Goal: Answer question/provide support: Share knowledge or assist other users

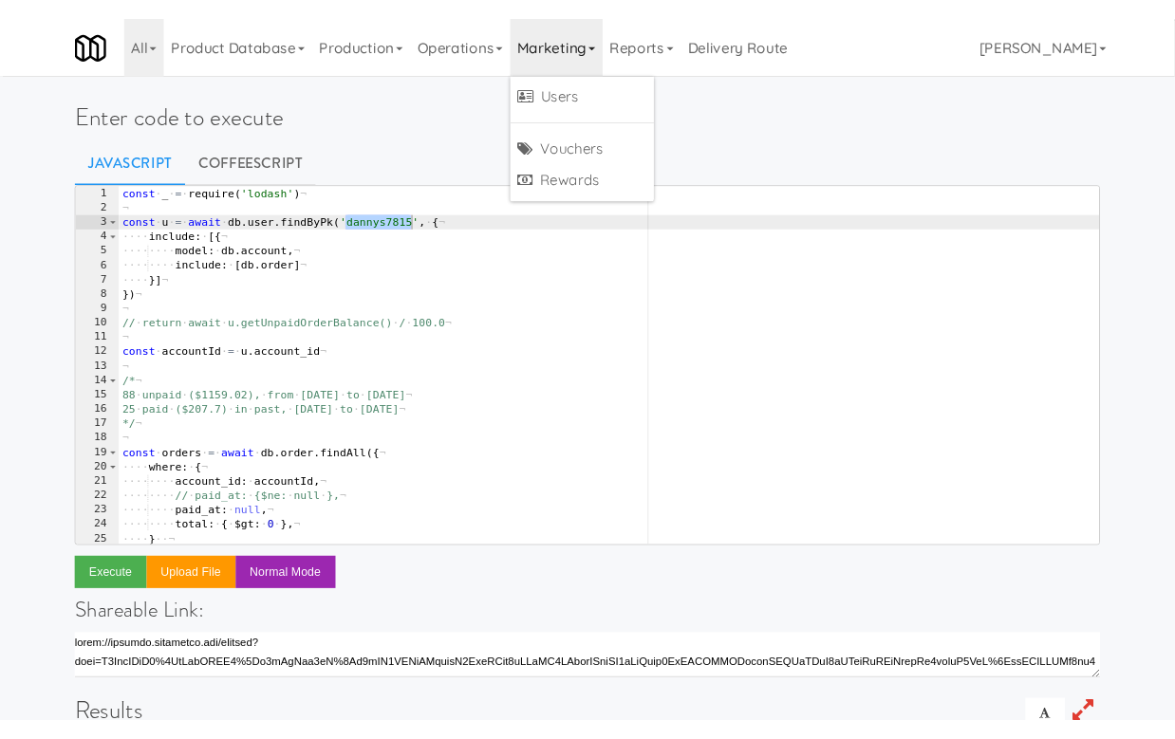
scroll to position [0, 20]
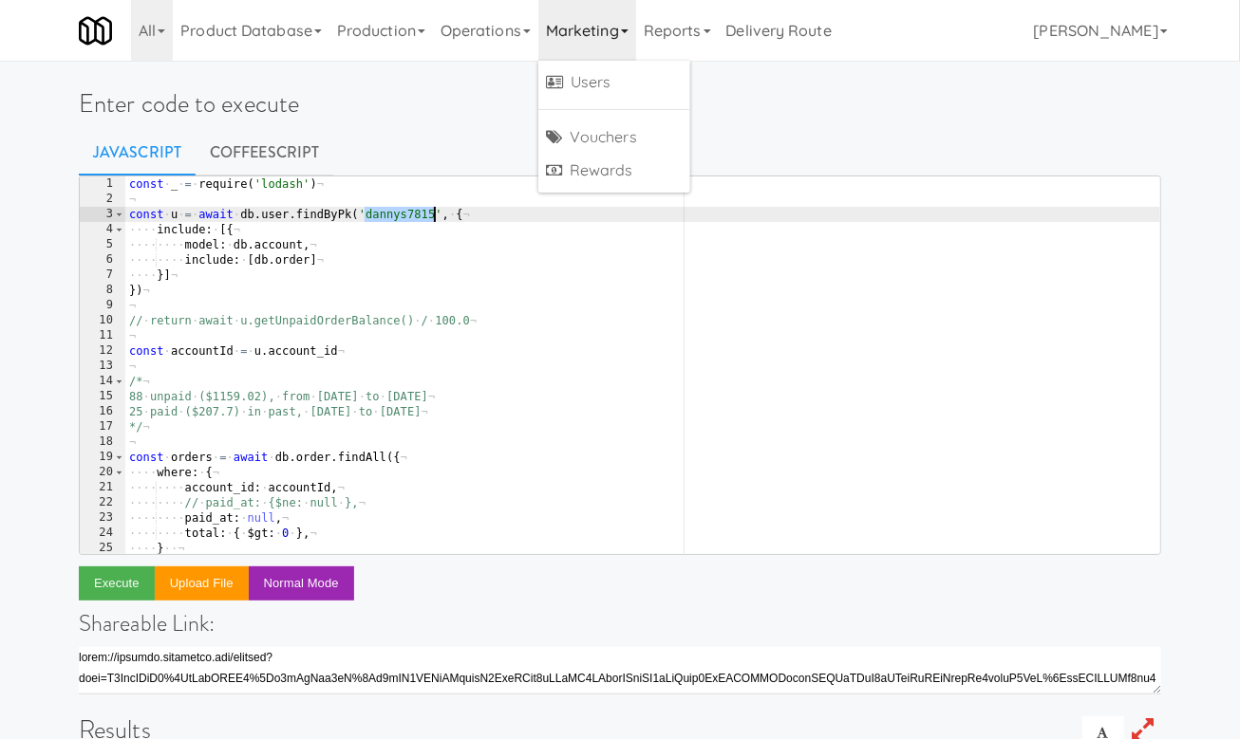
click at [408, 211] on div "const · _ · = · require ( 'lodash' ) ¬ ¬ const · u · = · await · db . user . fi…" at bounding box center [642, 381] width 1035 height 408
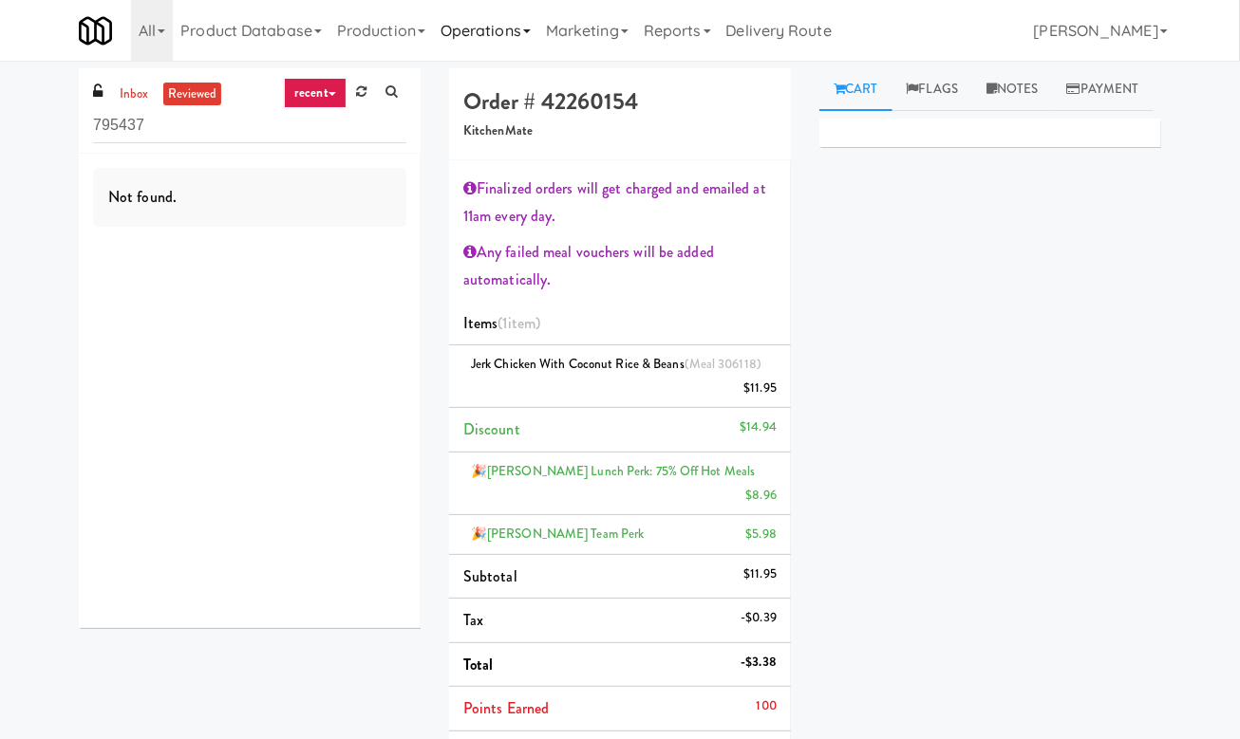
click at [477, 15] on link "Operations" at bounding box center [485, 30] width 105 height 61
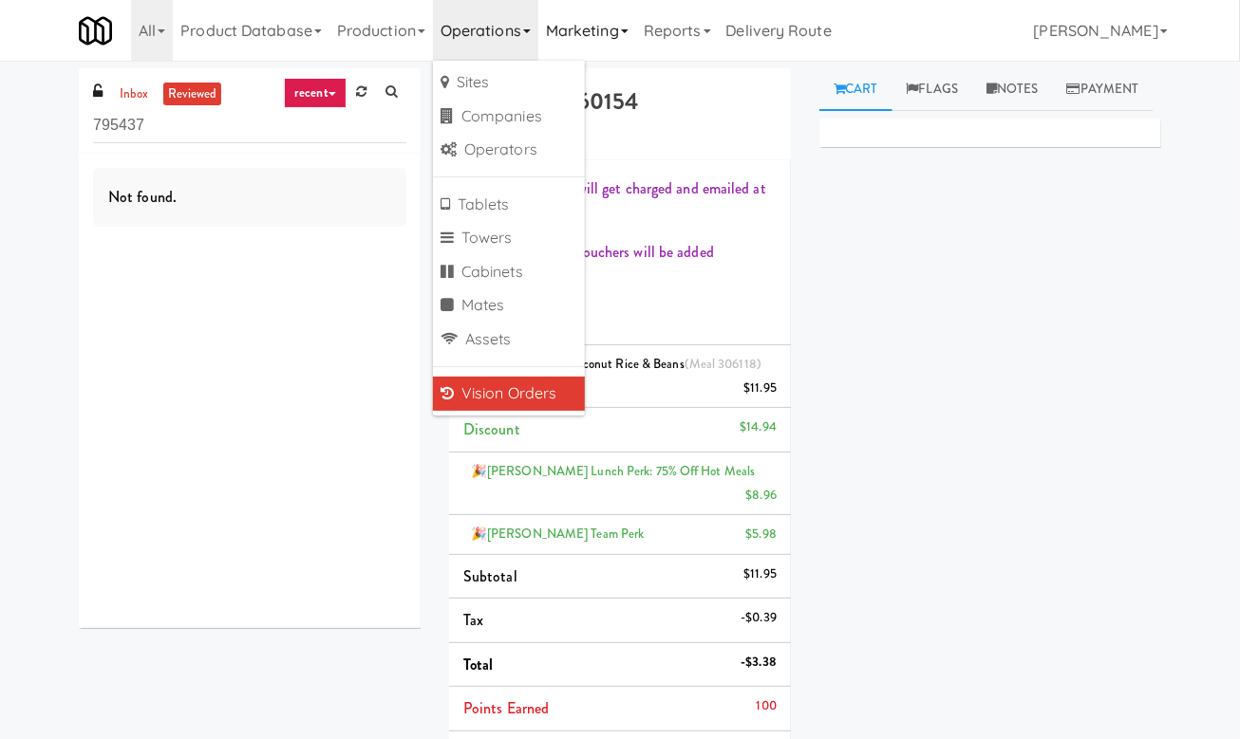
click at [620, 34] on link "Marketing" at bounding box center [587, 30] width 98 height 61
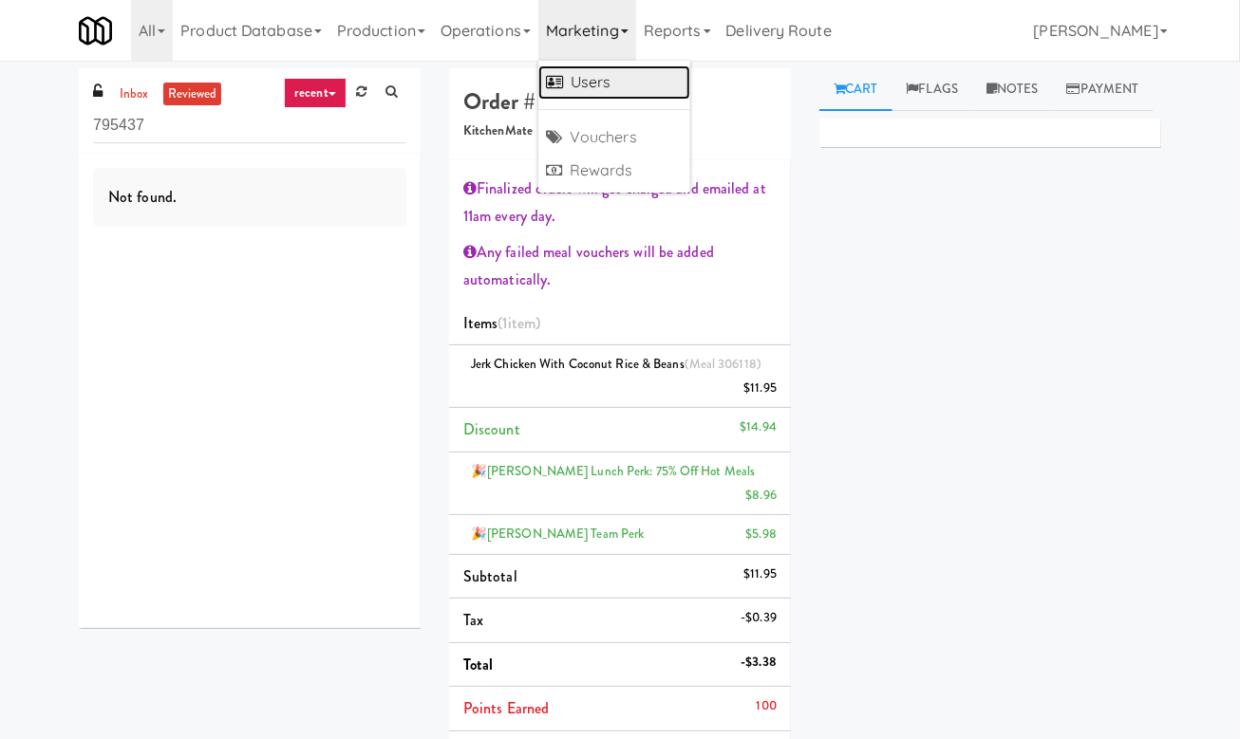
click at [616, 71] on link "Users" at bounding box center [614, 82] width 152 height 34
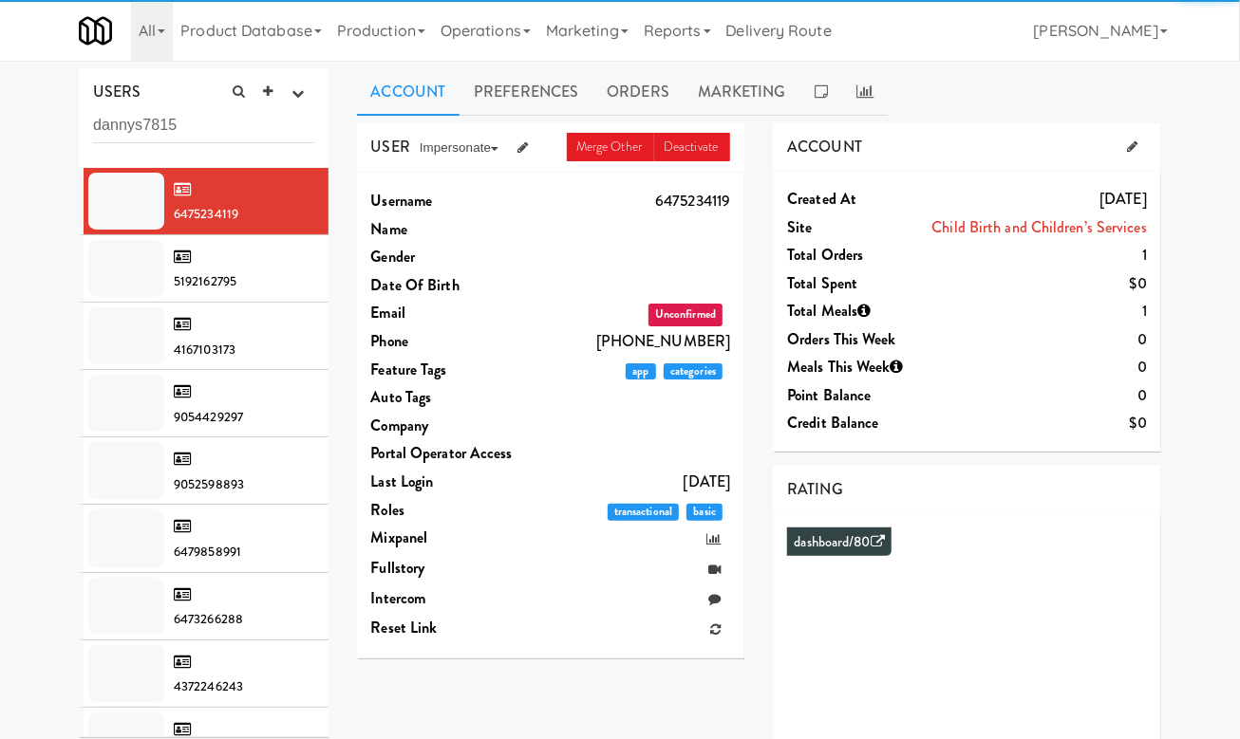
type input "dannys7815"
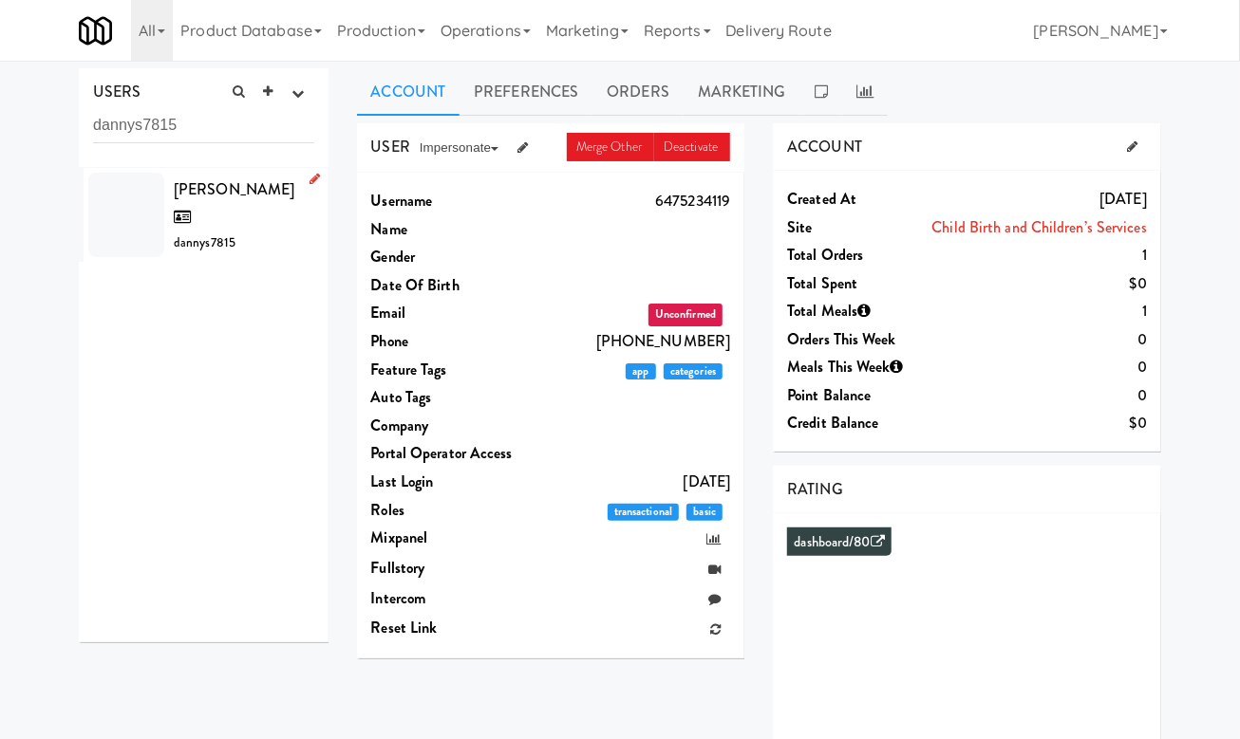
click at [238, 203] on div "Danny S dannys7815" at bounding box center [244, 216] width 140 height 80
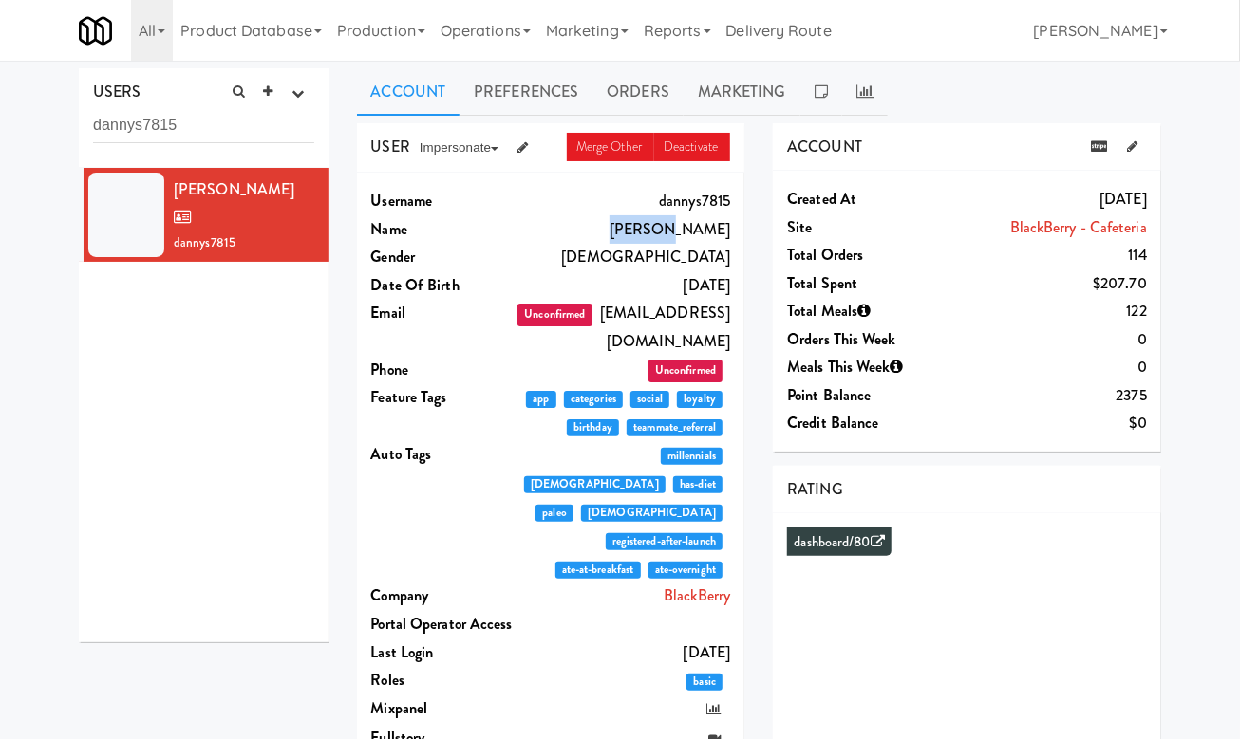
drag, startPoint x: 682, startPoint y: 227, endPoint x: 730, endPoint y: 227, distance: 48.4
click at [730, 227] on dd "Danny S" at bounding box center [621, 229] width 215 height 28
copy dd "Danny S"
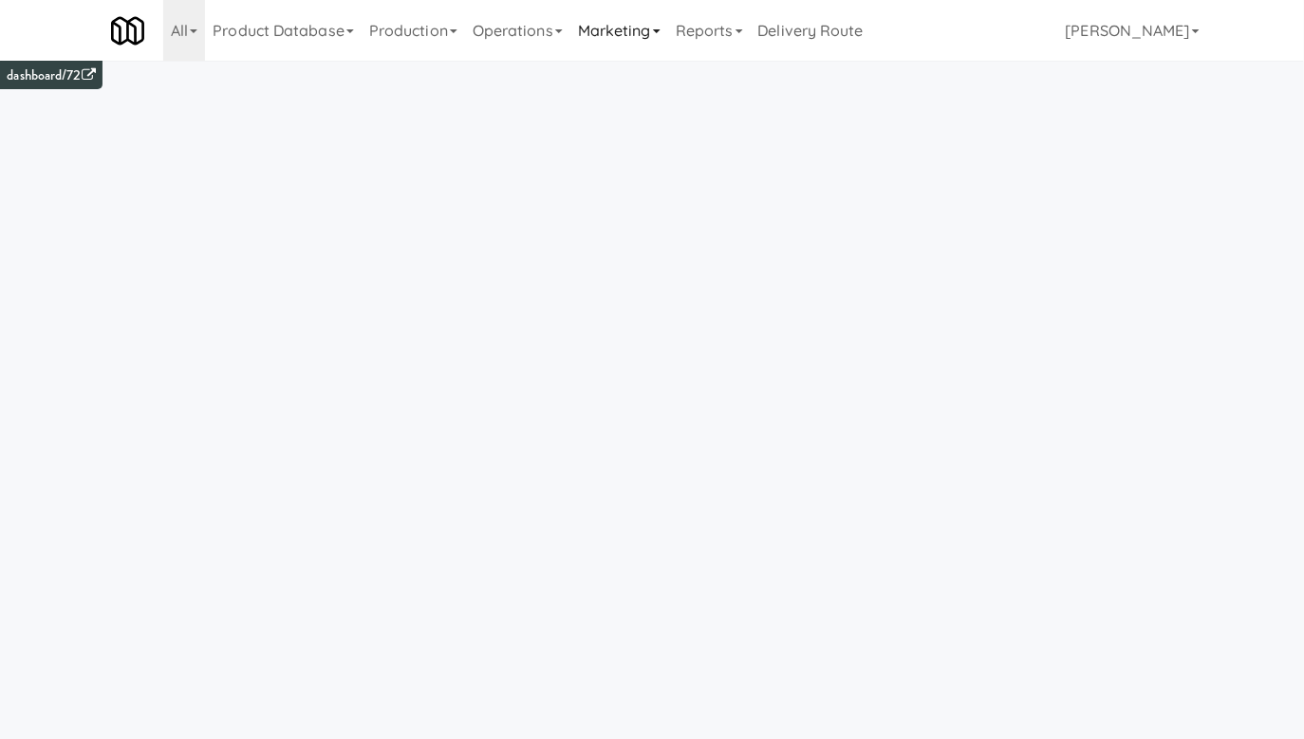
click at [636, 28] on link "Marketing" at bounding box center [619, 30] width 98 height 61
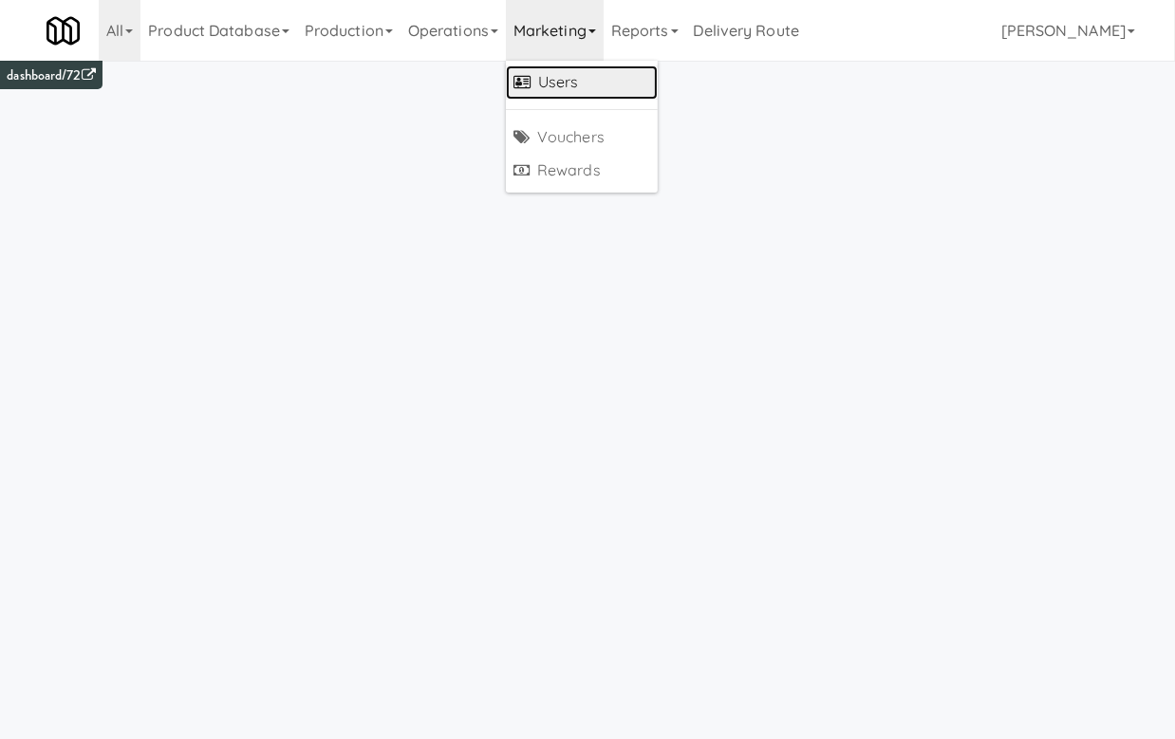
click at [602, 79] on link "Users" at bounding box center [582, 82] width 152 height 34
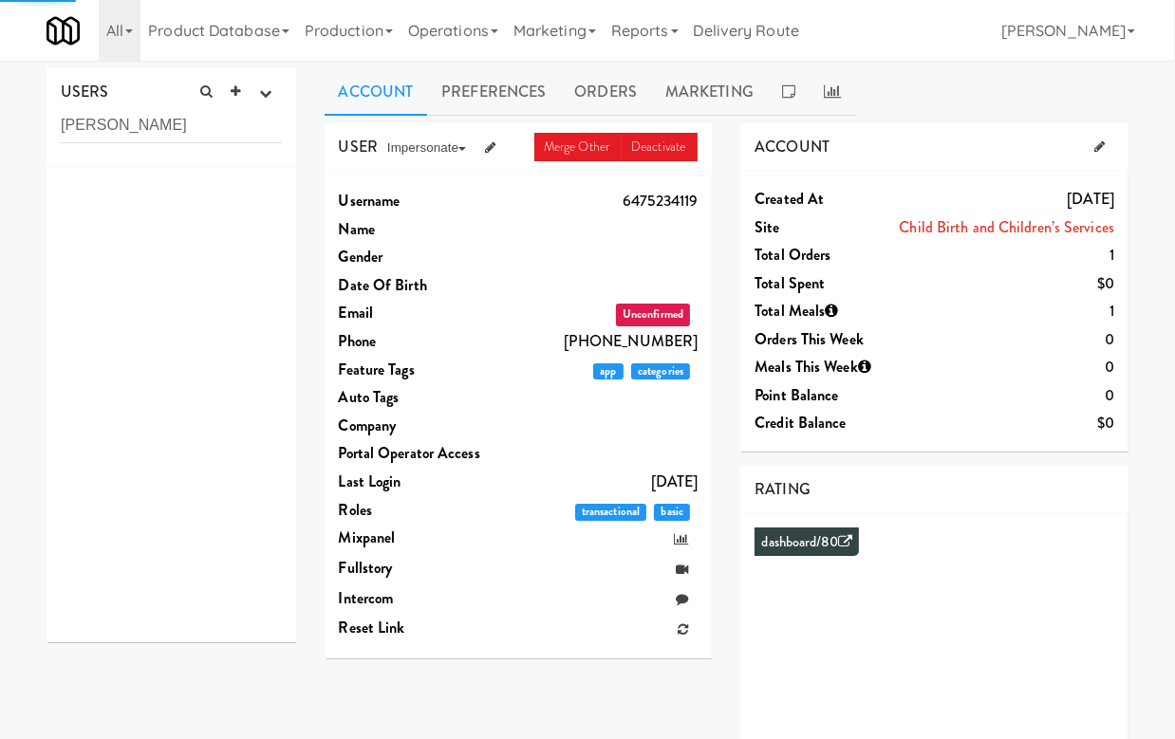
type input "tyler"
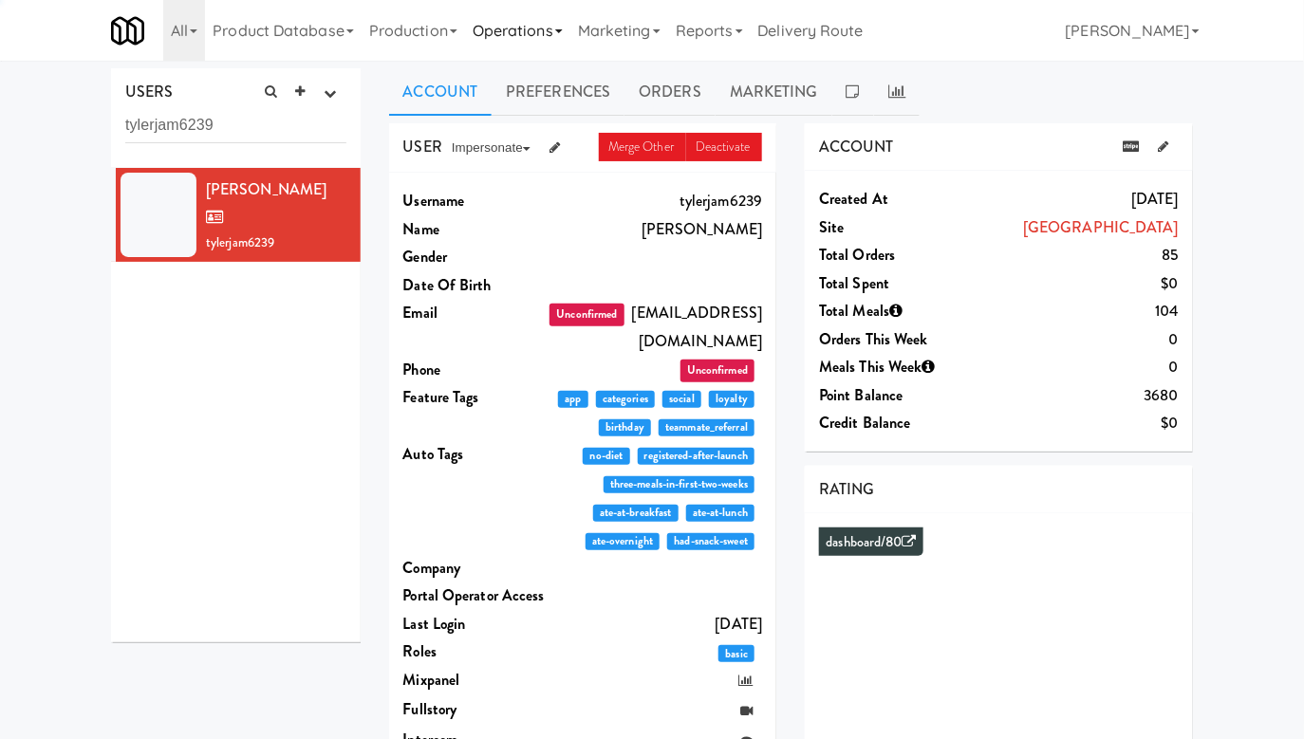
click at [537, 25] on link "Operations" at bounding box center [517, 30] width 105 height 61
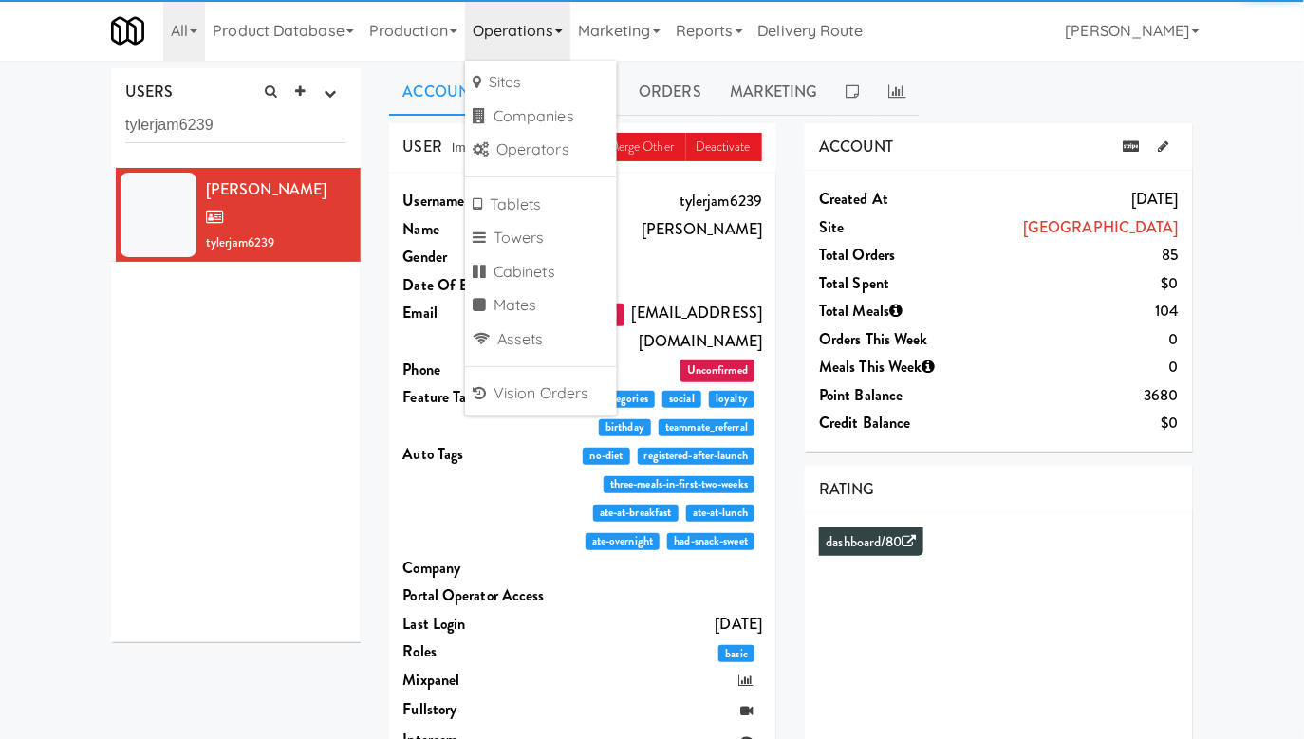
click at [537, 25] on link "Operations" at bounding box center [517, 30] width 105 height 61
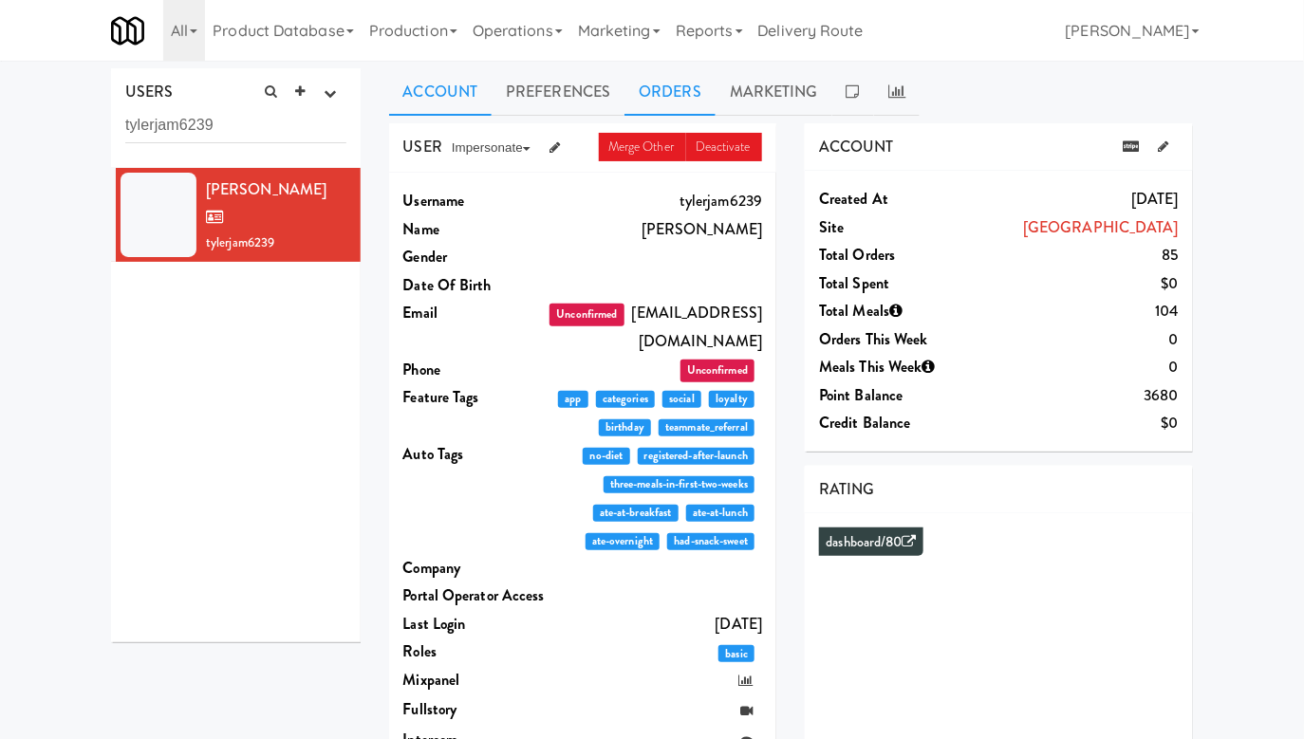
click at [672, 92] on link "Orders" at bounding box center [670, 91] width 91 height 47
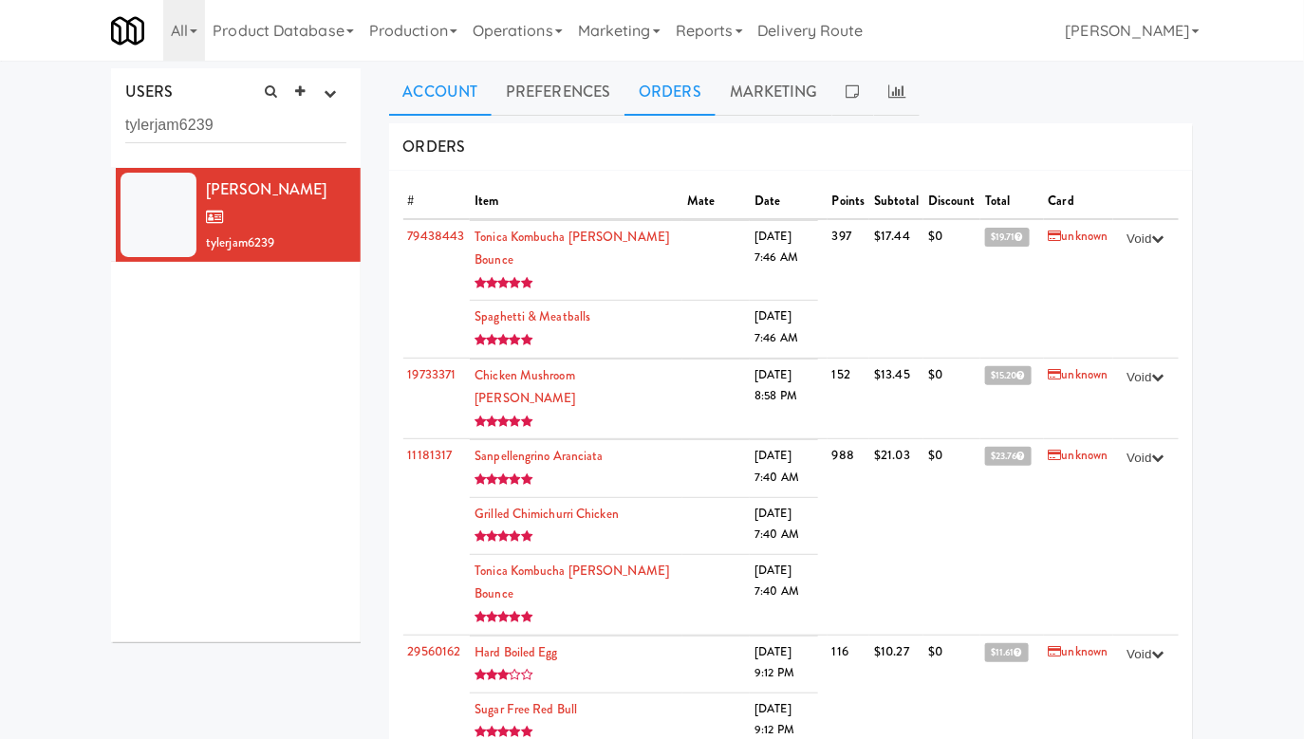
click at [448, 101] on link "Account" at bounding box center [440, 91] width 103 height 47
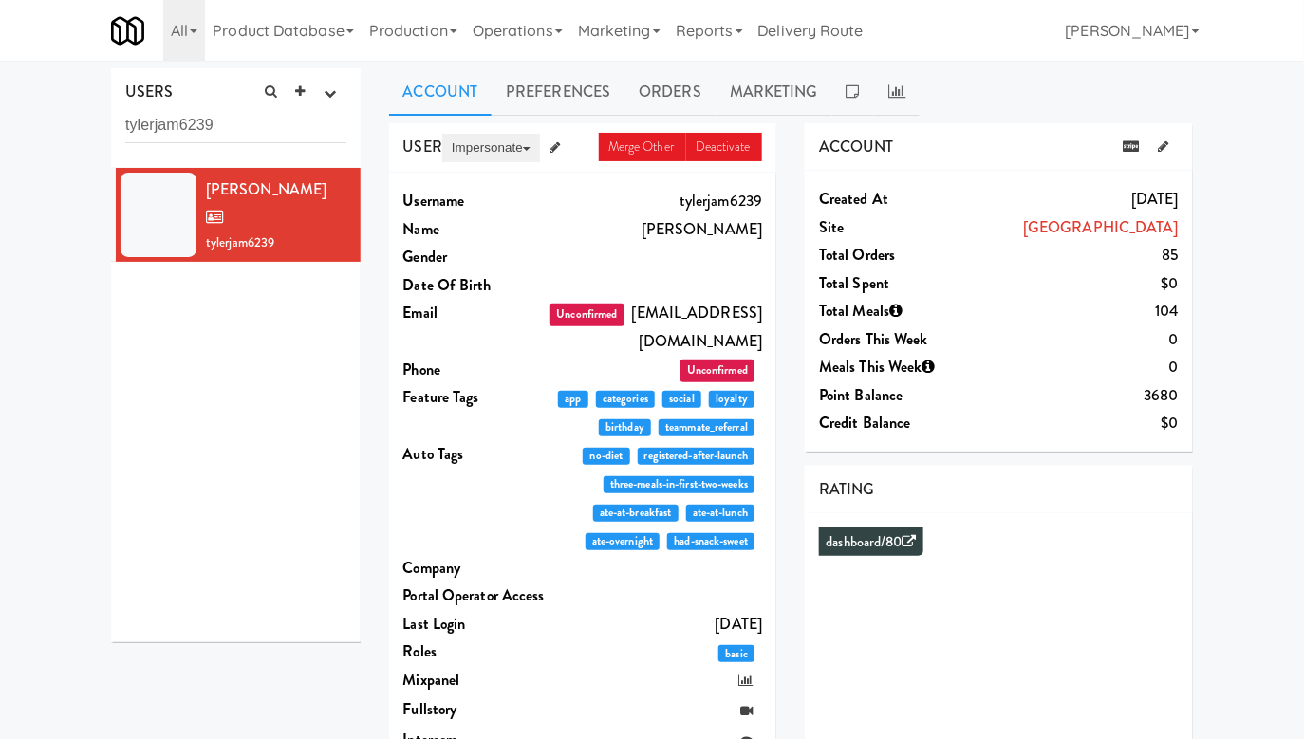
click at [506, 137] on button "Impersonate" at bounding box center [491, 148] width 98 height 28
click at [504, 178] on link "on App" at bounding box center [521, 184] width 159 height 34
drag, startPoint x: 678, startPoint y: 226, endPoint x: 760, endPoint y: 228, distance: 82.6
click at [760, 228] on dd "Tyler Jameson" at bounding box center [654, 229] width 215 height 28
copy dd "Tyler Jameson"
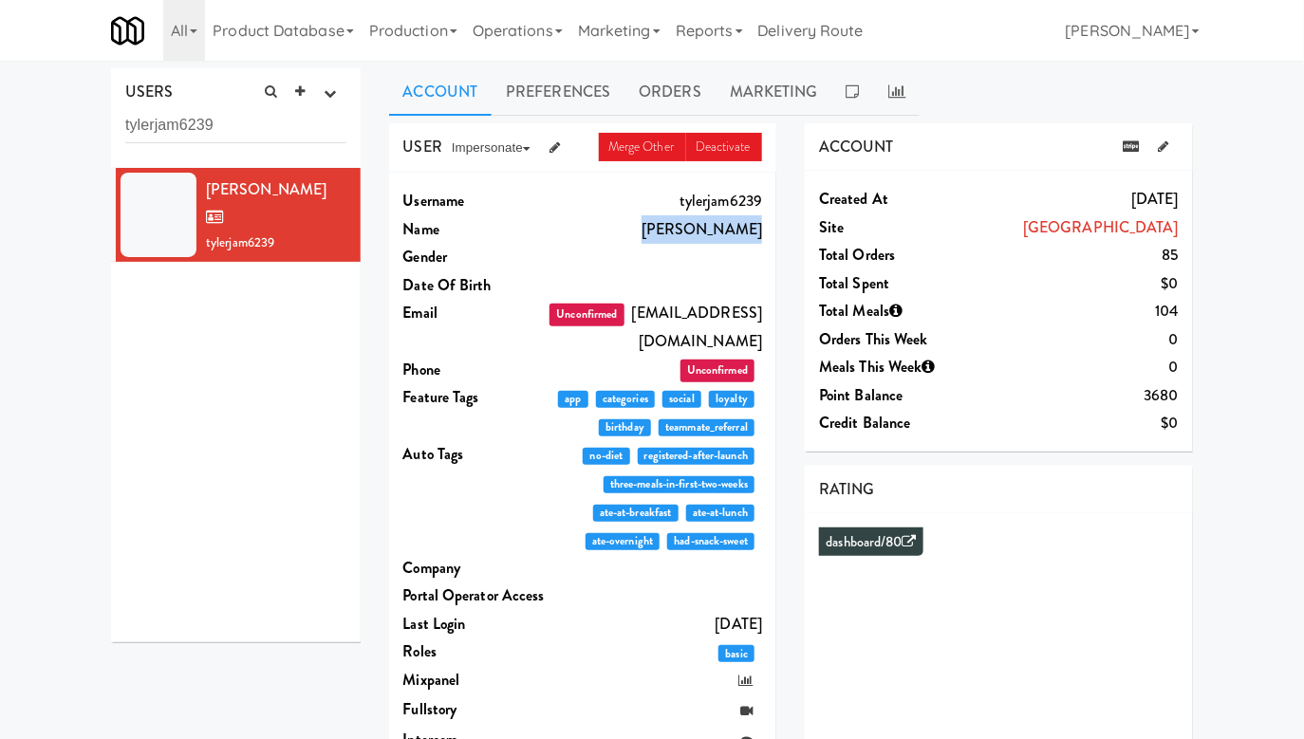
drag, startPoint x: 1014, startPoint y: 221, endPoint x: 1177, endPoint y: 221, distance: 163.3
click at [1177, 221] on div "St. Joseph's Health Centre" at bounding box center [1070, 228] width 215 height 28
copy link "St. Joseph's Health Centre"
click at [685, 97] on link "Orders" at bounding box center [670, 91] width 91 height 47
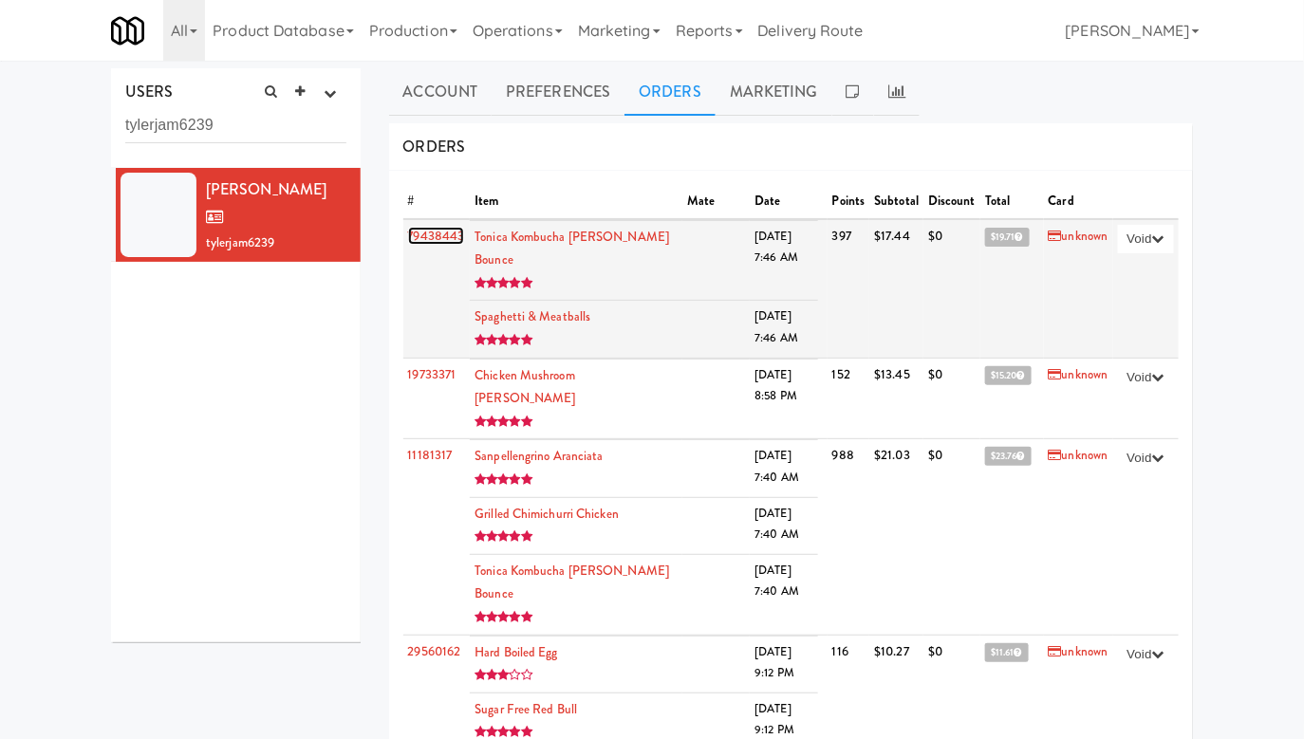
click at [452, 234] on link "79438443" at bounding box center [436, 236] width 57 height 18
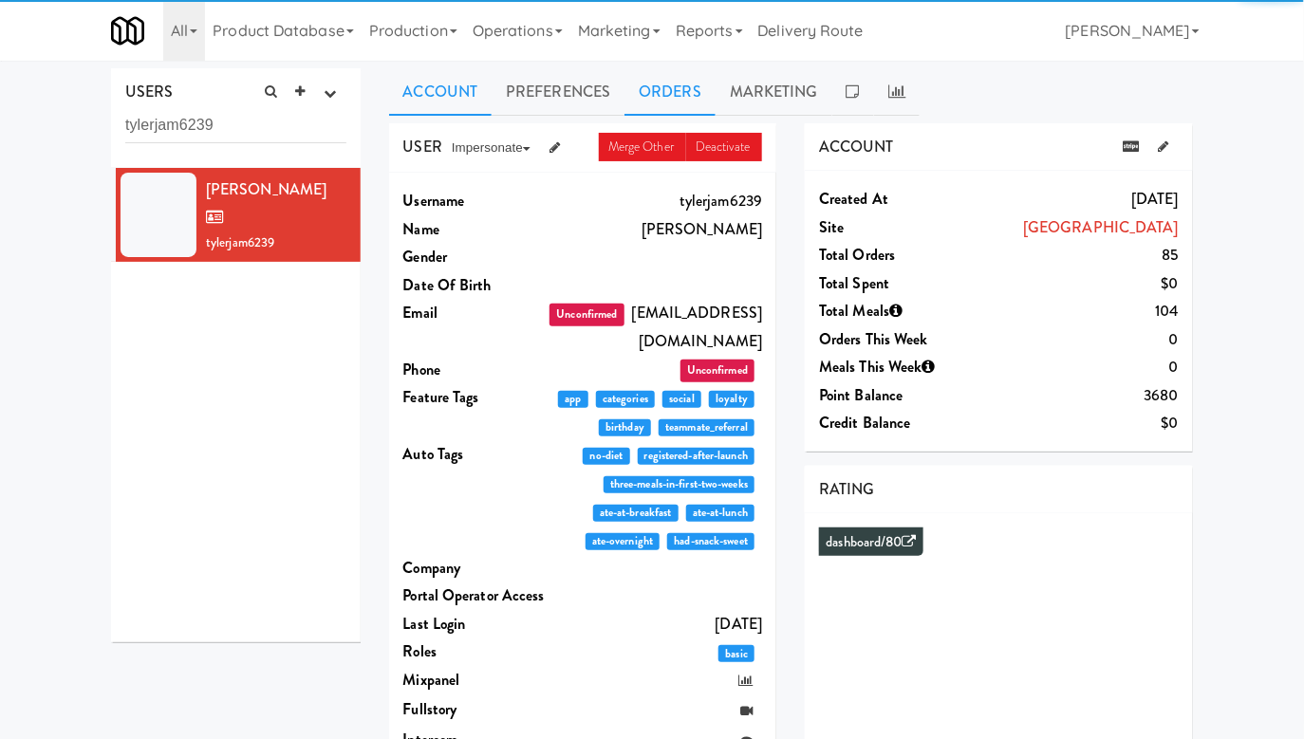
click at [653, 95] on link "Orders" at bounding box center [670, 91] width 91 height 47
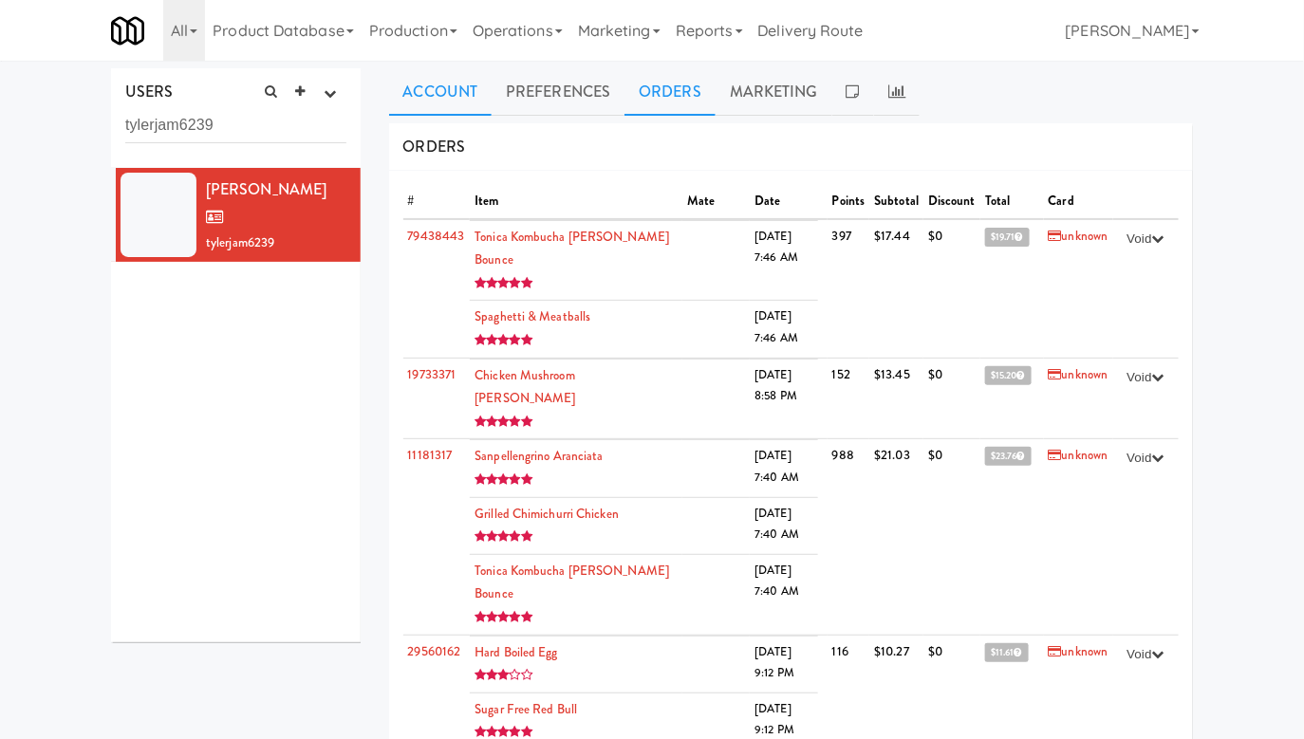
click at [427, 93] on link "Account" at bounding box center [440, 91] width 103 height 47
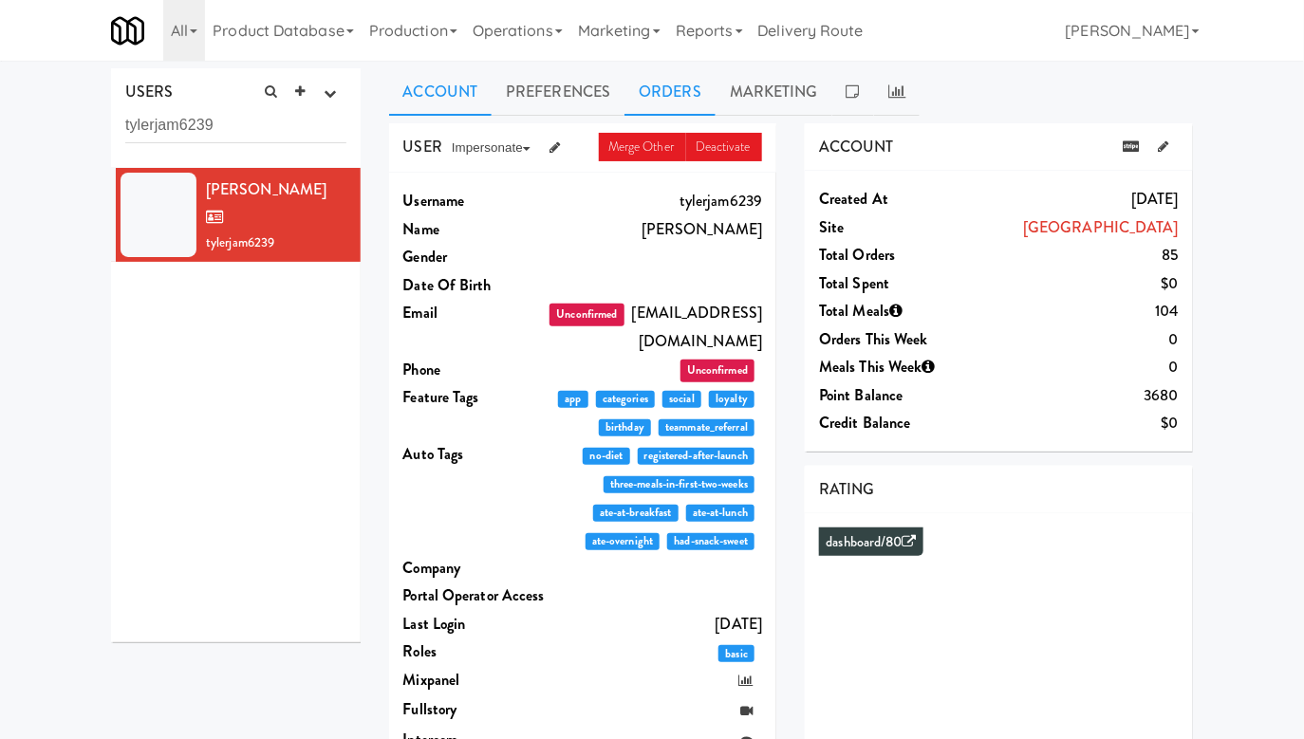
click at [701, 79] on link "Orders" at bounding box center [670, 91] width 91 height 47
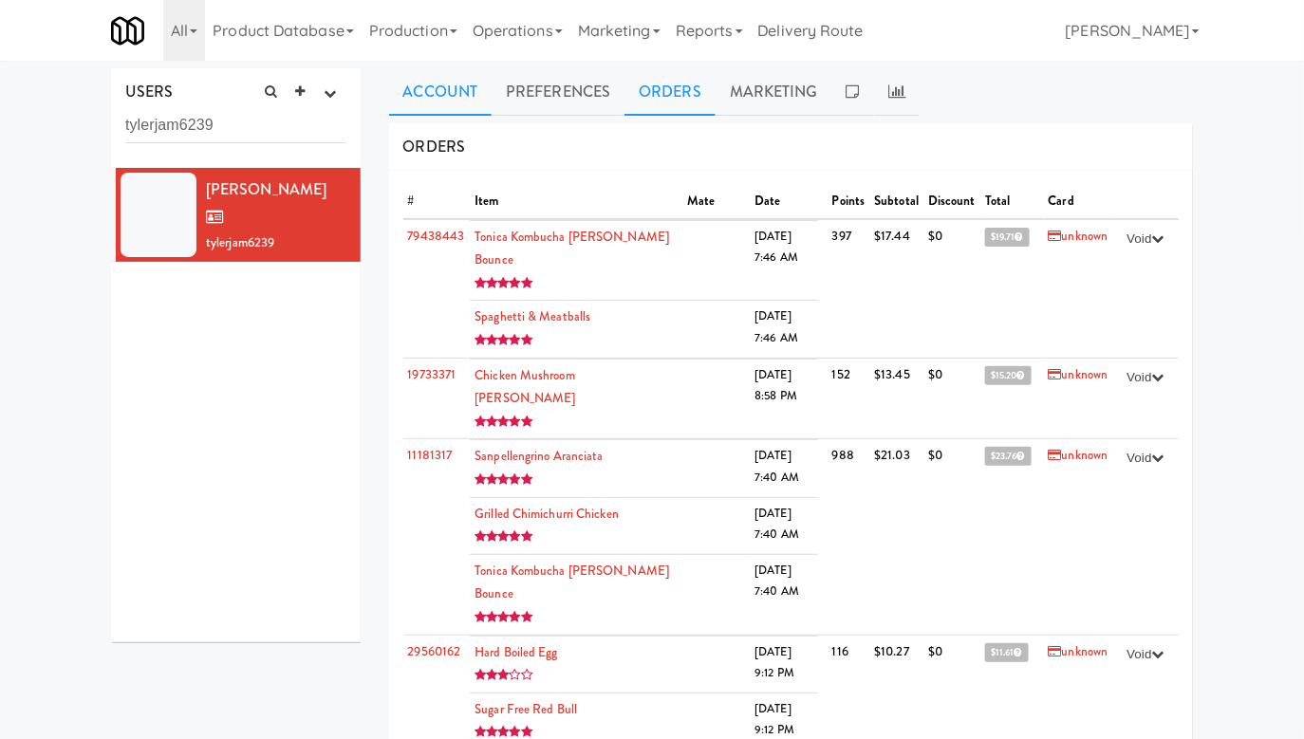
click at [441, 84] on link "Account" at bounding box center [440, 91] width 103 height 47
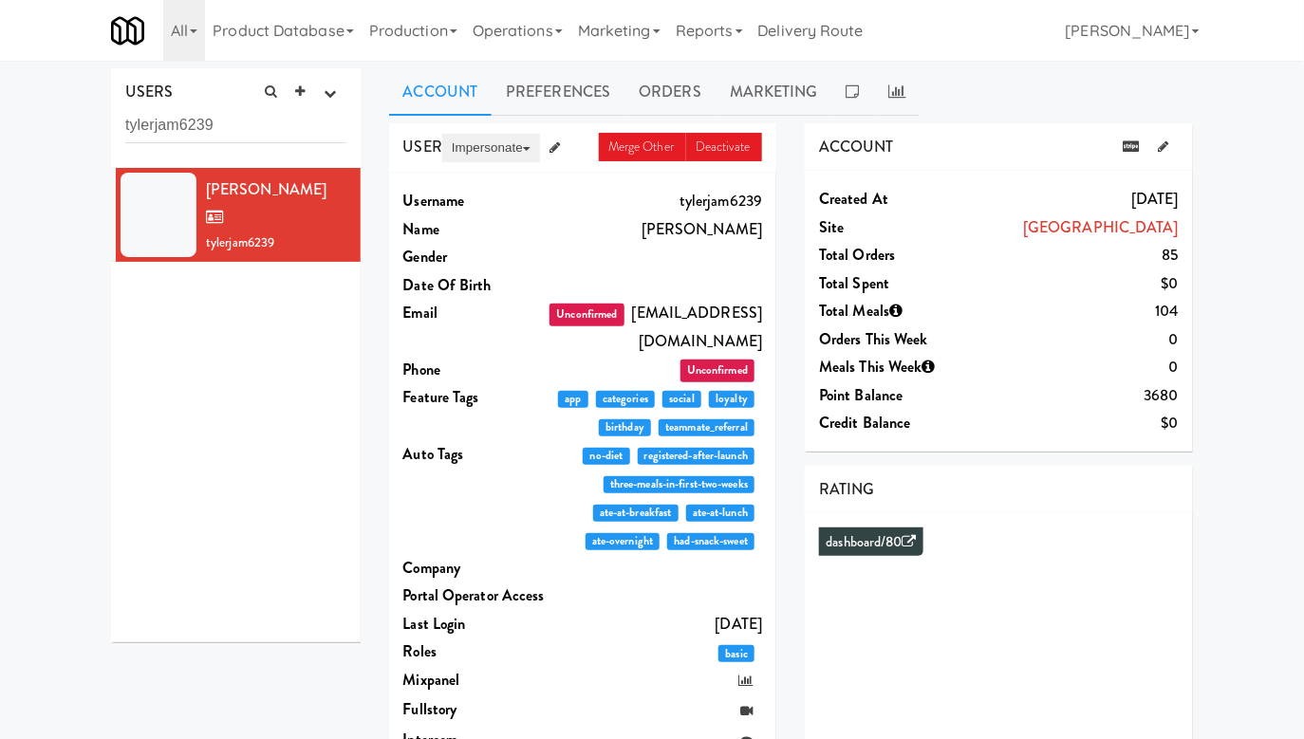
click at [491, 144] on button "Impersonate" at bounding box center [491, 148] width 98 height 28
click at [493, 175] on link "on App" at bounding box center [521, 184] width 159 height 34
click at [564, 85] on link "Preferences" at bounding box center [558, 91] width 133 height 47
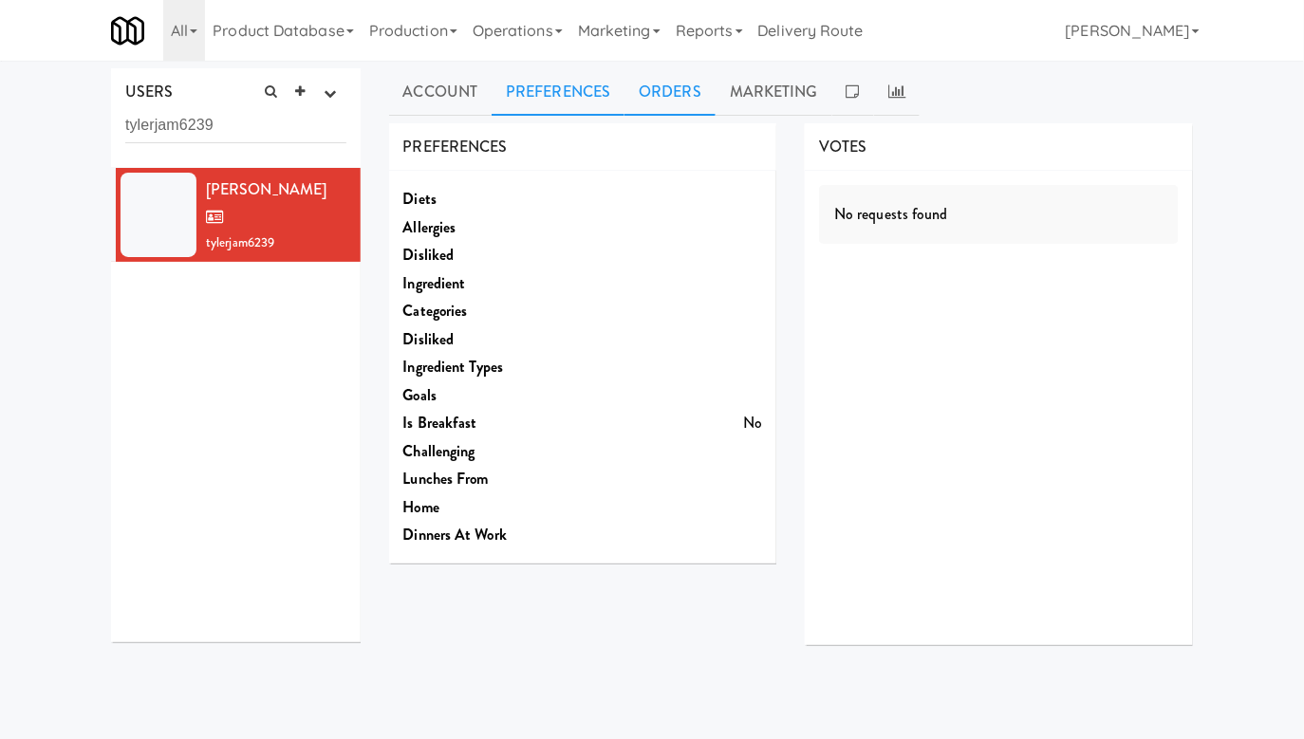
click at [656, 98] on link "Orders" at bounding box center [670, 91] width 91 height 47
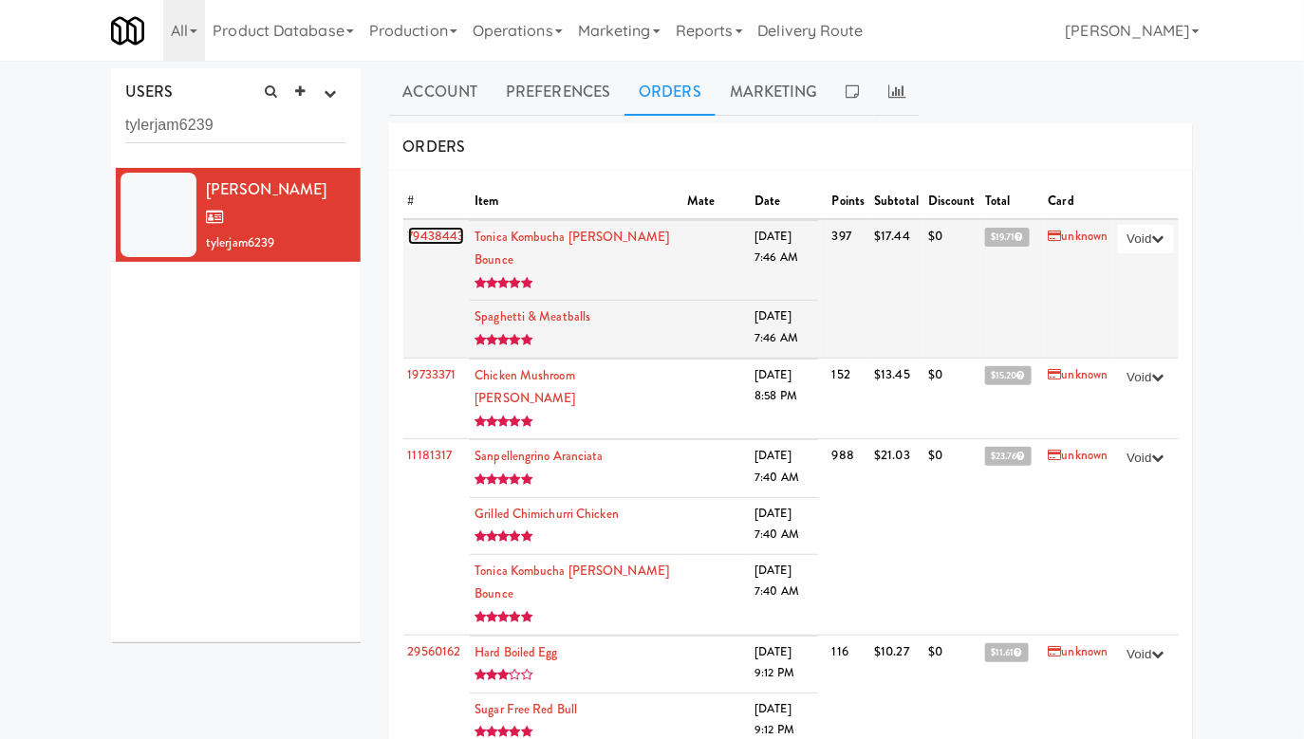
click at [451, 234] on link "79438443" at bounding box center [436, 236] width 57 height 18
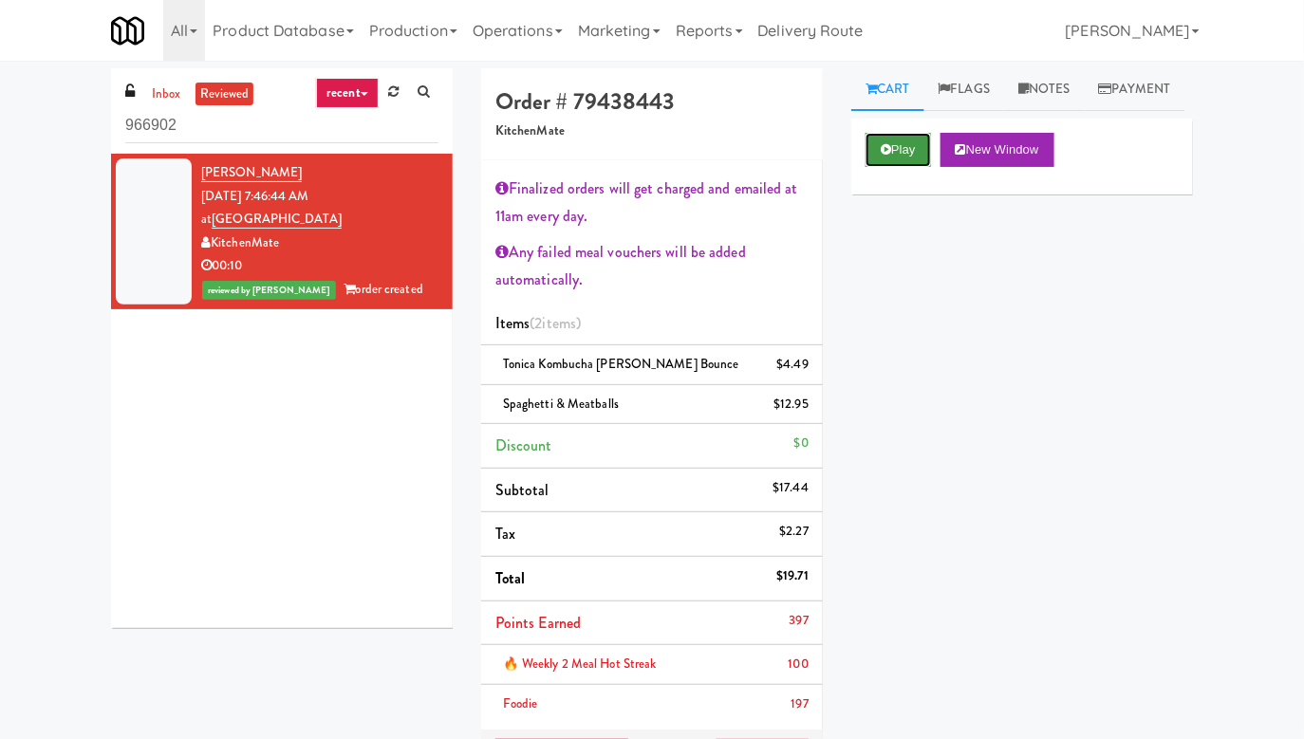
click at [910, 167] on button "Play" at bounding box center [898, 150] width 65 height 34
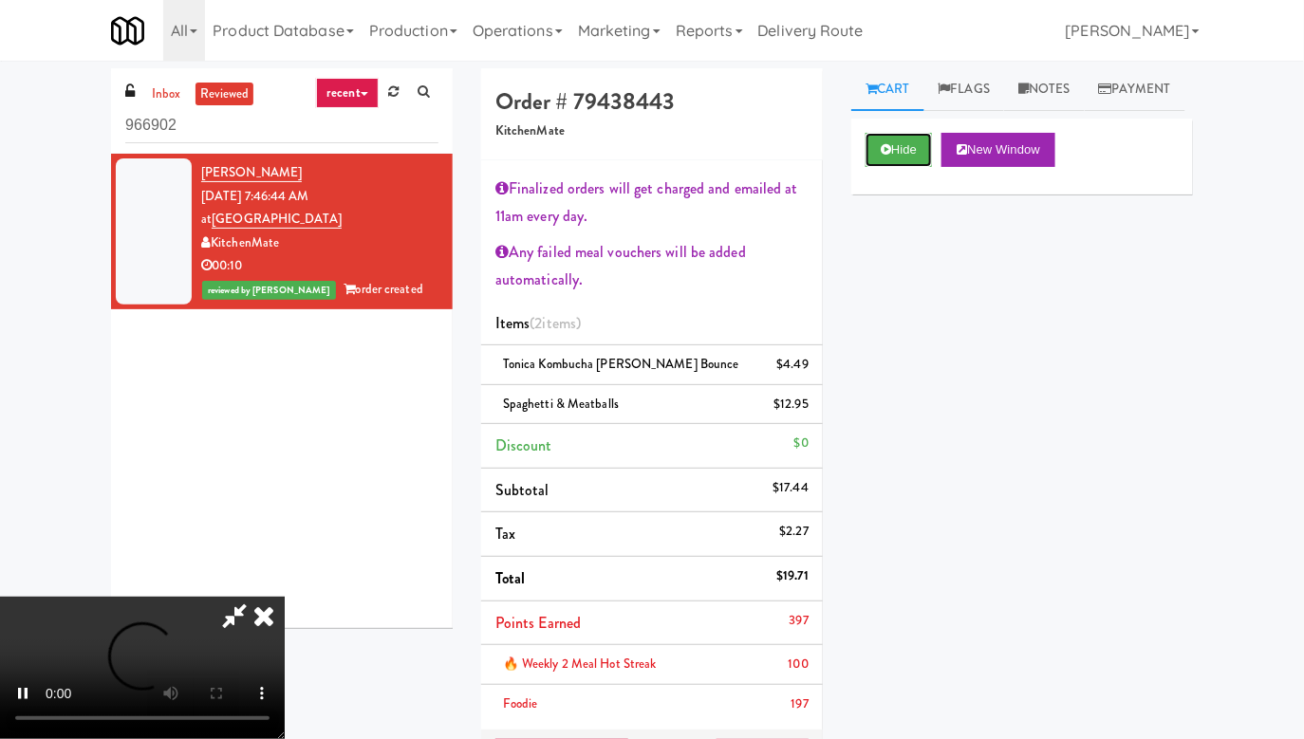
scroll to position [201, 0]
click at [813, 537] on li "Tax $2.27" at bounding box center [652, 535] width 342 height 45
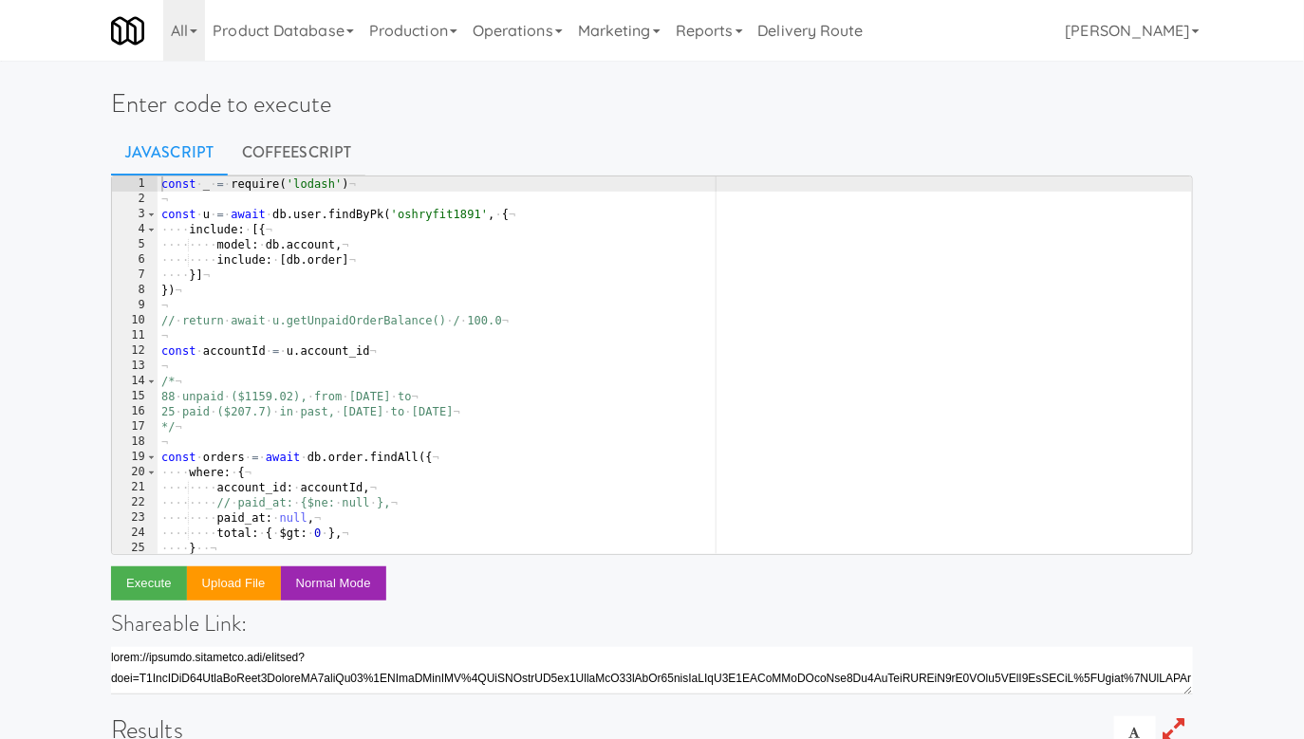
click at [427, 212] on div "const · _ · = · require ( 'lodash' ) ¬ ¬ const · u · = · await · db . user . fi…" at bounding box center [675, 381] width 1035 height 408
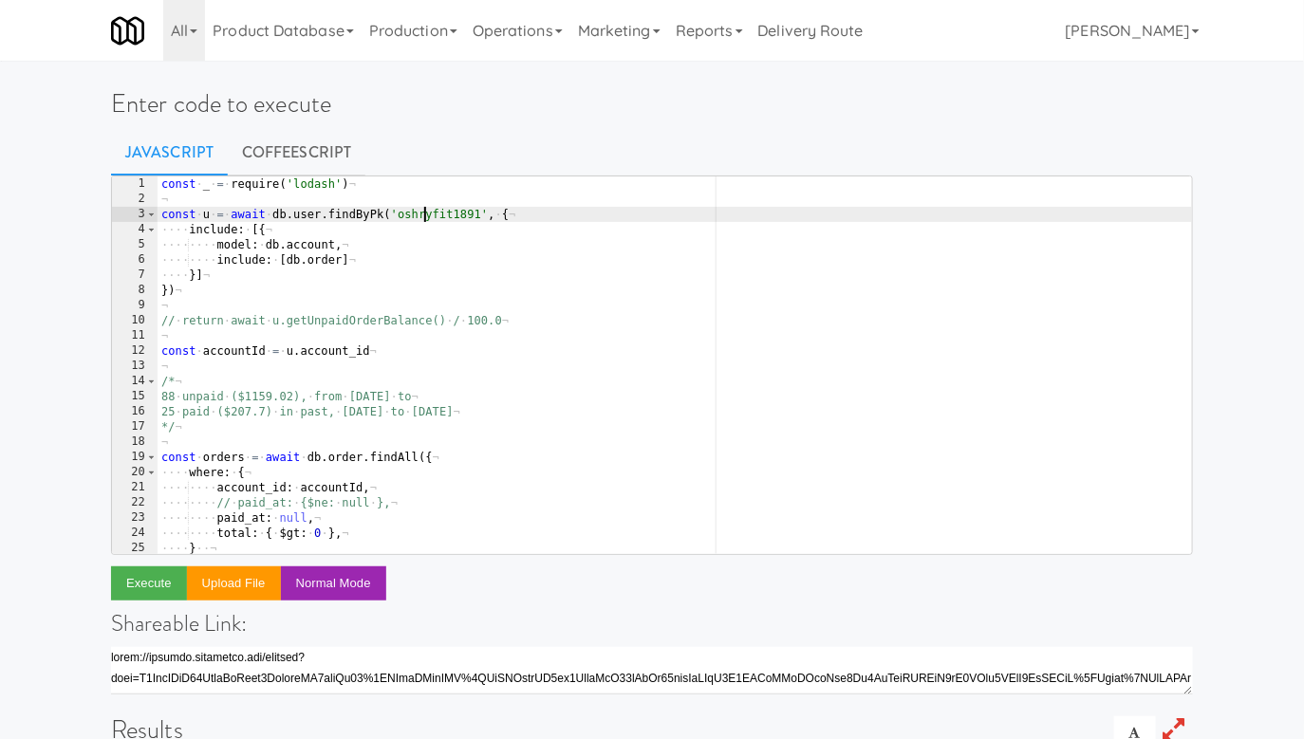
click at [427, 212] on div "const · _ · = · require ( 'lodash' ) ¬ ¬ const · u · = · await · db . user . fi…" at bounding box center [675, 381] width 1035 height 408
paste textarea "tylerjam6239"
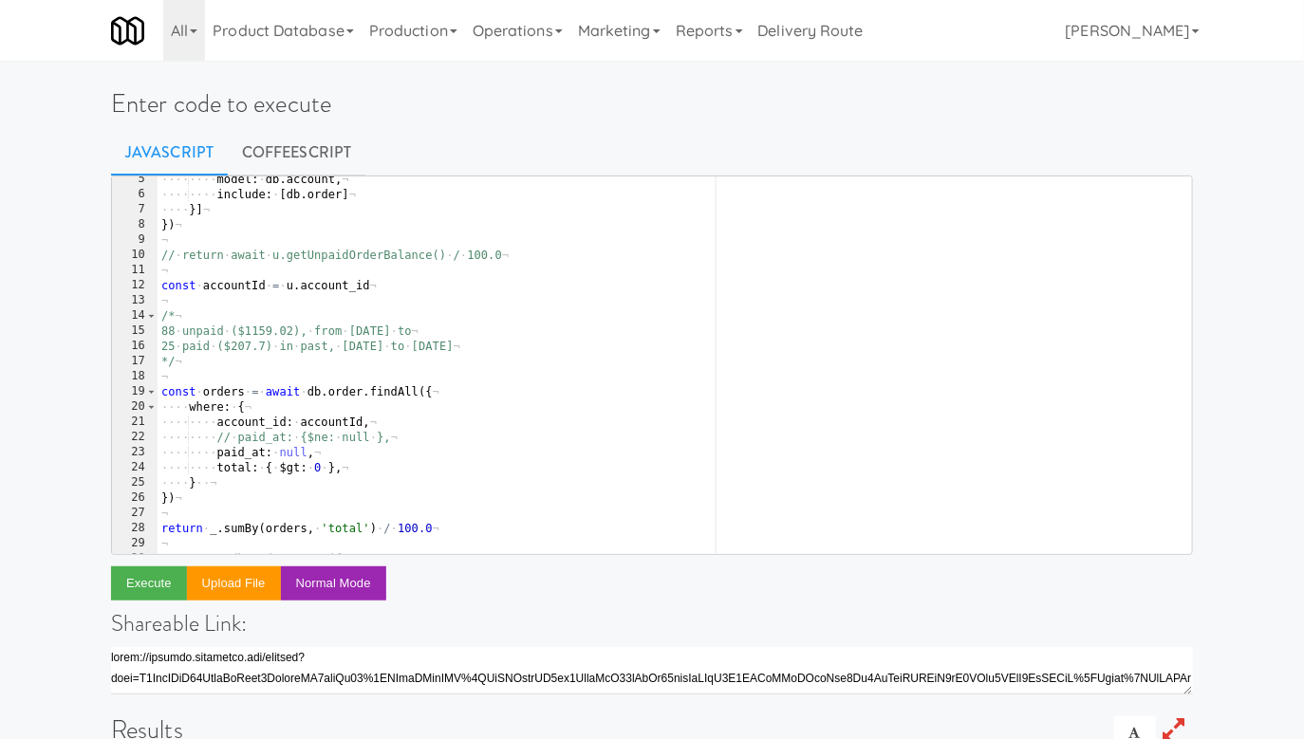
scroll to position [67, 0]
click at [407, 250] on div "···· ···· model : · db . account , ¬ ···· ···· include : · [ db . order ] ¬ ···…" at bounding box center [675, 373] width 1035 height 408
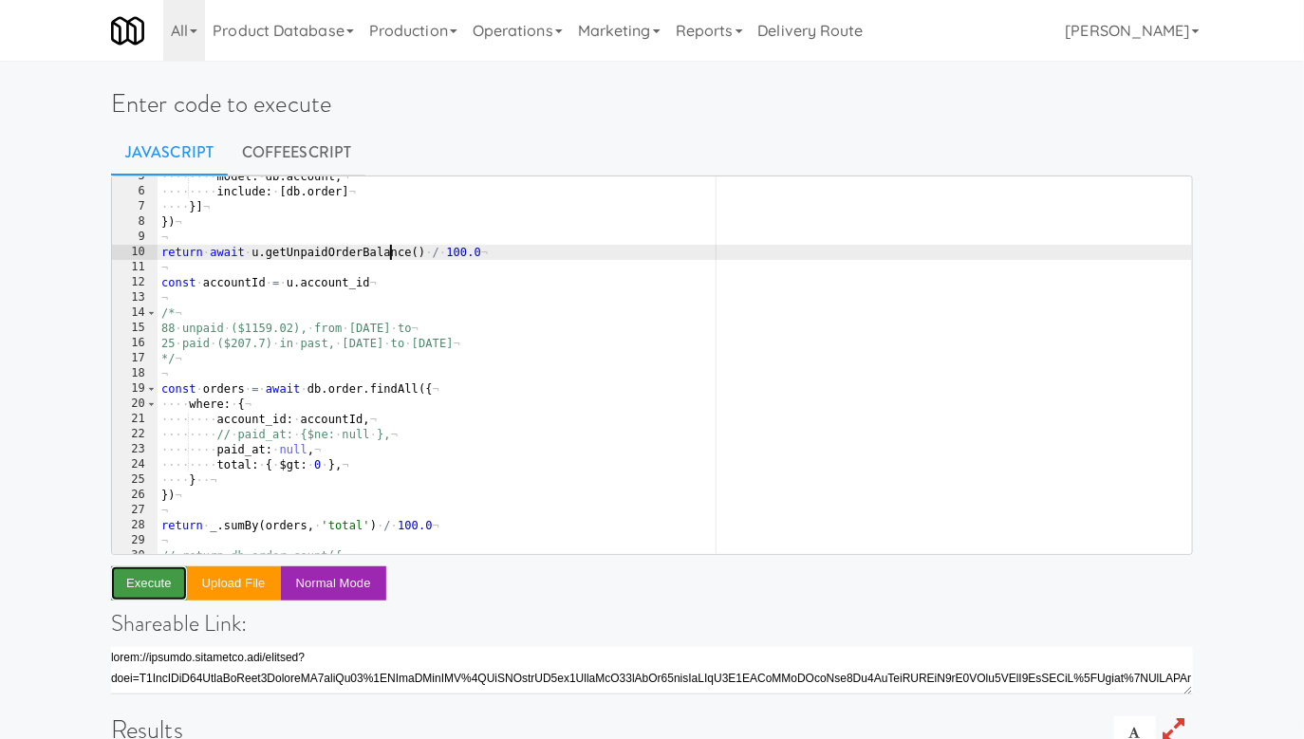
click at [122, 583] on button "Execute" at bounding box center [149, 584] width 76 height 34
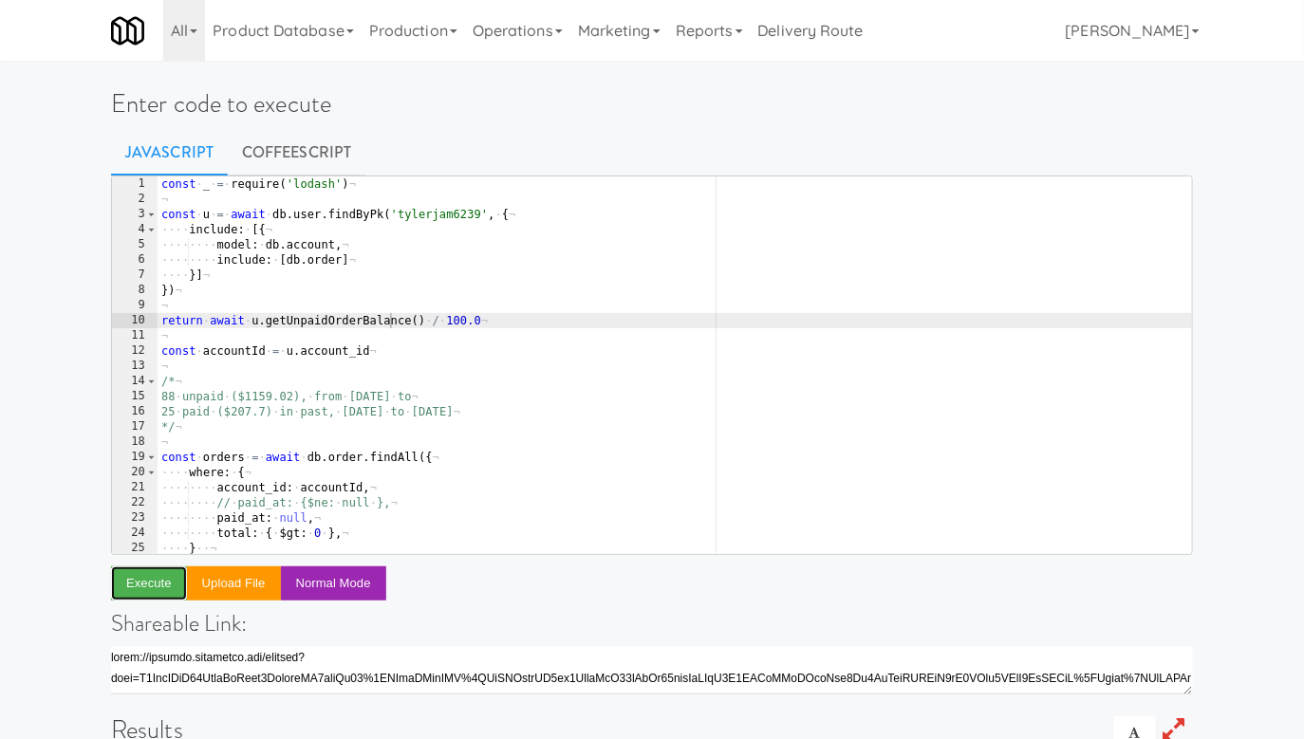
scroll to position [0, 0]
click at [164, 575] on button "Execute" at bounding box center [149, 584] width 76 height 34
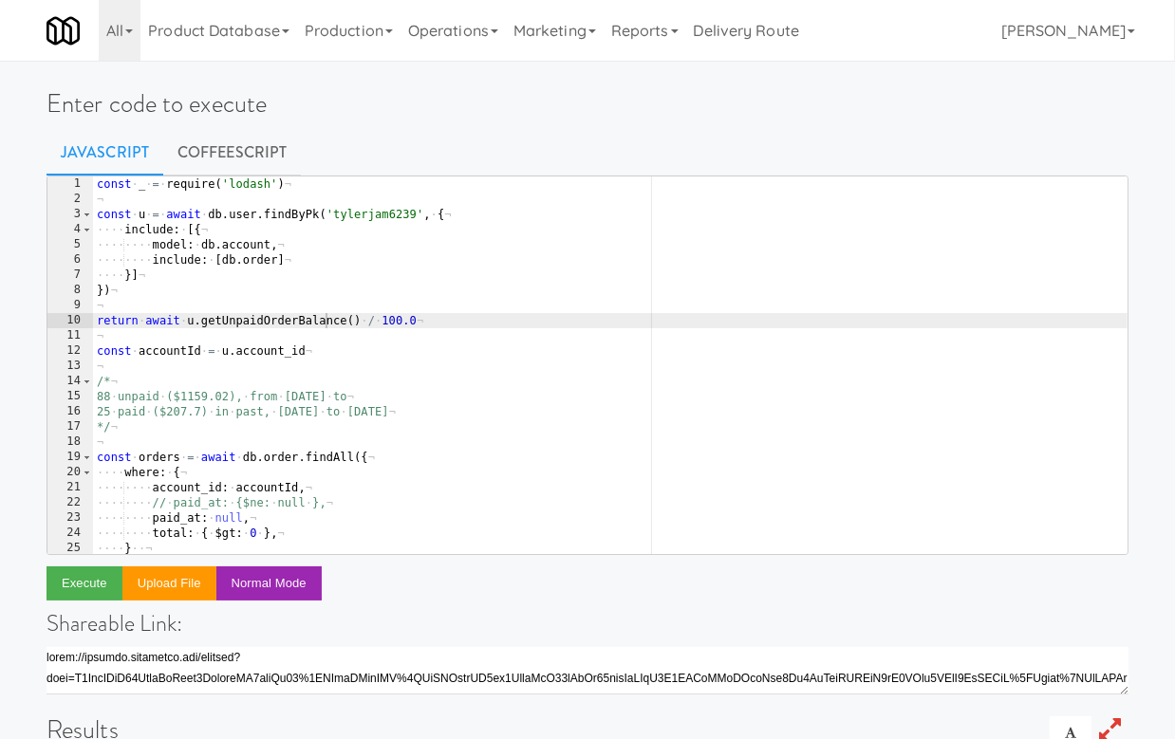
type textarea "include: [db.order]"
click at [425, 262] on div "const · _ · = · require ( 'lodash' ) ¬ ¬ const · u · = · await · db . user . fi…" at bounding box center [610, 381] width 1035 height 408
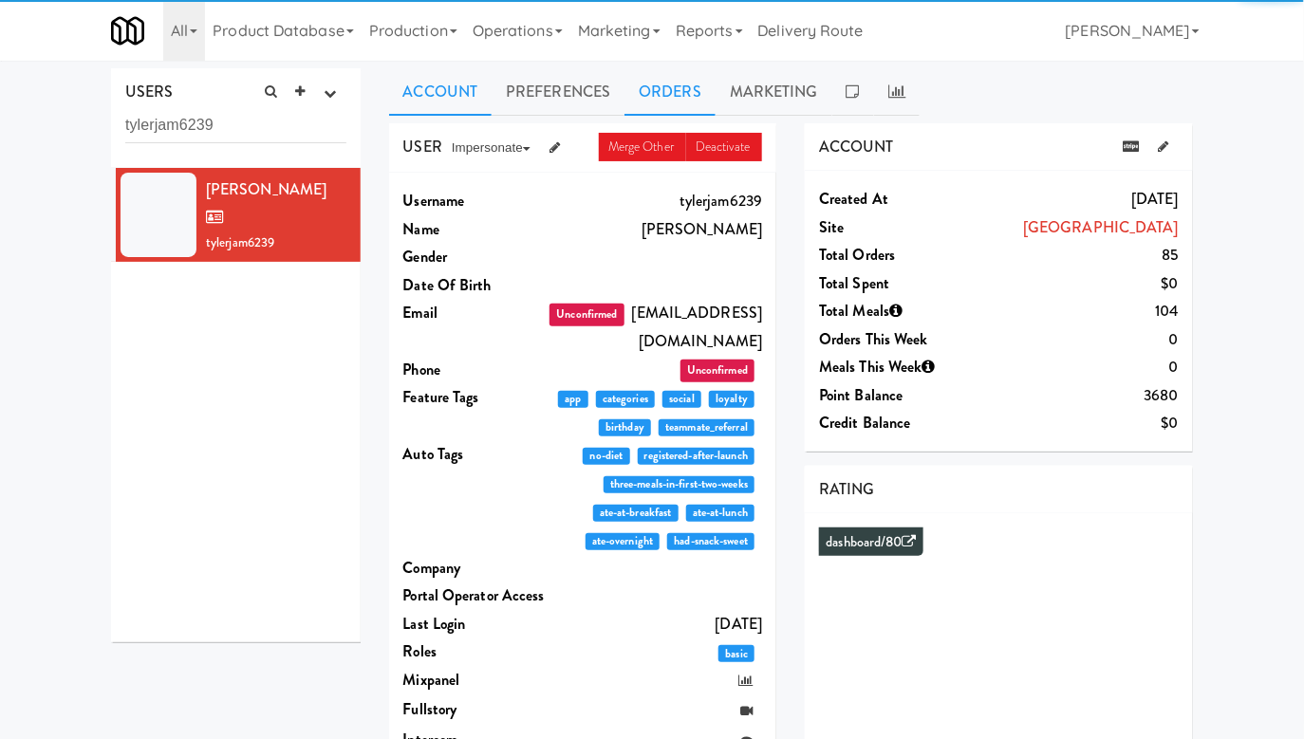
click at [652, 89] on link "Orders" at bounding box center [670, 91] width 91 height 47
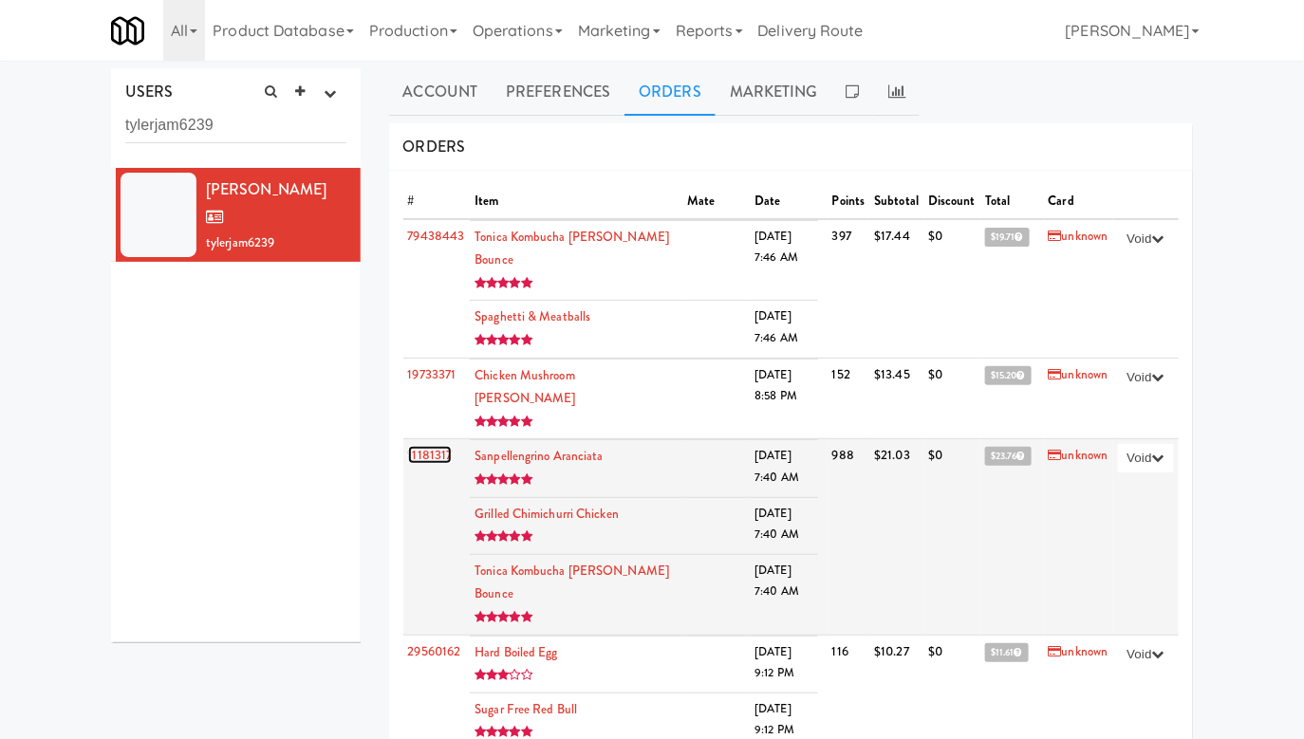
click at [438, 446] on link "11181317" at bounding box center [430, 455] width 45 height 18
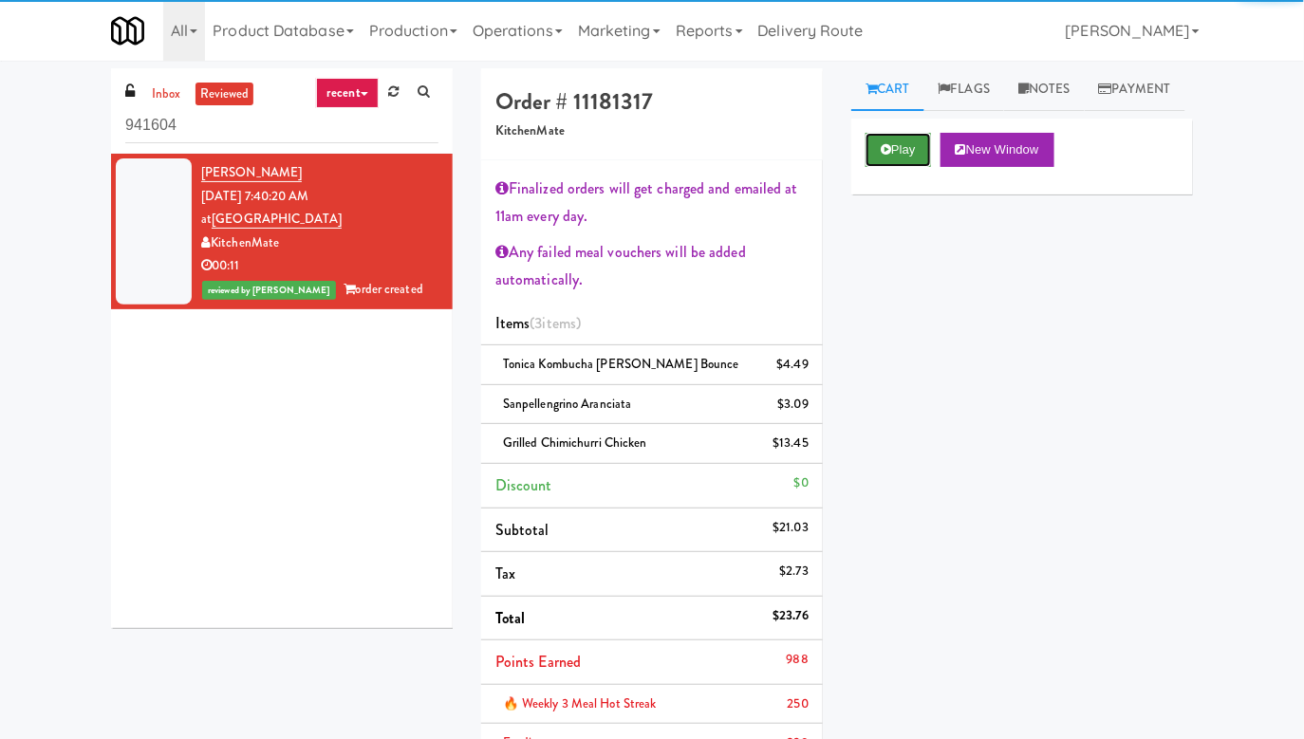
click at [887, 167] on button "Play" at bounding box center [898, 150] width 65 height 34
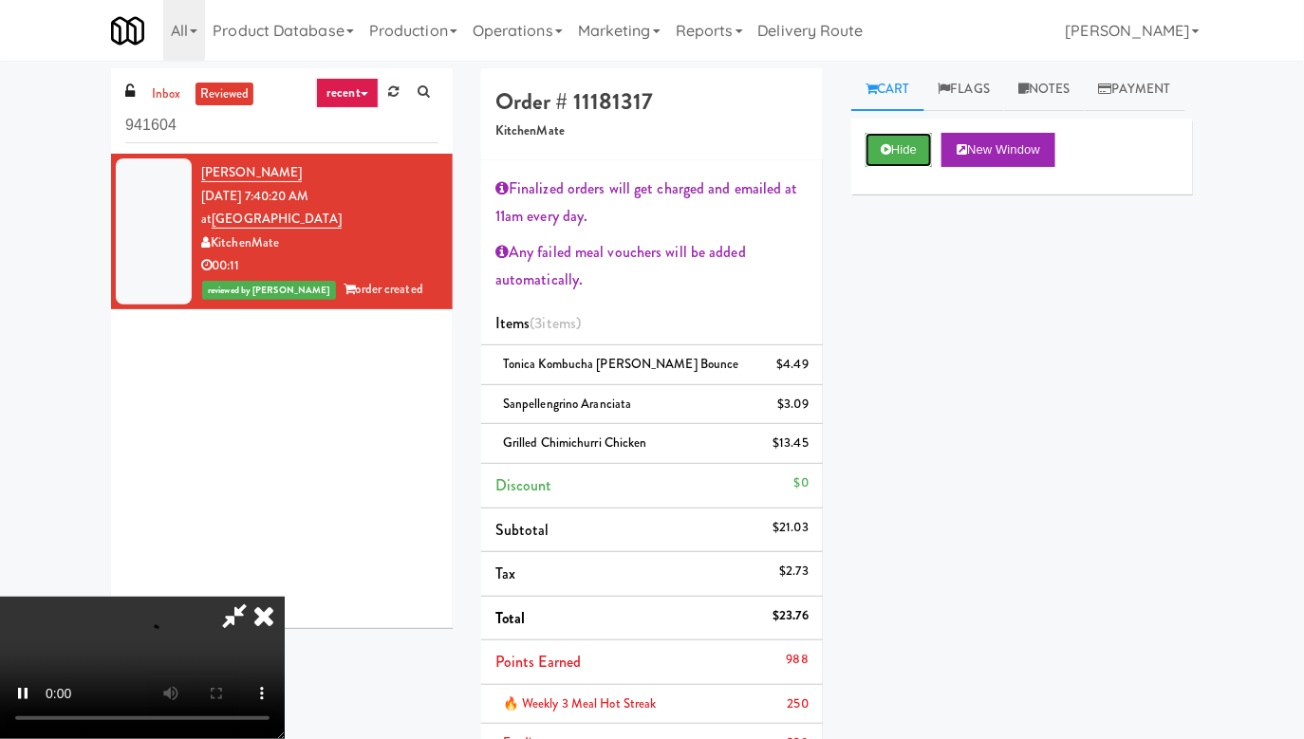
scroll to position [201, 0]
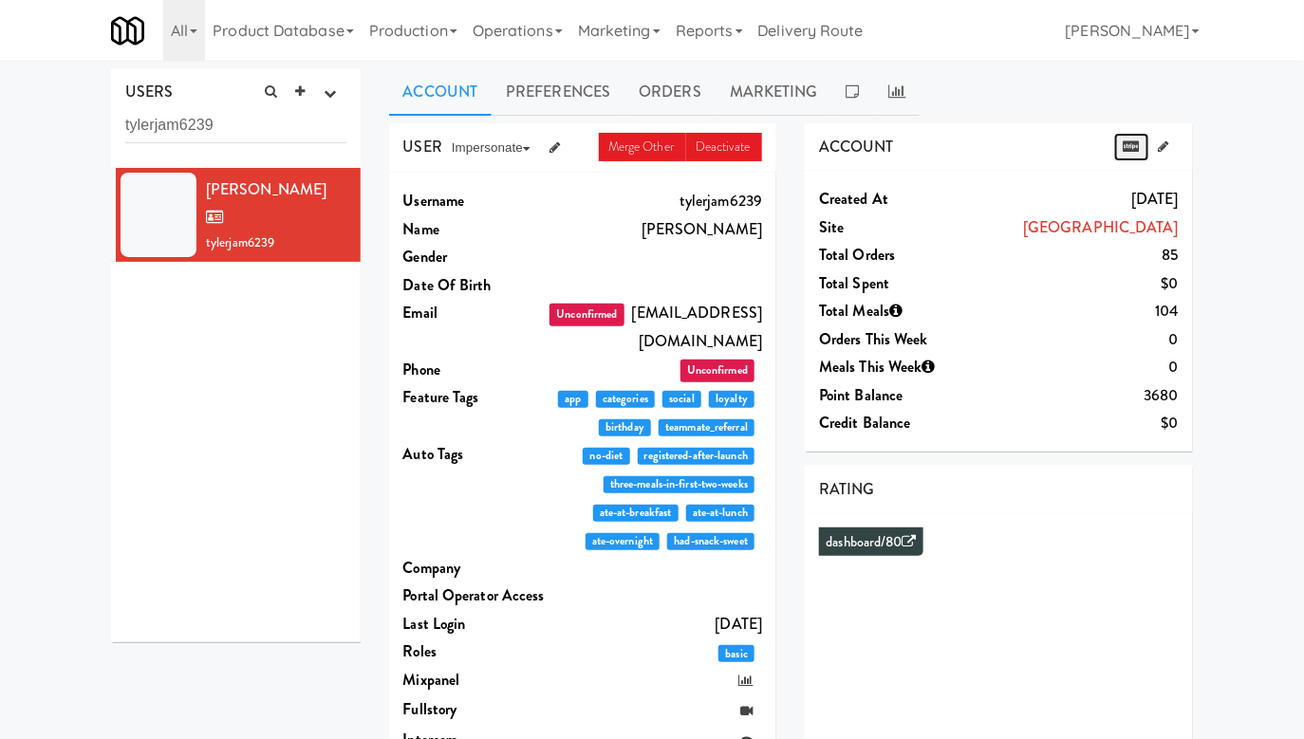
click at [1132, 140] on icon at bounding box center [1132, 146] width 16 height 12
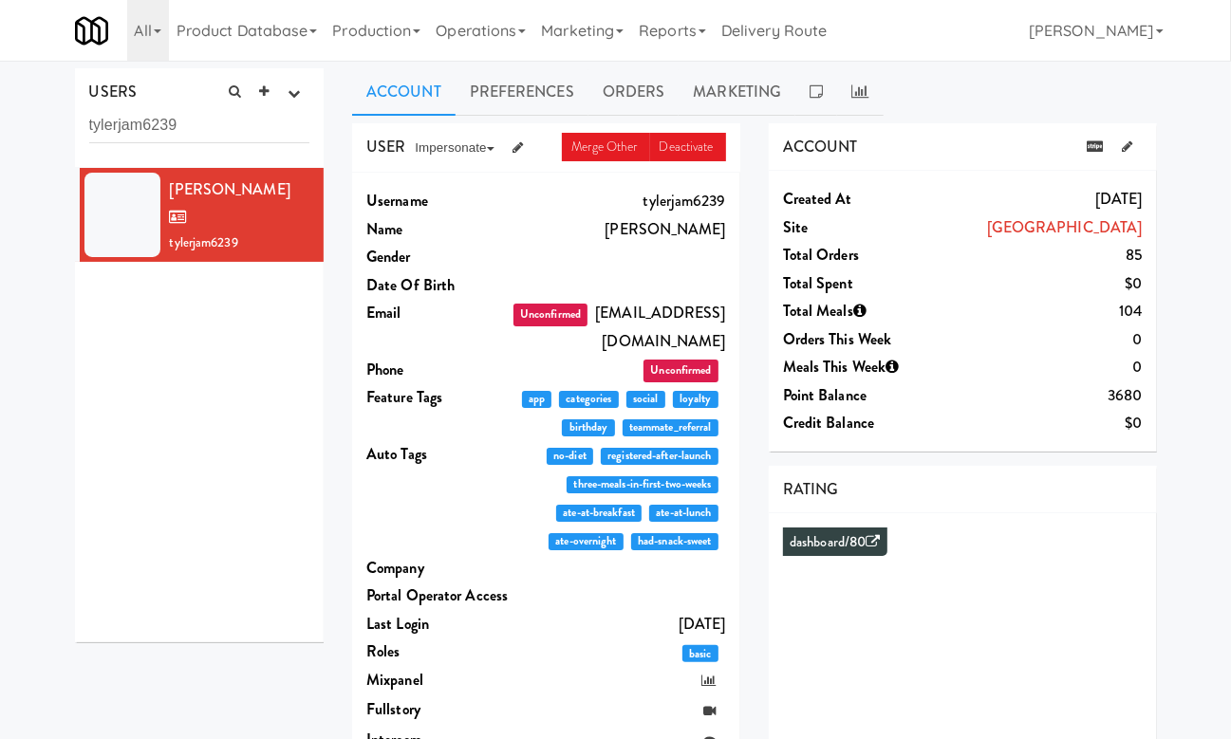
drag, startPoint x: 974, startPoint y: 225, endPoint x: 1141, endPoint y: 225, distance: 167.1
click at [1141, 225] on div "[GEOGRAPHIC_DATA]" at bounding box center [1033, 228] width 215 height 28
copy link "[GEOGRAPHIC_DATA]"
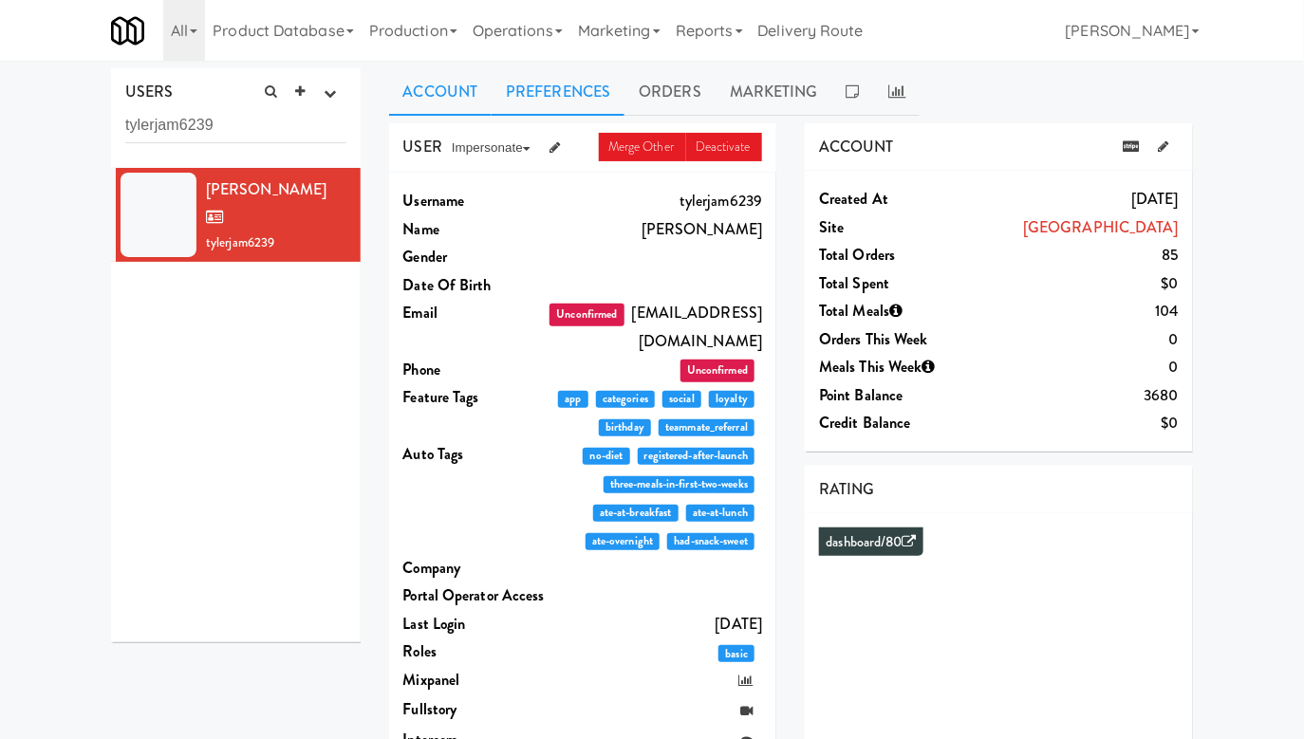
click at [545, 89] on link "Preferences" at bounding box center [558, 91] width 133 height 47
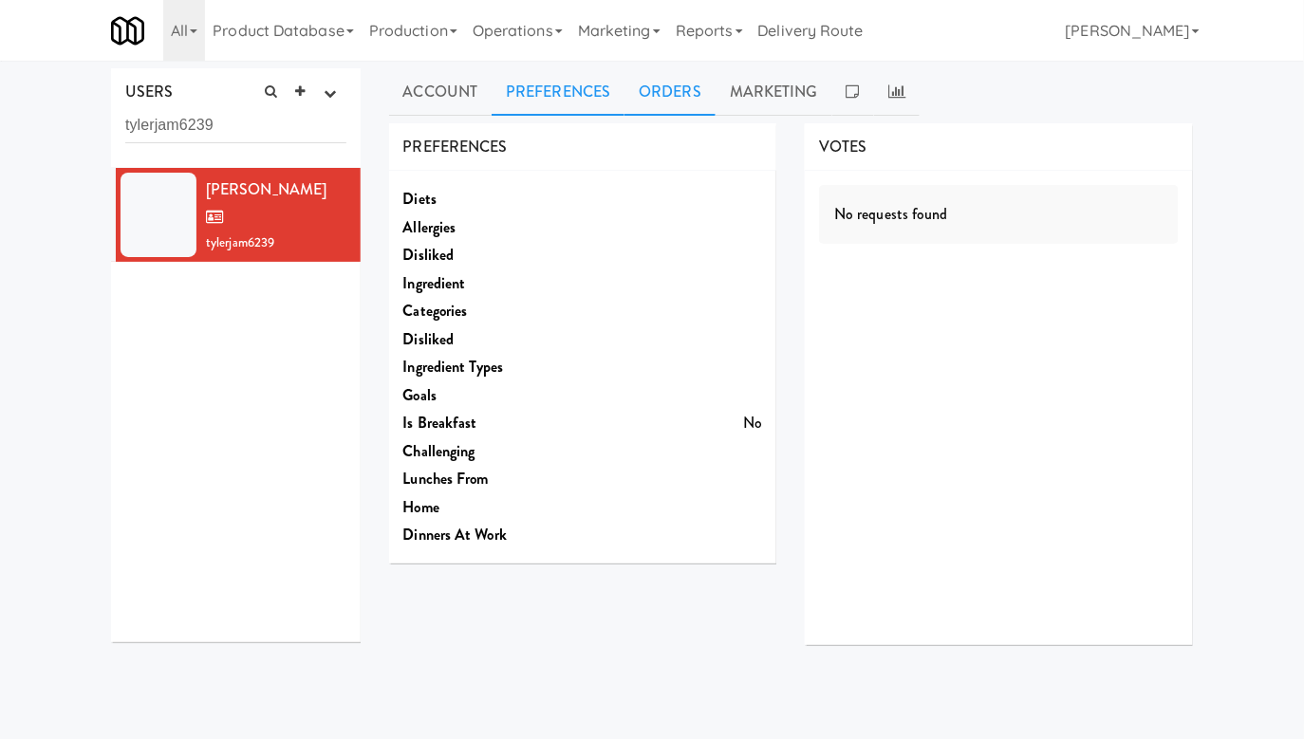
click at [660, 92] on link "Orders" at bounding box center [670, 91] width 91 height 47
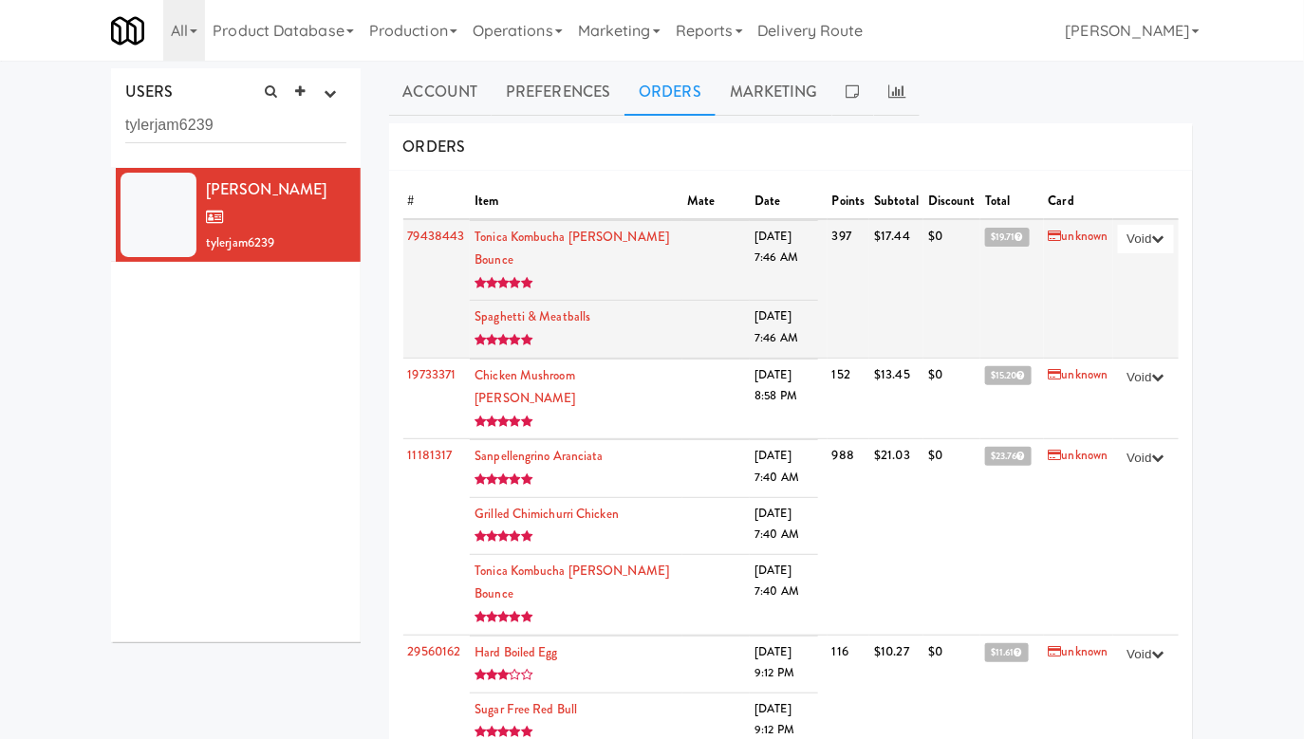
click at [993, 241] on span "$19.71" at bounding box center [1007, 237] width 45 height 19
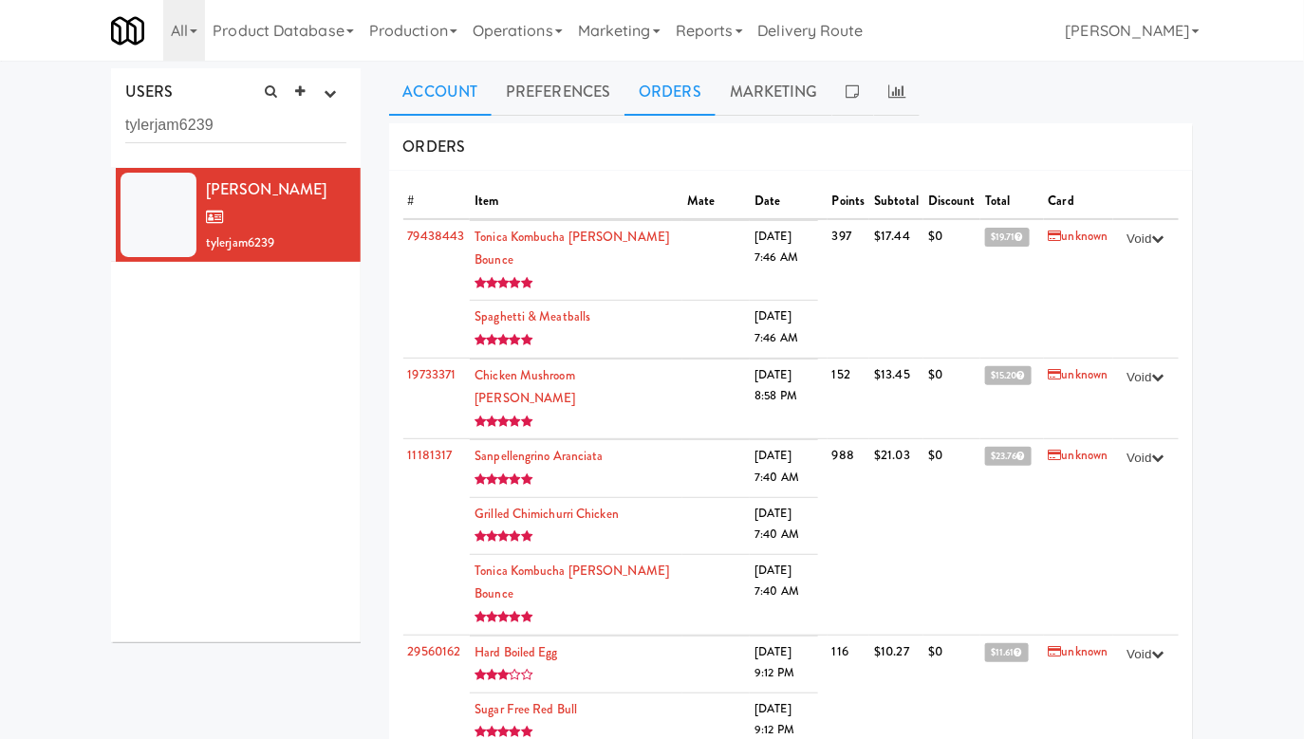
click at [420, 103] on link "Account" at bounding box center [440, 91] width 103 height 47
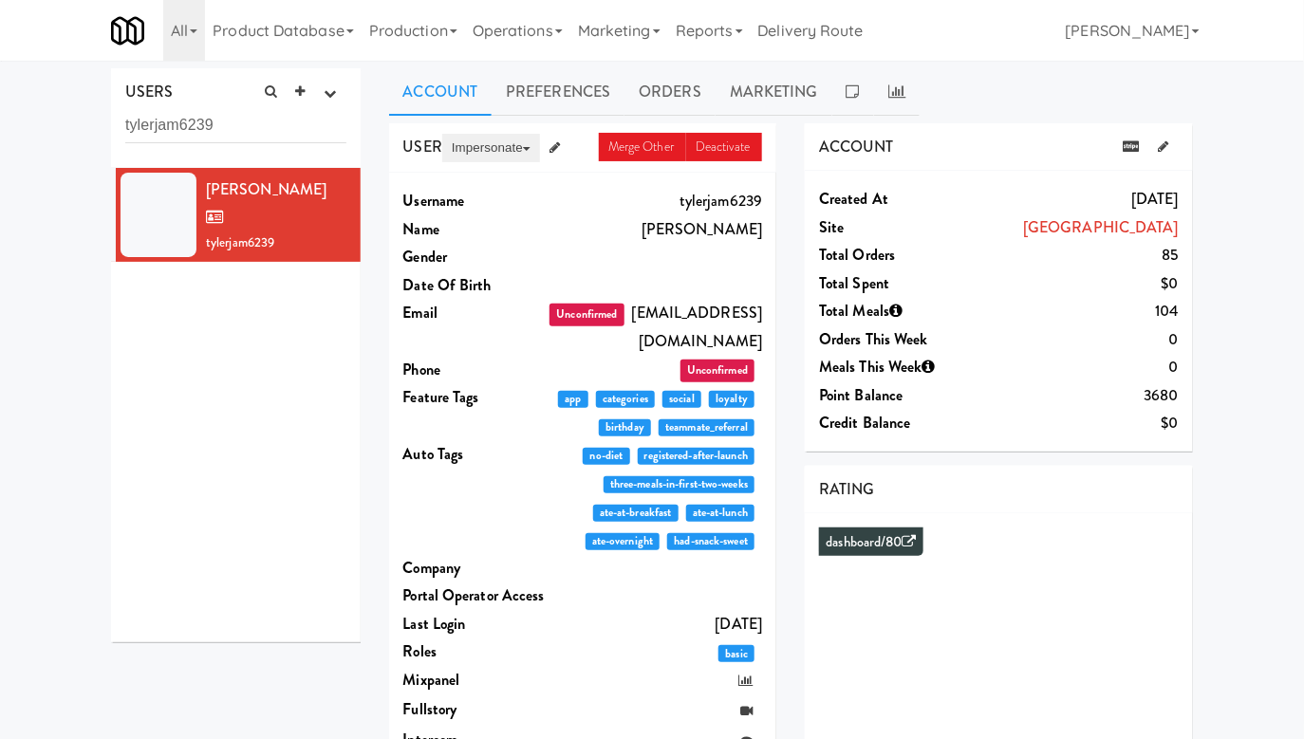
click at [488, 141] on button "Impersonate" at bounding box center [491, 148] width 98 height 28
click at [488, 175] on link "on App" at bounding box center [521, 184] width 159 height 34
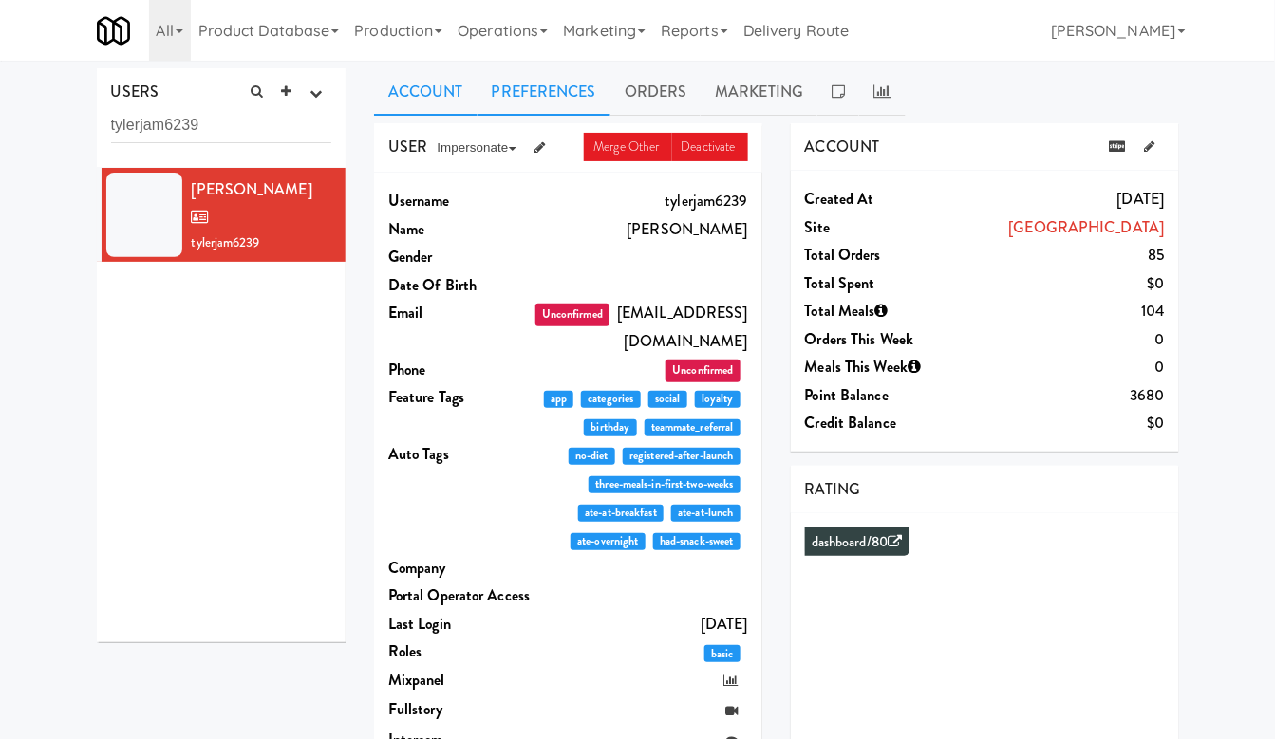
click at [543, 72] on link "Preferences" at bounding box center [543, 91] width 133 height 47
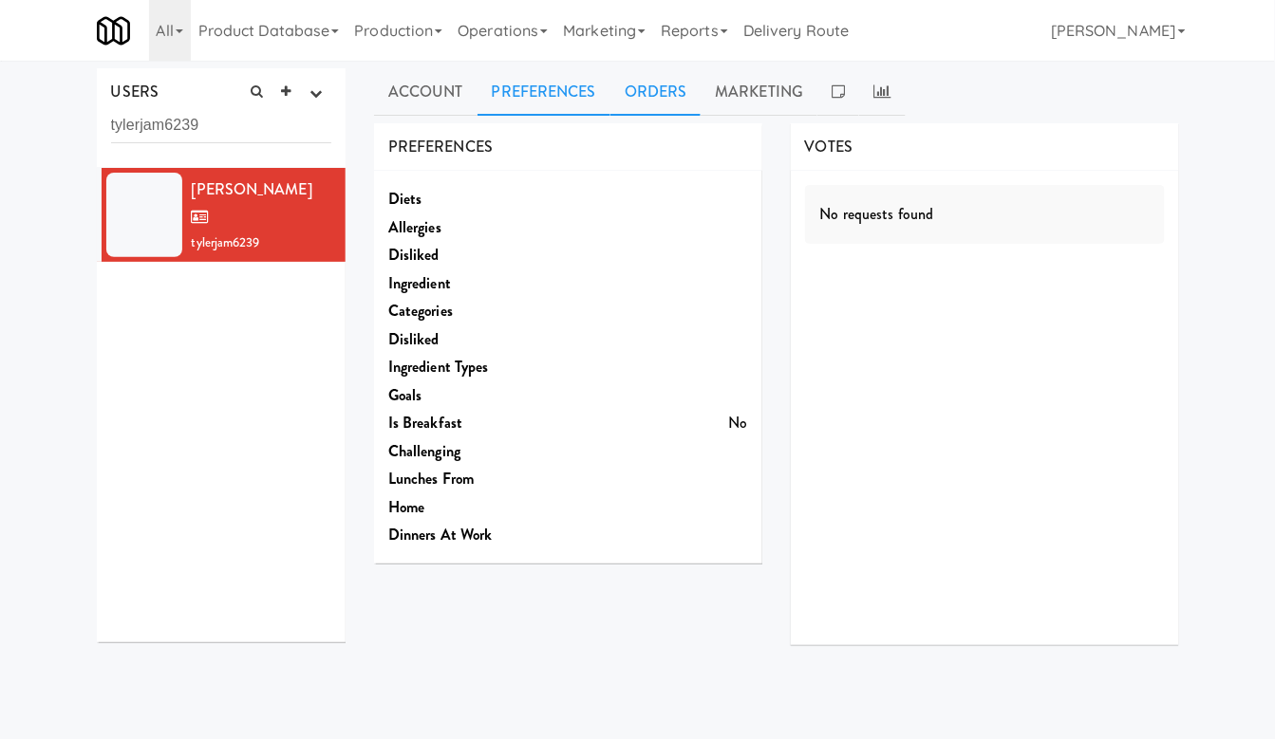
click at [644, 79] on link "Orders" at bounding box center [655, 91] width 91 height 47
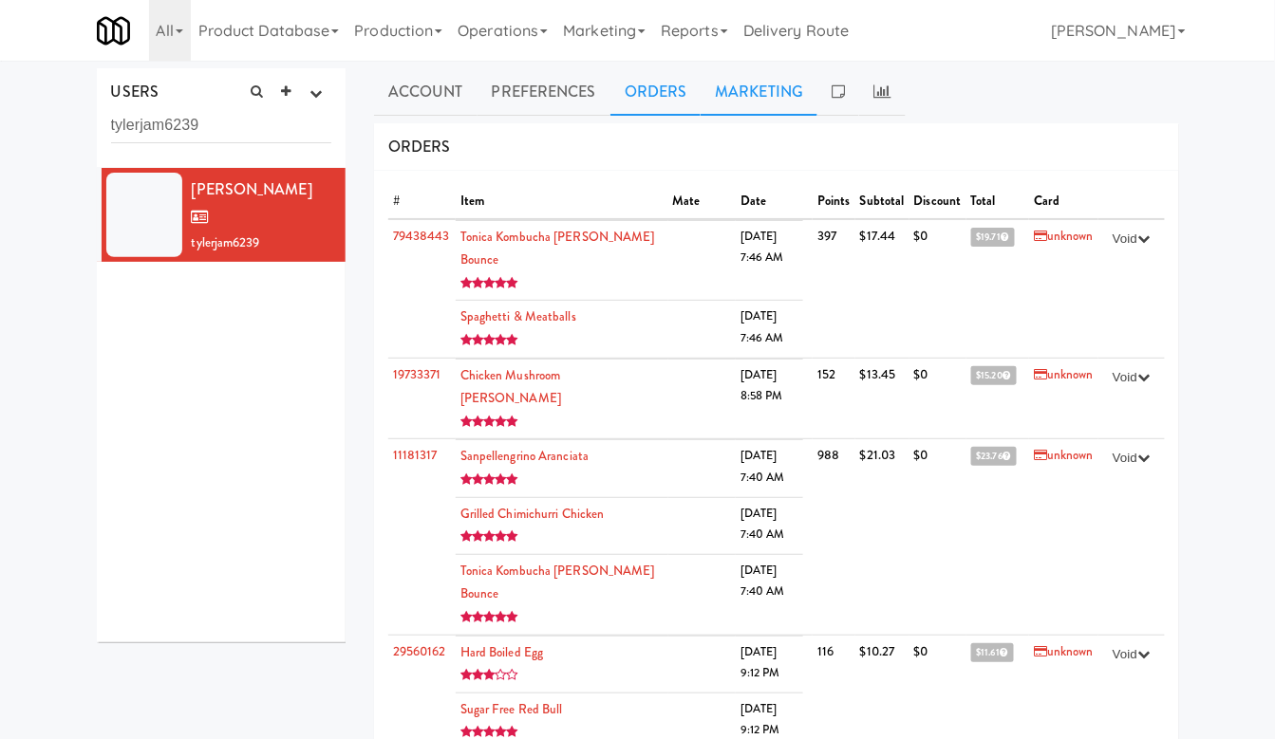
click at [713, 86] on link "Marketing" at bounding box center [759, 91] width 117 height 47
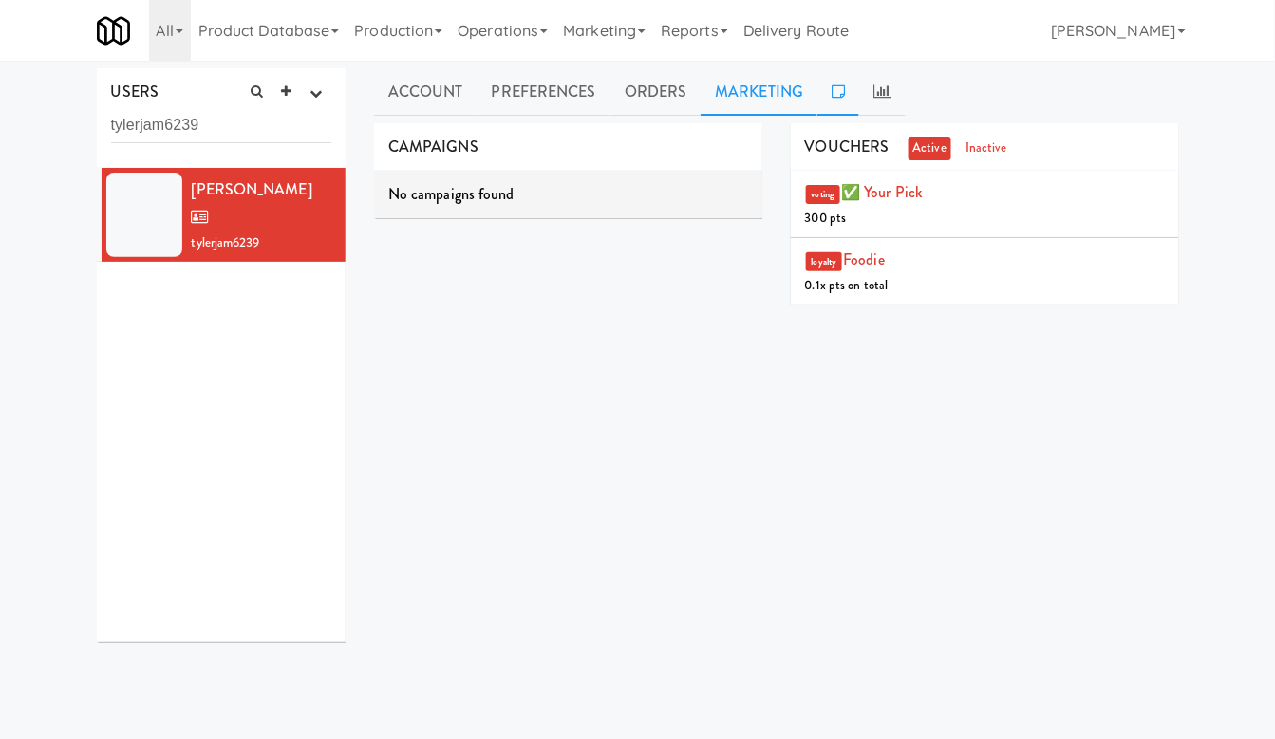
click at [856, 95] on link at bounding box center [838, 91] width 42 height 47
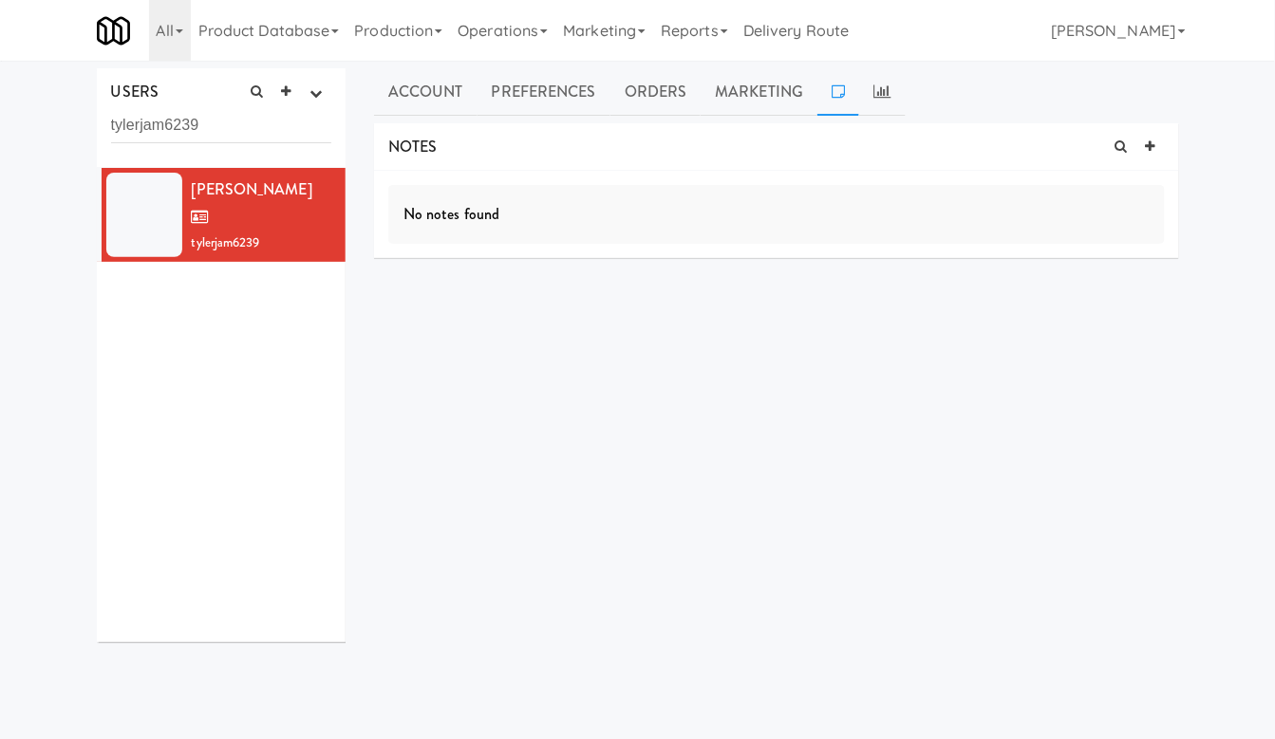
click at [907, 78] on ul "Account Preferences Orders Marketing" at bounding box center [776, 91] width 805 height 47
click at [881, 82] on link at bounding box center [882, 91] width 46 height 47
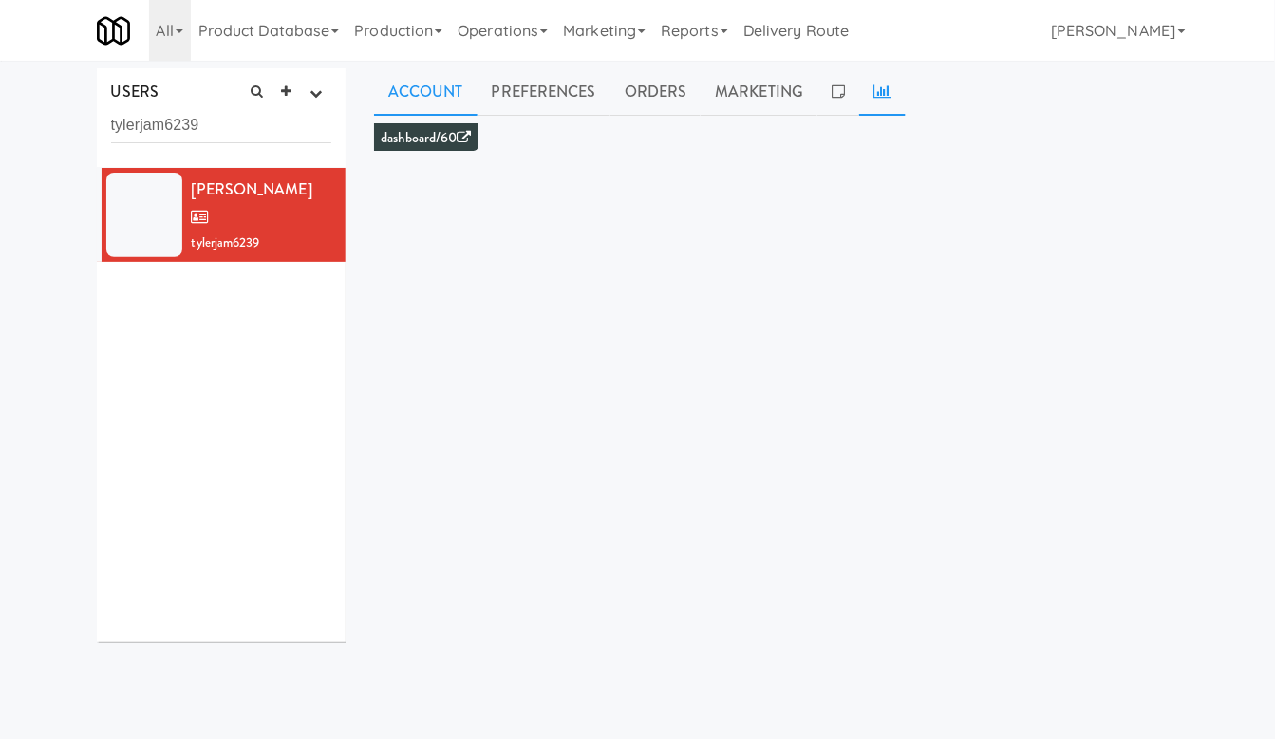
click at [443, 90] on link "Account" at bounding box center [425, 91] width 103 height 47
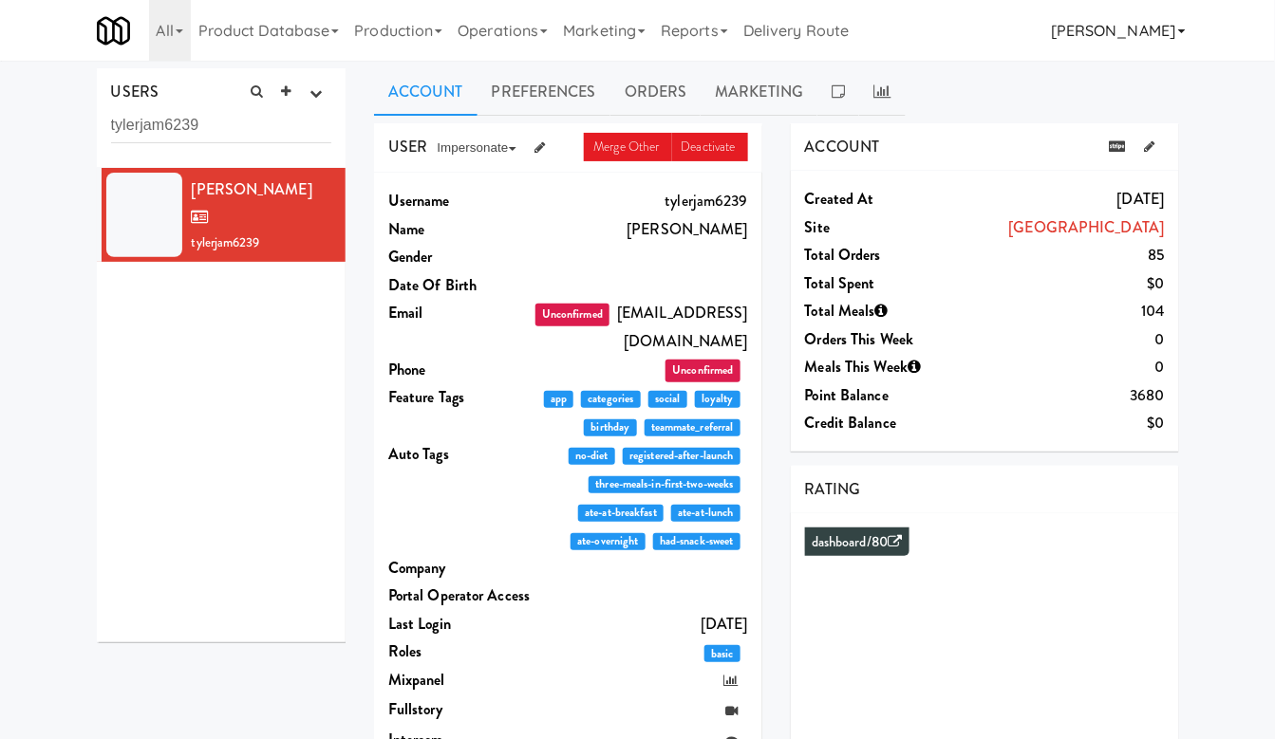
click at [1133, 36] on link "[PERSON_NAME]" at bounding box center [1117, 30] width 149 height 61
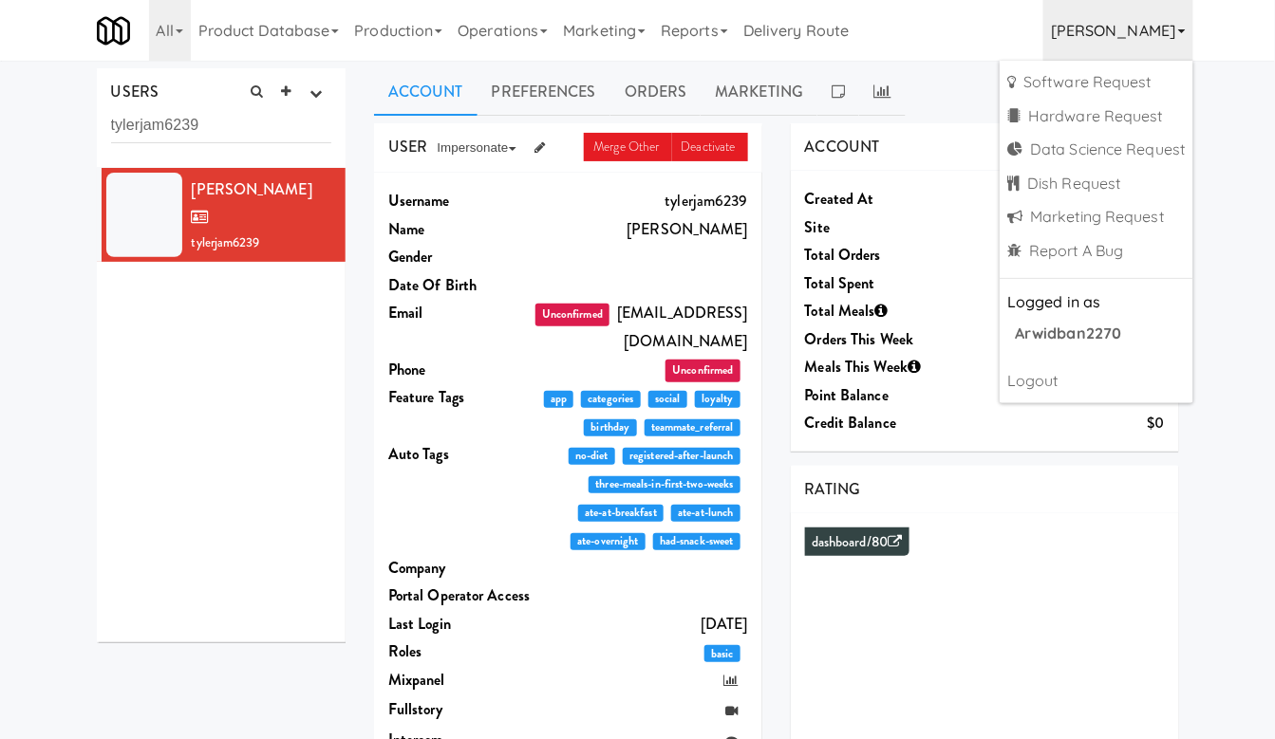
click at [1133, 74] on div "USERS active Ordered this week Didn't order this week 1 this week 2 this week 3…" at bounding box center [637, 506] width 1275 height 877
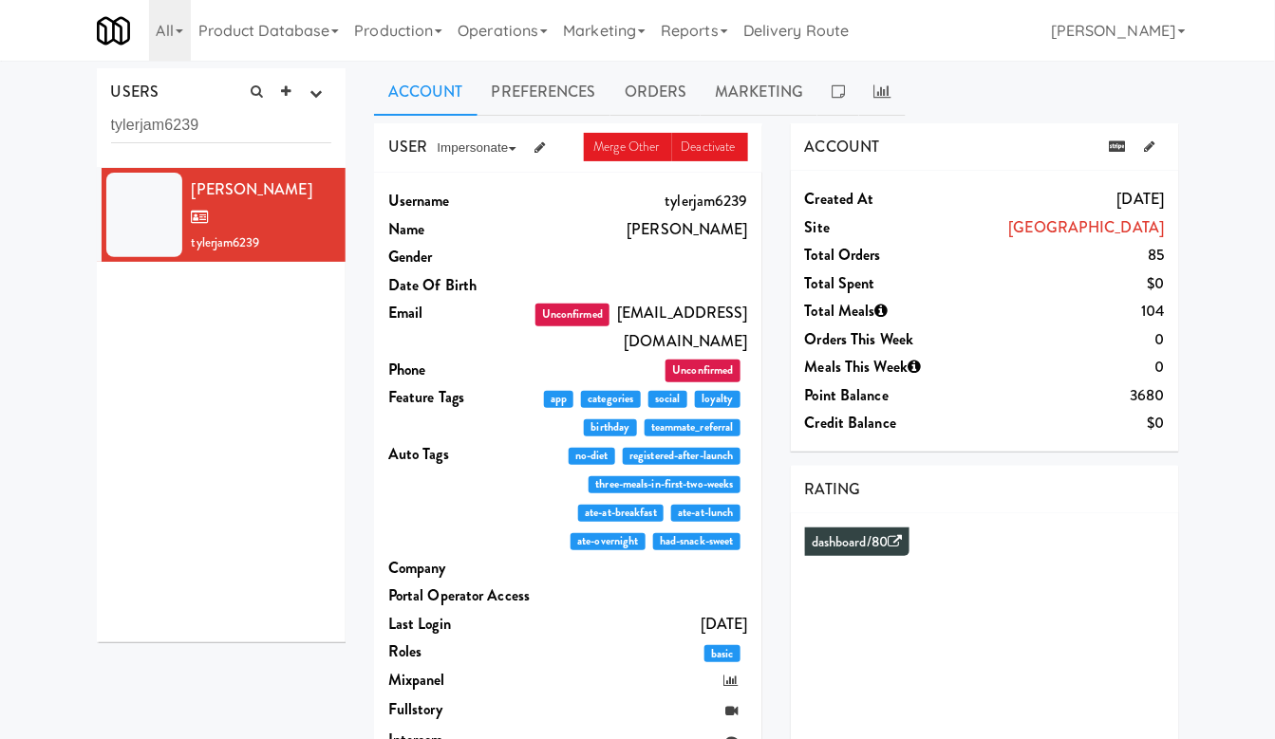
drag, startPoint x: 995, startPoint y: 230, endPoint x: 1163, endPoint y: 229, distance: 168.0
click at [1133, 229] on div "[GEOGRAPHIC_DATA]" at bounding box center [1055, 228] width 215 height 28
copy link "[GEOGRAPHIC_DATA]"
click at [651, 84] on link "Orders" at bounding box center [655, 91] width 91 height 47
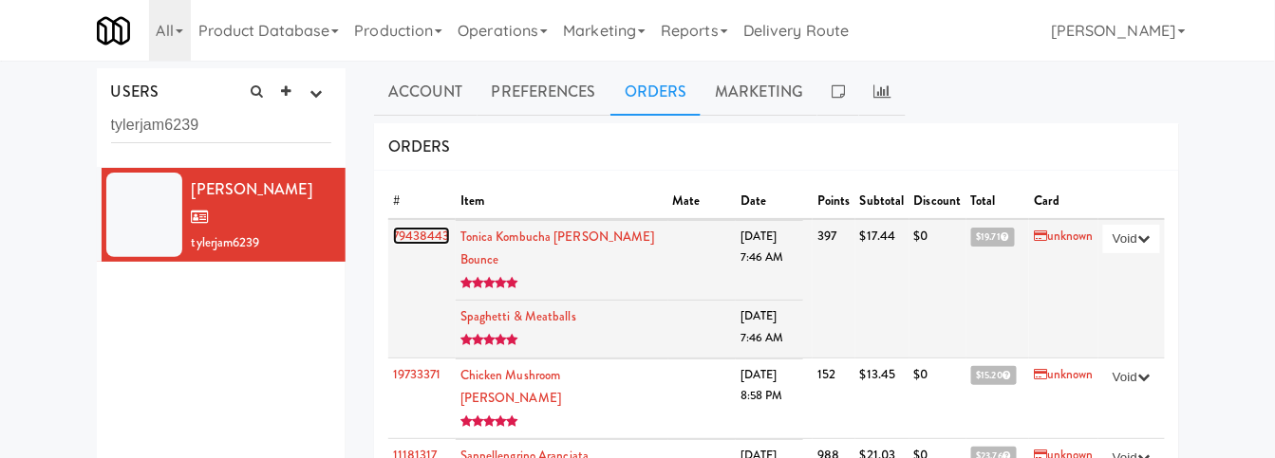
click at [421, 233] on link "79438443" at bounding box center [421, 236] width 57 height 18
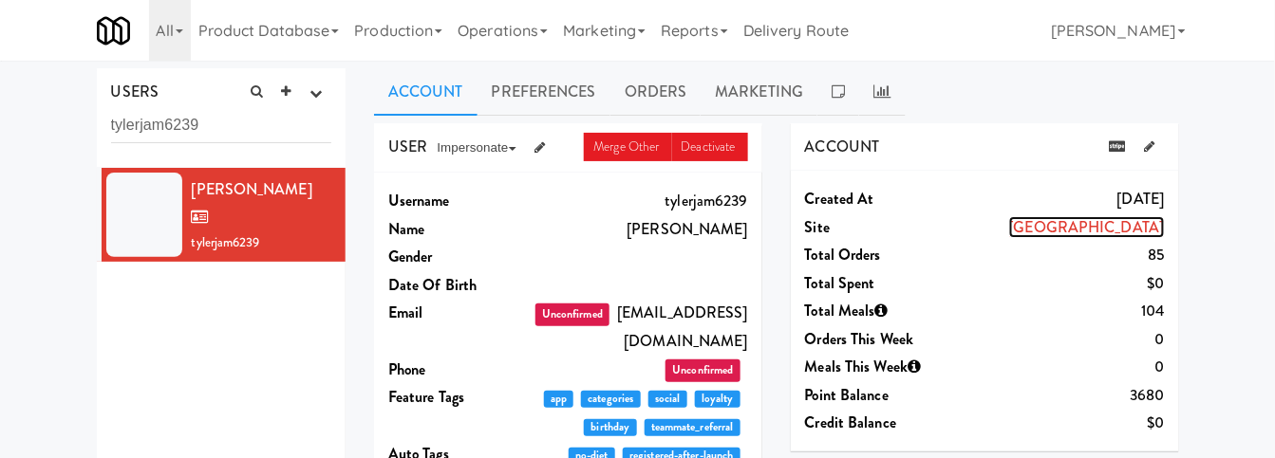
click at [1056, 228] on link "[GEOGRAPHIC_DATA]" at bounding box center [1087, 227] width 156 height 22
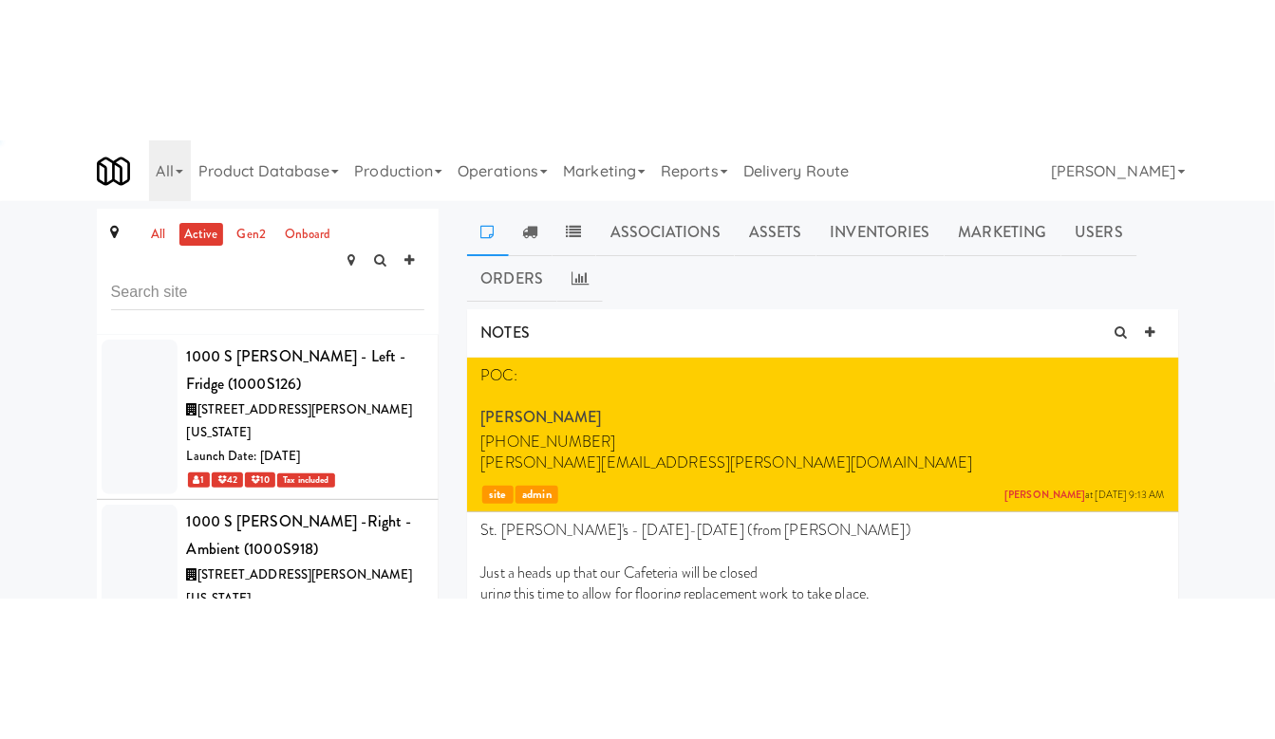
scroll to position [72795, 0]
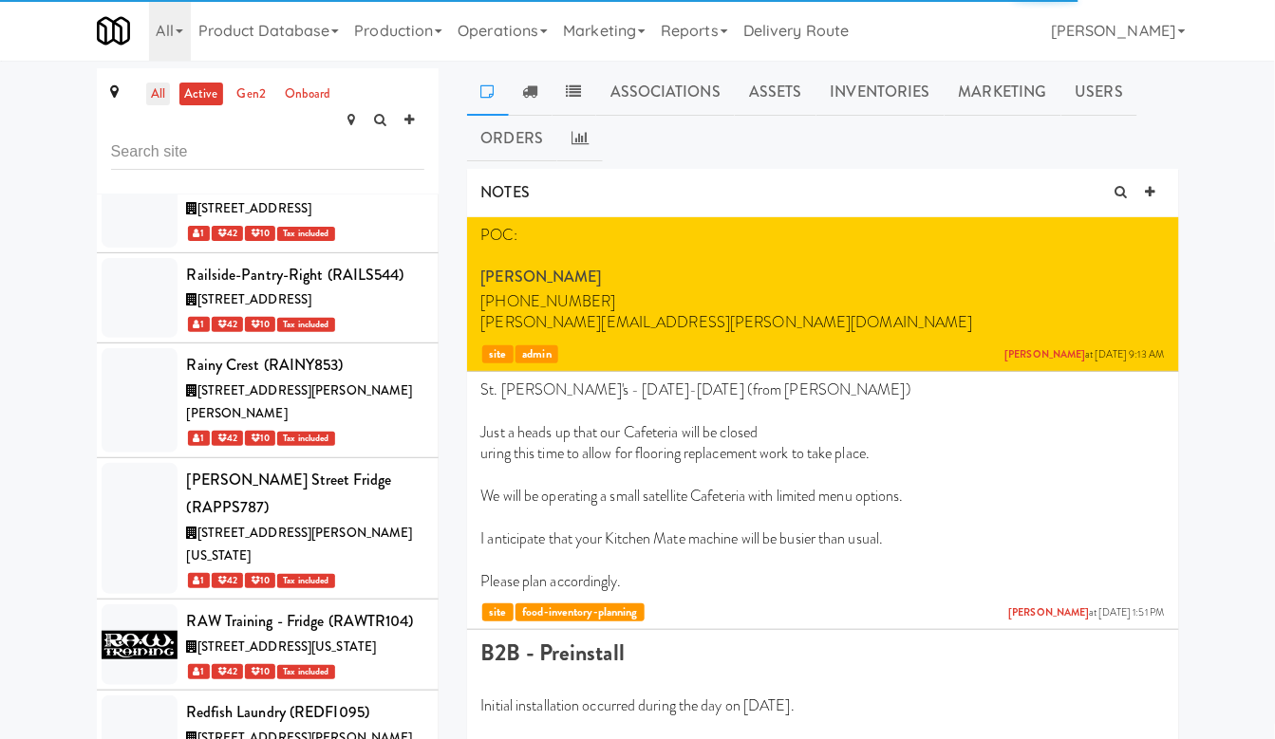
click at [160, 94] on link "all" at bounding box center [158, 95] width 24 height 24
click at [211, 135] on input "text" at bounding box center [267, 152] width 313 height 35
paste input "tylerjam6239"
type input "tylerjam6239"
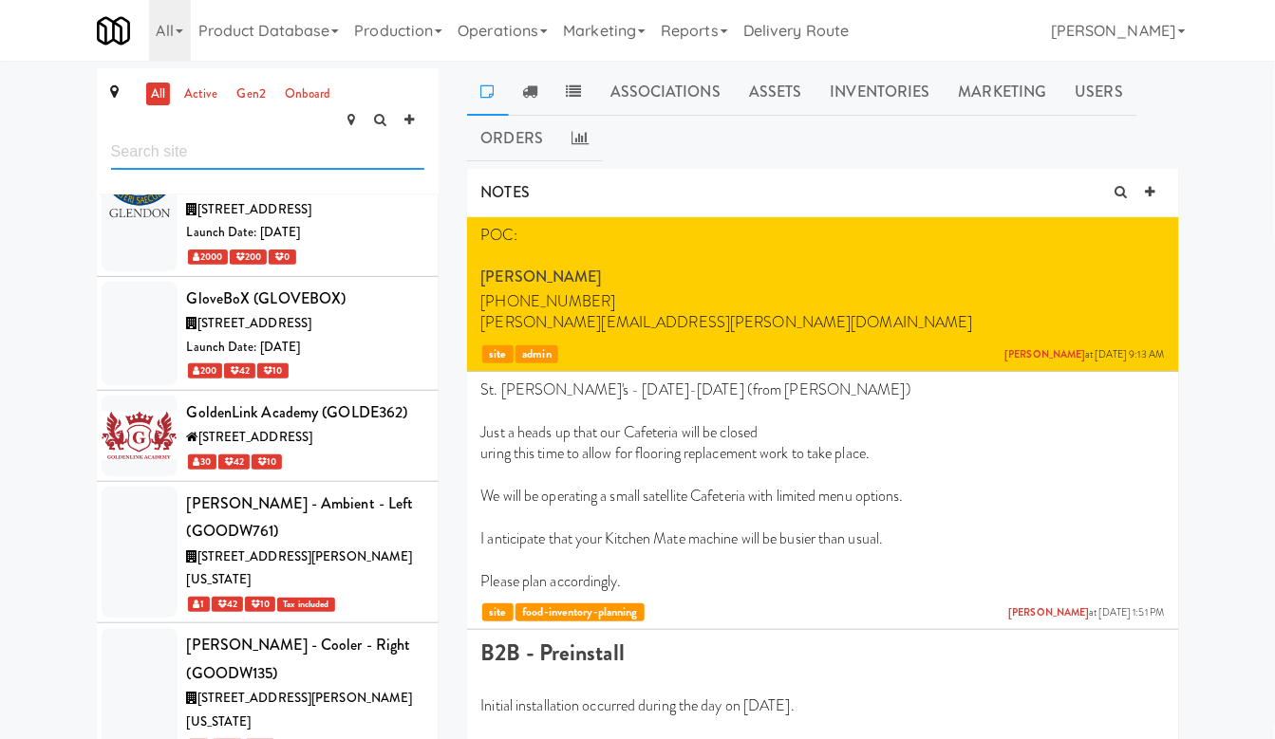
paste input "[GEOGRAPHIC_DATA]"
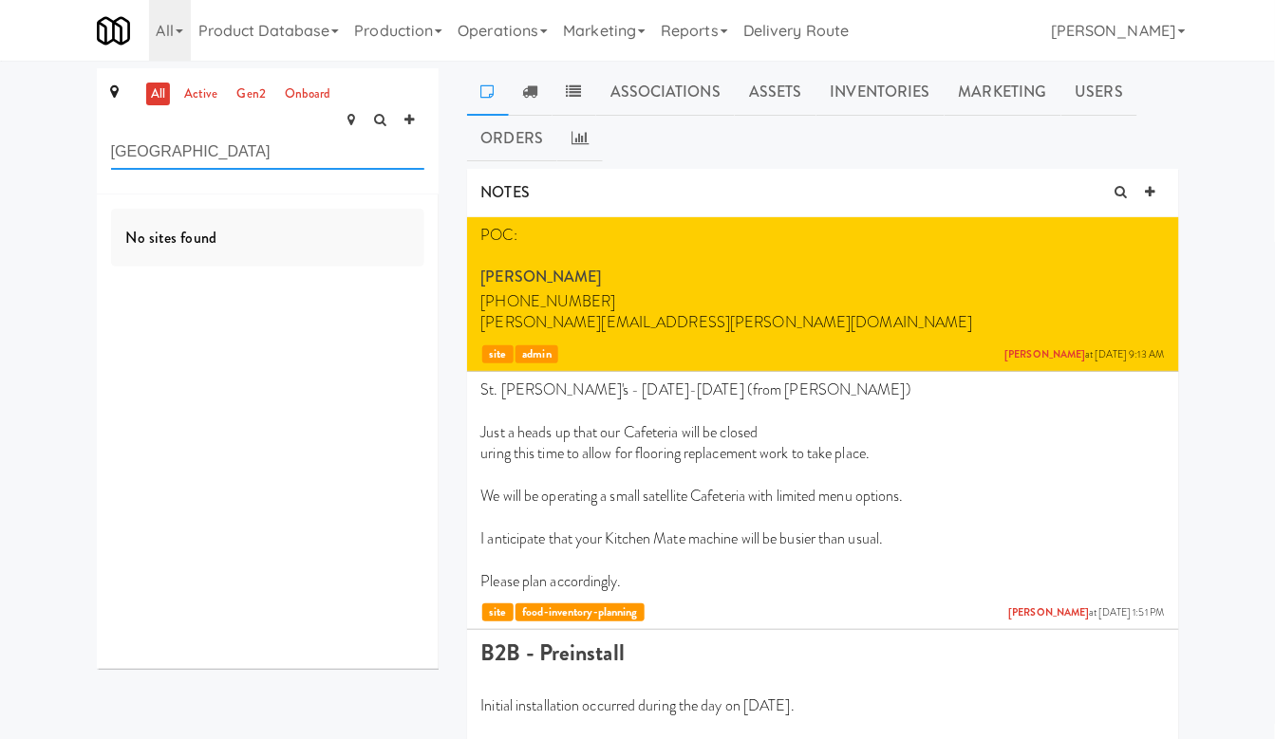
drag, startPoint x: 322, startPoint y: 127, endPoint x: 62, endPoint y: 125, distance: 260.1
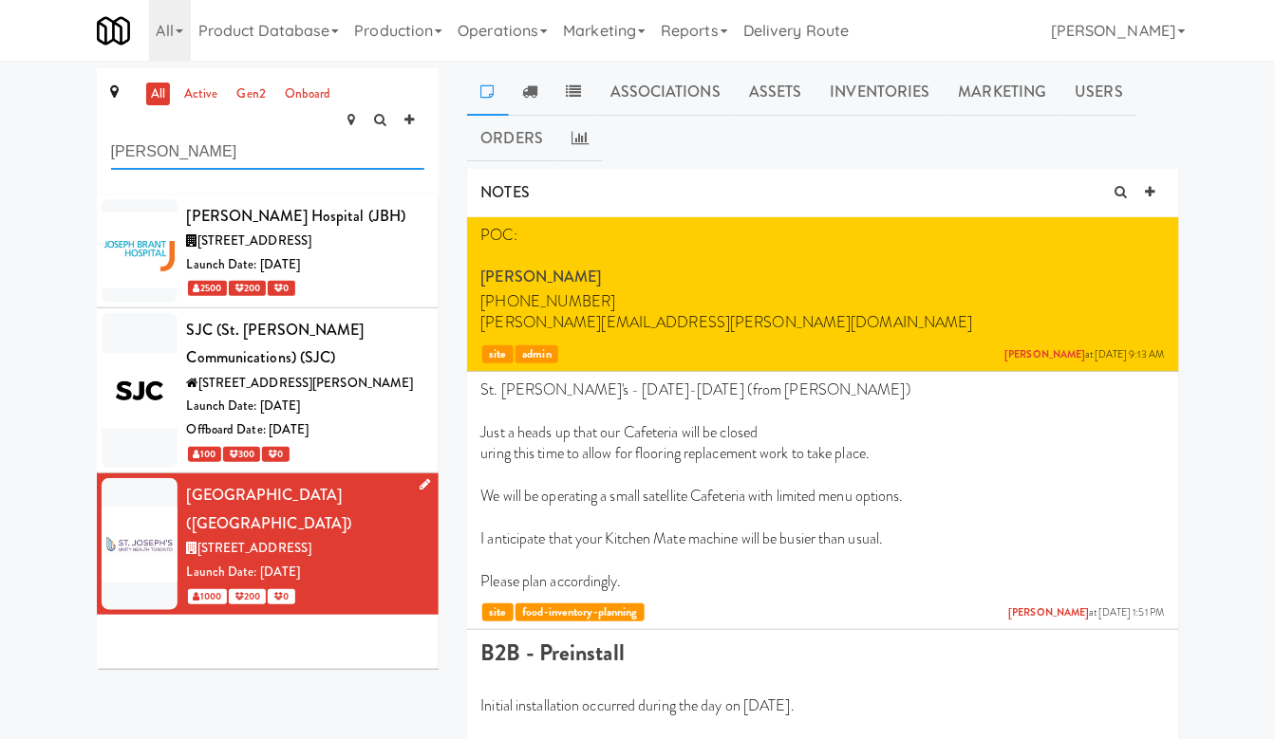
type input "[PERSON_NAME]"
click at [379, 537] on div "[STREET_ADDRESS]" at bounding box center [305, 549] width 237 height 24
click at [421, 478] on icon at bounding box center [425, 484] width 10 height 12
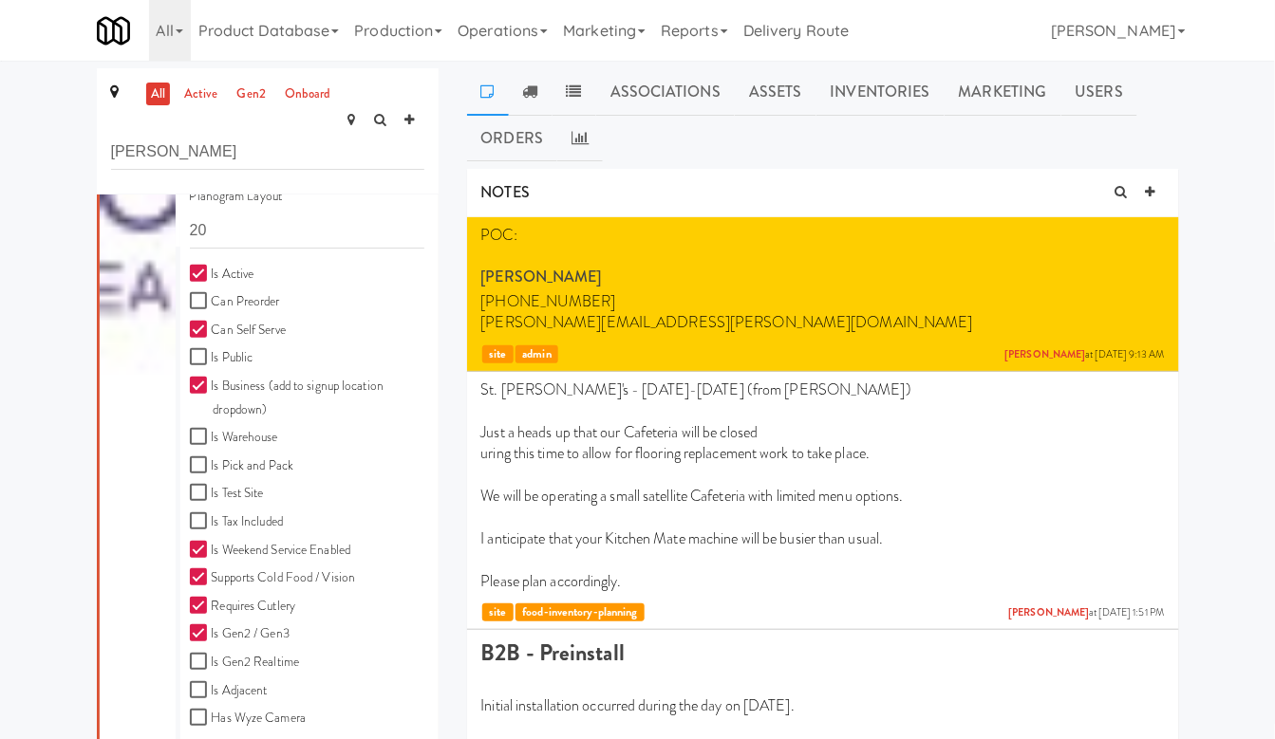
scroll to position [876, 0]
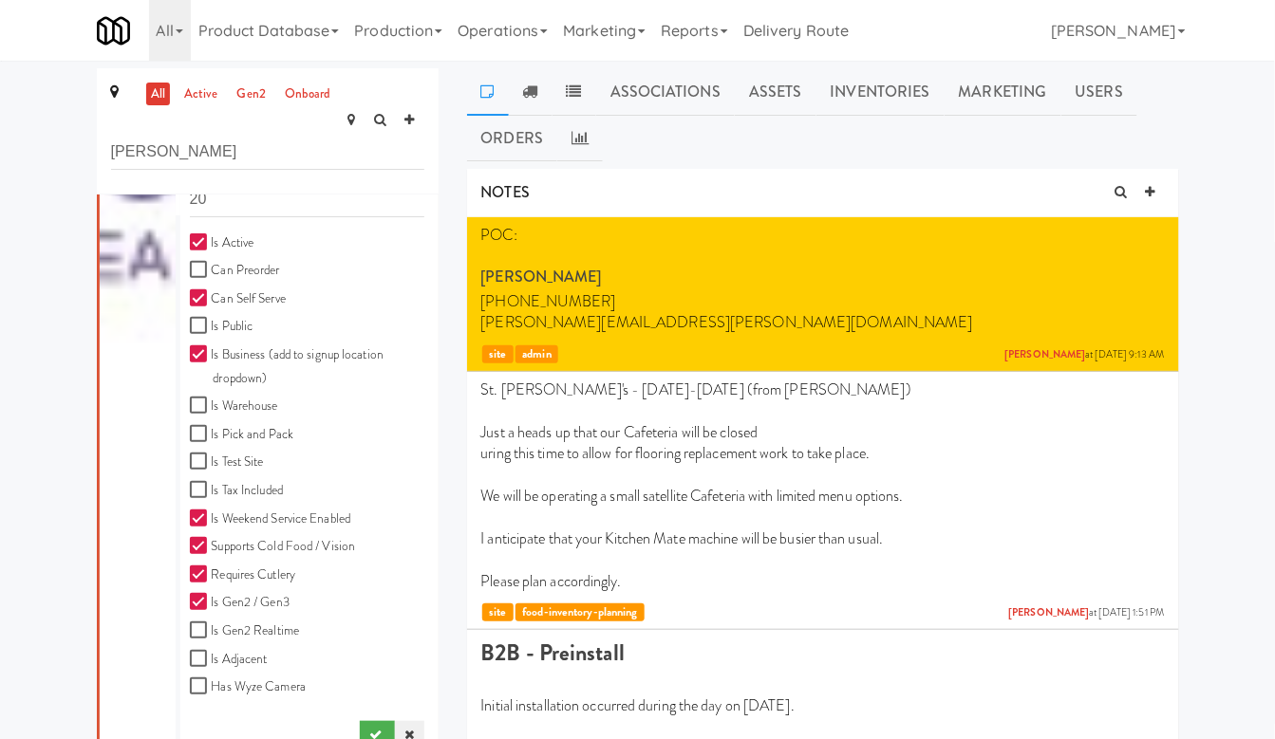
click at [412, 729] on icon at bounding box center [408, 735] width 9 height 12
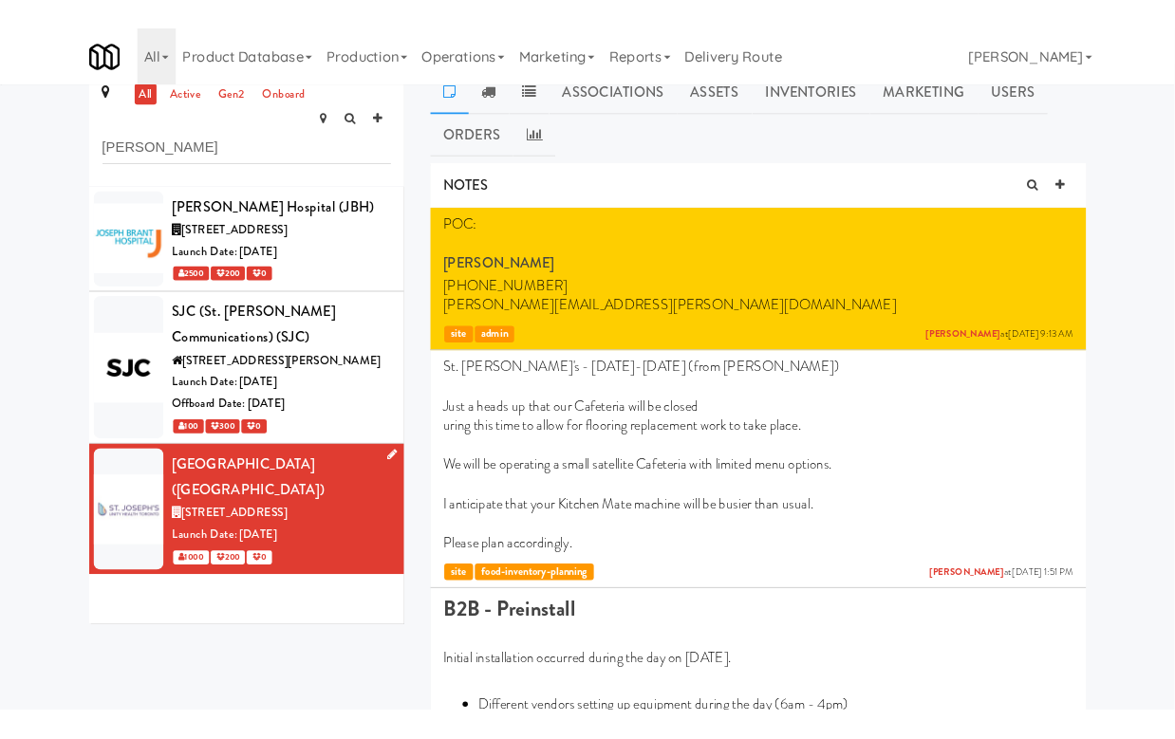
scroll to position [0, 0]
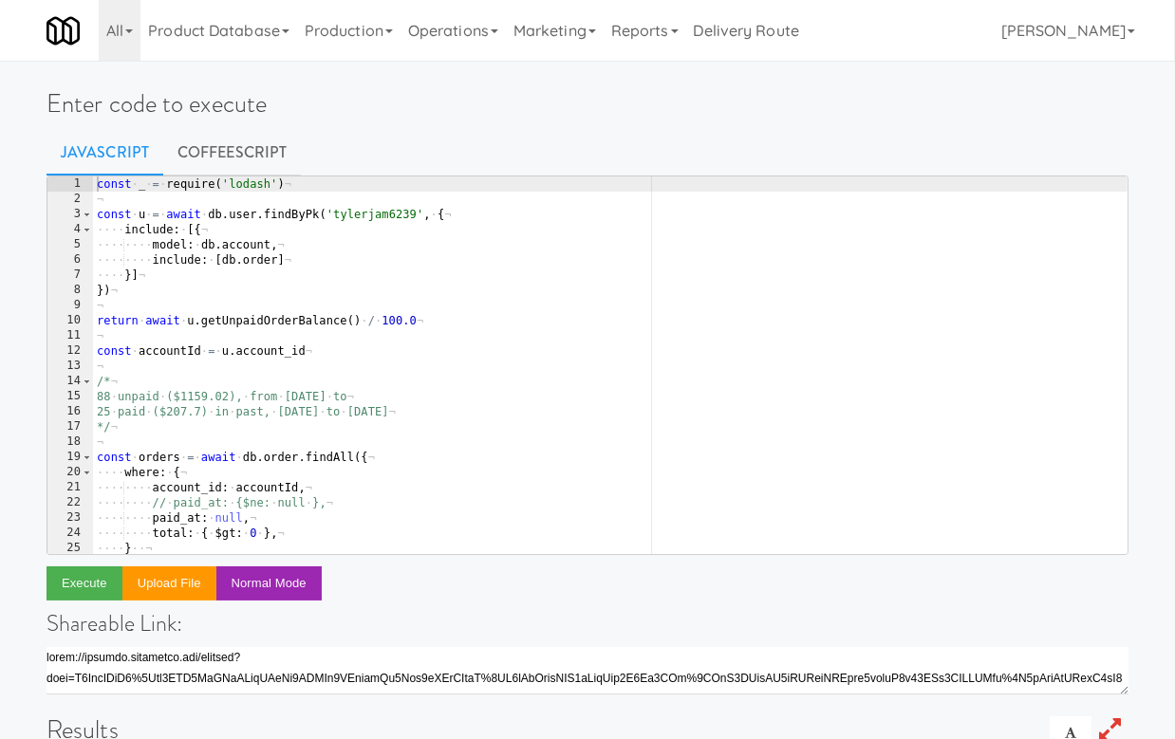
click at [367, 215] on div "const · _ · = · require ( 'lodash' ) ¬ ¬ const · u · = · await · db . user . fi…" at bounding box center [610, 381] width 1035 height 408
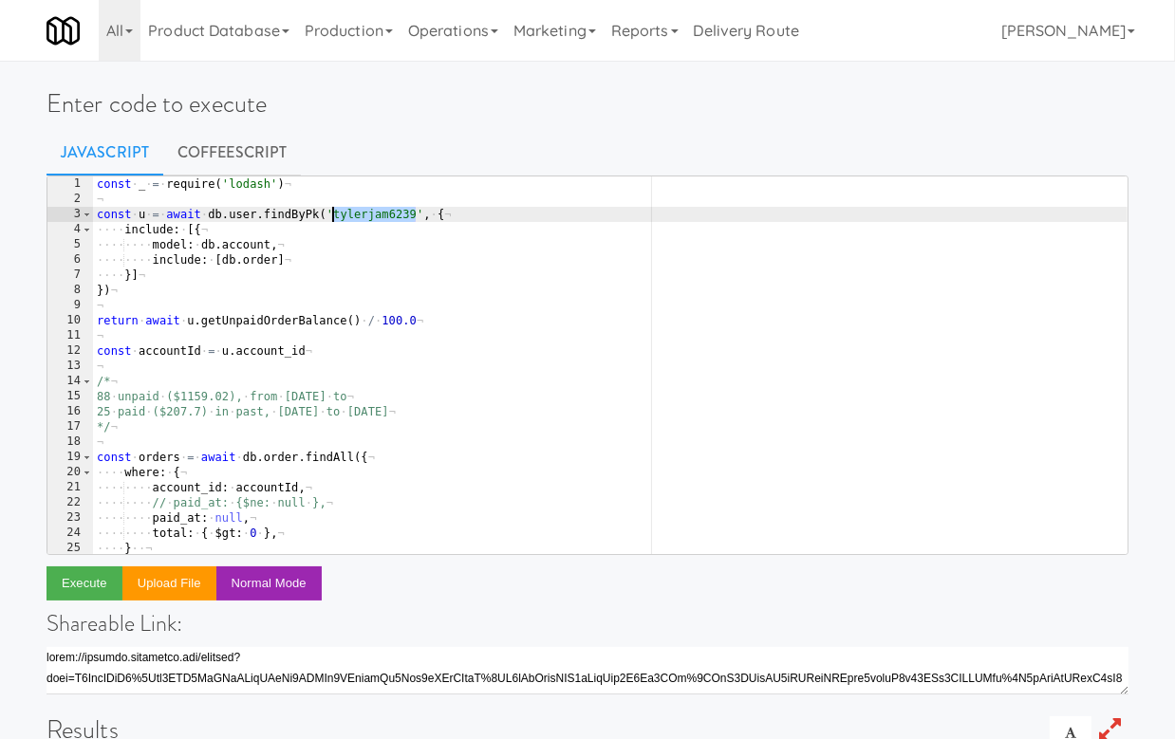
paste textarea "}]"
click at [364, 271] on div "const · _ · = · require ( 'lodash' ) ¬ ¬ const · u · = · await · db . user . fi…" at bounding box center [610, 381] width 1035 height 408
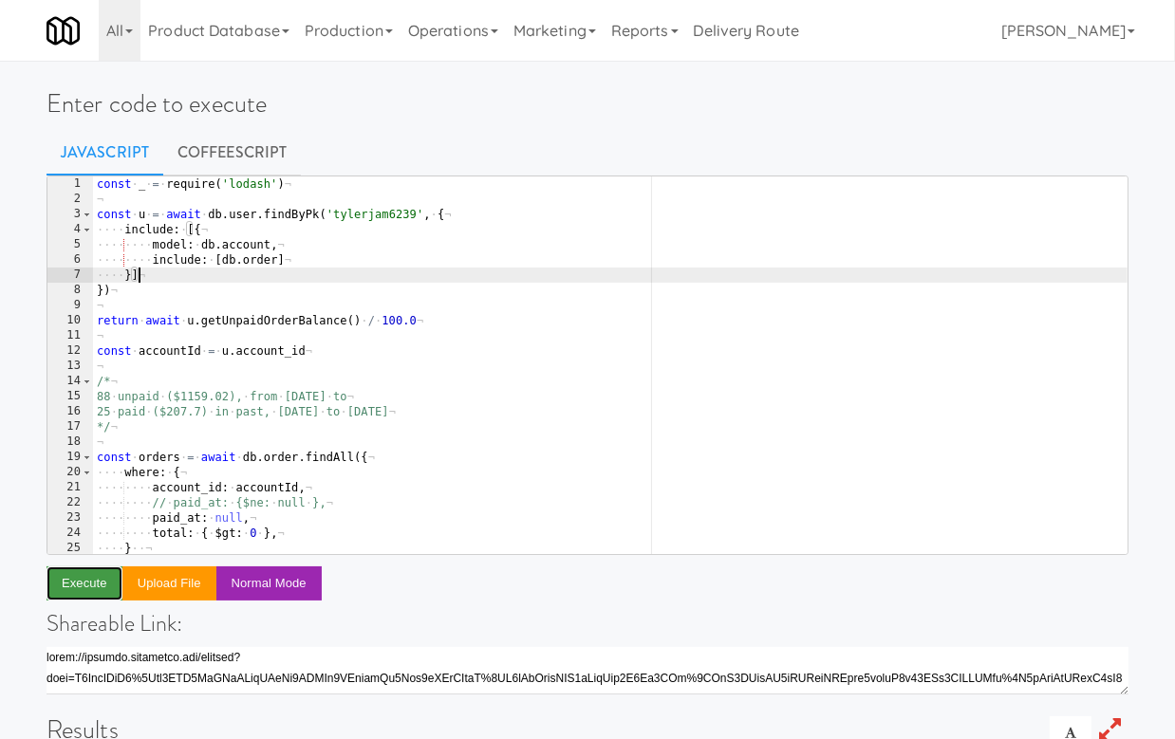
click at [100, 578] on button "Execute" at bounding box center [85, 584] width 76 height 34
type textarea "const u = await db.user.findByPk('tylerjam6239', {"
click at [381, 219] on div "const · _ · = · require ( 'lodash' ) ¬ ¬ const · u · = · await · db . user . fi…" at bounding box center [610, 381] width 1035 height 408
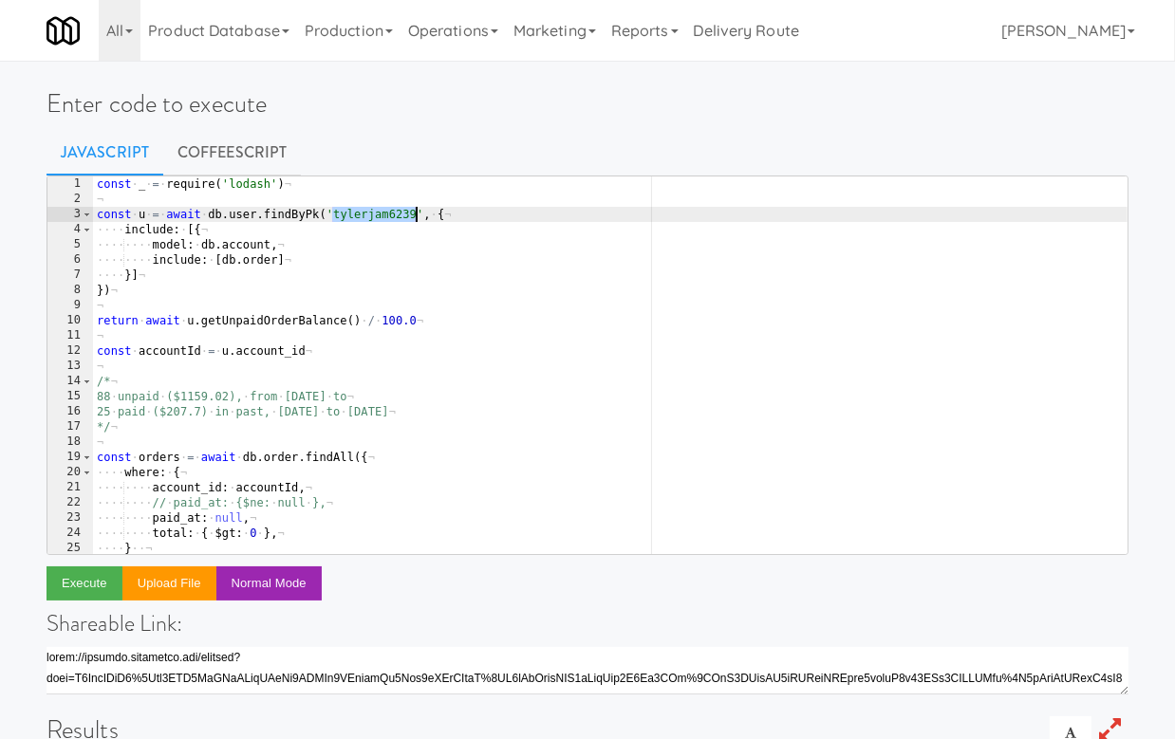
click at [381, 219] on div "const · _ · = · require ( 'lodash' ) ¬ ¬ const · u · = · await · db . user . fi…" at bounding box center [610, 381] width 1035 height 408
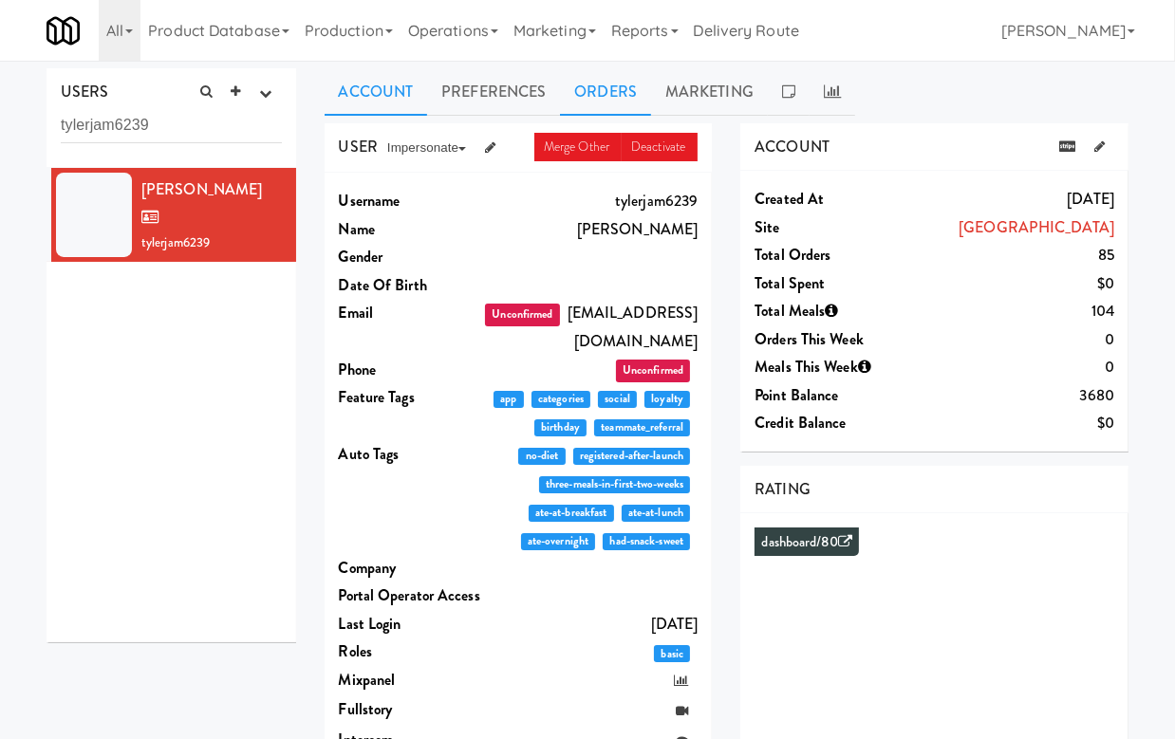
click at [596, 102] on link "Orders" at bounding box center [605, 91] width 91 height 47
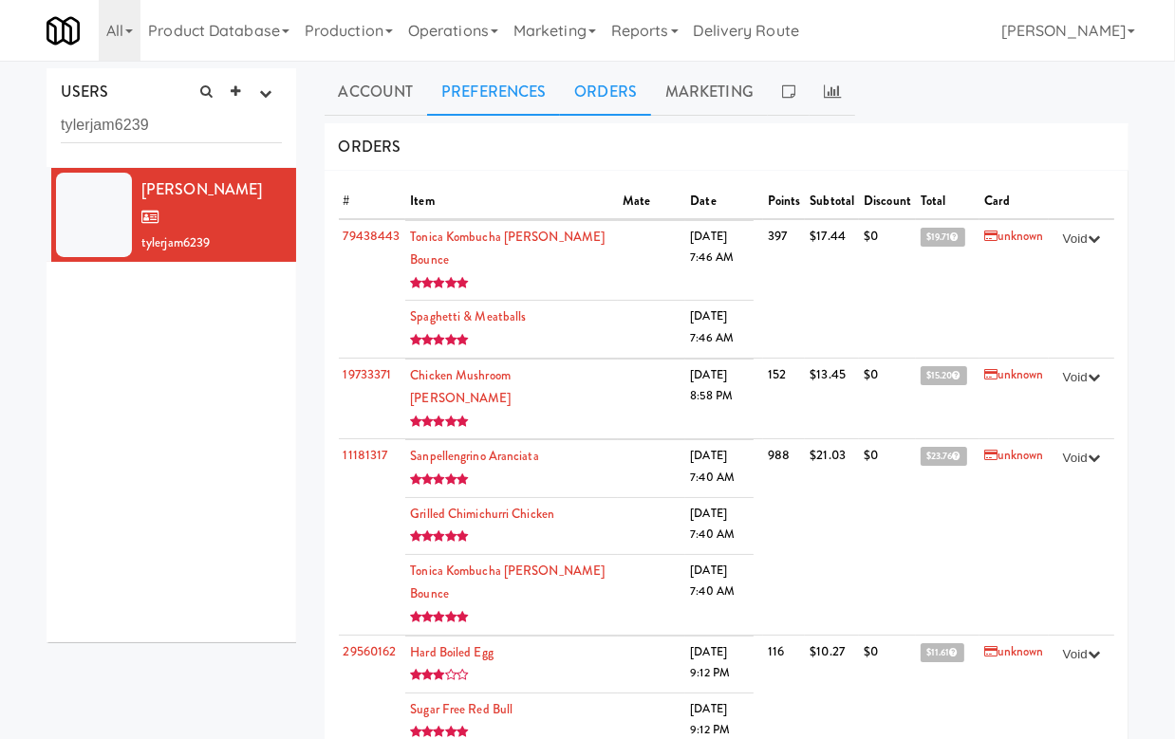
click at [514, 102] on link "Preferences" at bounding box center [493, 91] width 133 height 47
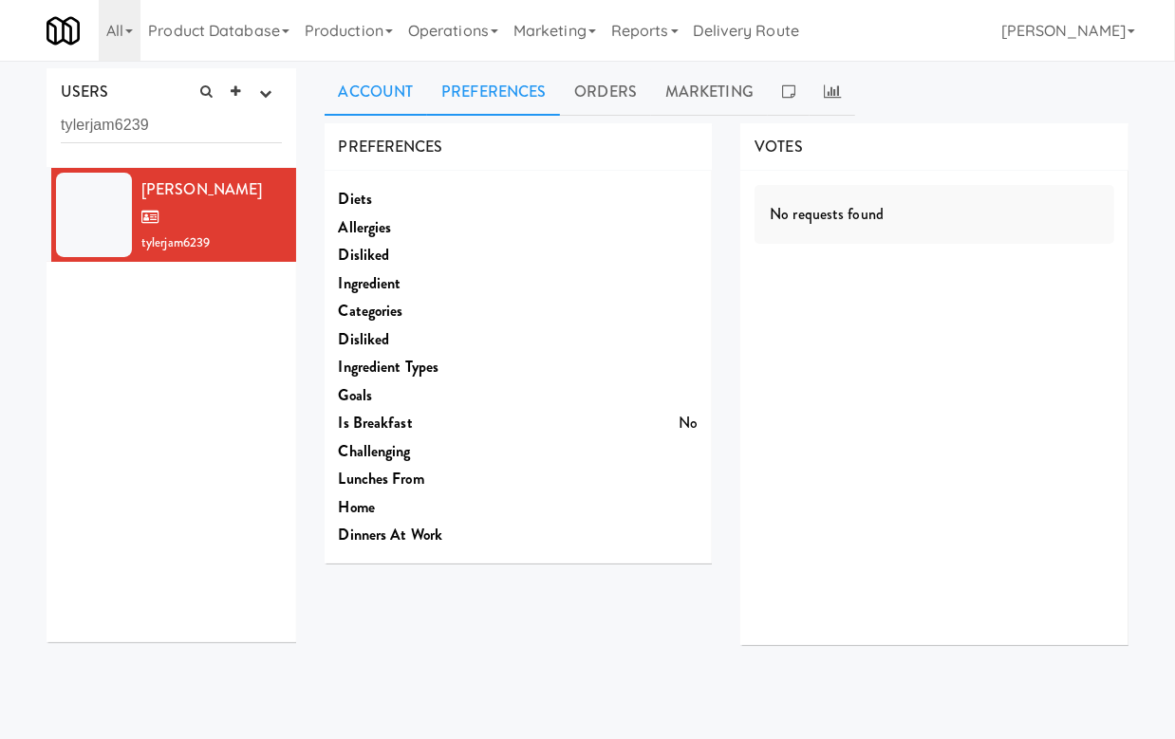
click at [363, 101] on link "Account" at bounding box center [376, 91] width 103 height 47
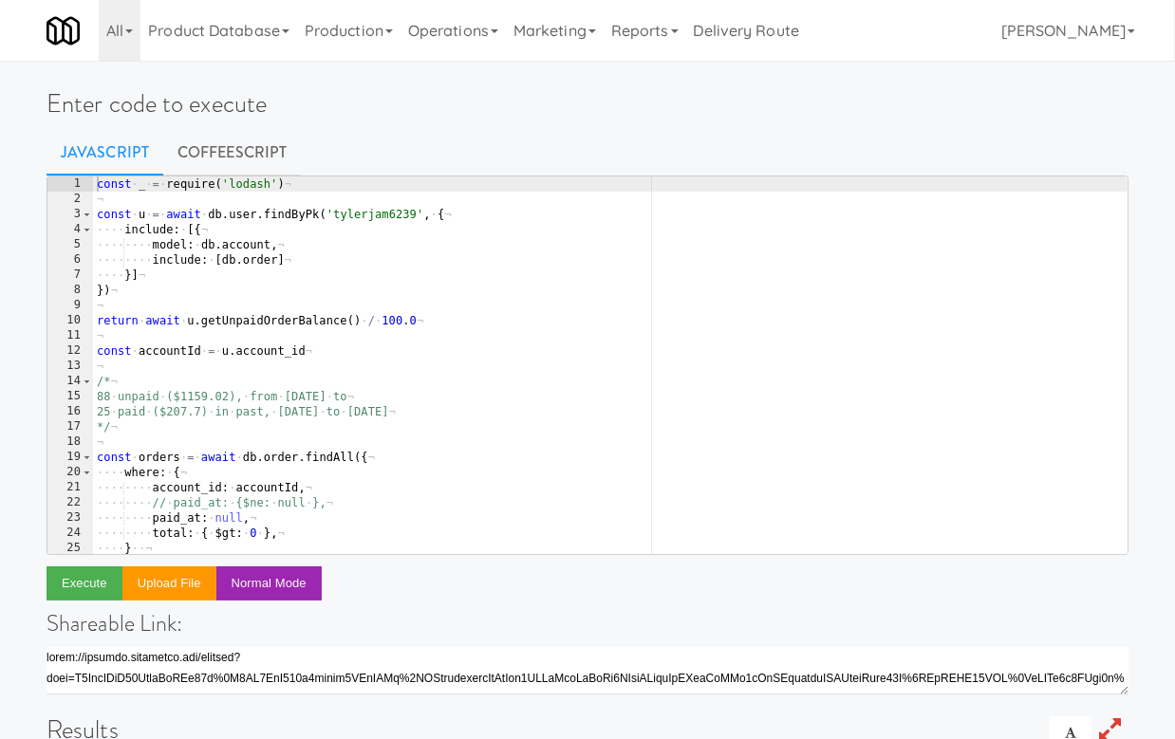
click at [365, 217] on div "const · _ · = · require ( 'lodash' ) ¬ ¬ const · u · = · await · db . user . fi…" at bounding box center [610, 381] width 1035 height 408
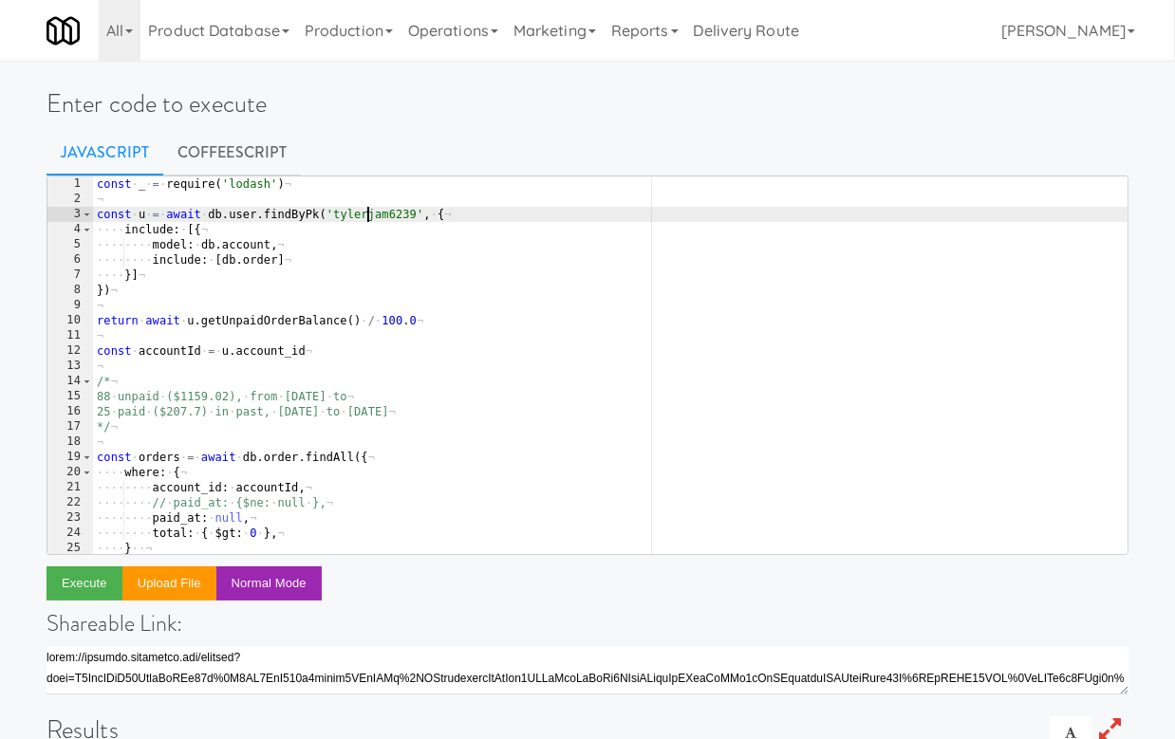
click at [365, 217] on div "const · _ · = · require ( 'lodash' ) ¬ ¬ const · u · = · await · db . user . fi…" at bounding box center [610, 381] width 1035 height 408
paste textarea "include: [db.order]"
click at [221, 254] on div "const · _ · = · require ( 'lodash' ) ¬ ¬ const · u · = · await · db . user . fi…" at bounding box center [610, 381] width 1035 height 408
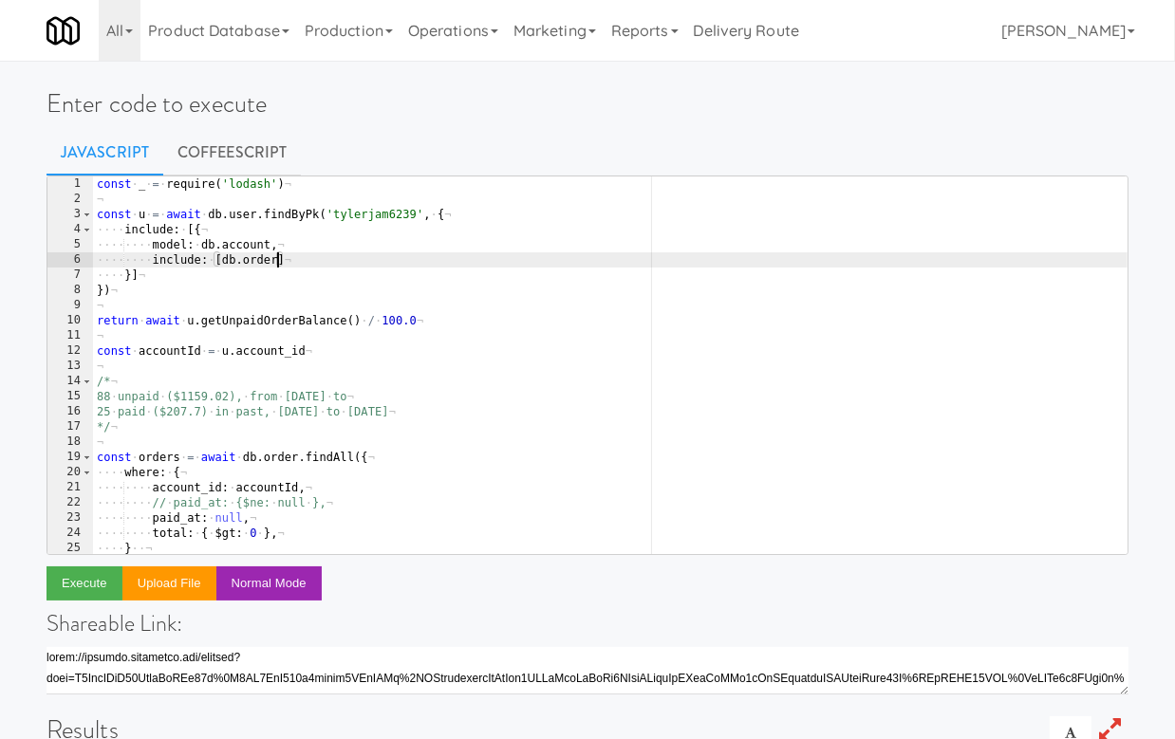
click at [277, 262] on div "const · _ · = · require ( 'lodash' ) ¬ ¬ const · u · = · await · db . user . fi…" at bounding box center [610, 381] width 1035 height 408
type textarea "include: [db.order, {]"
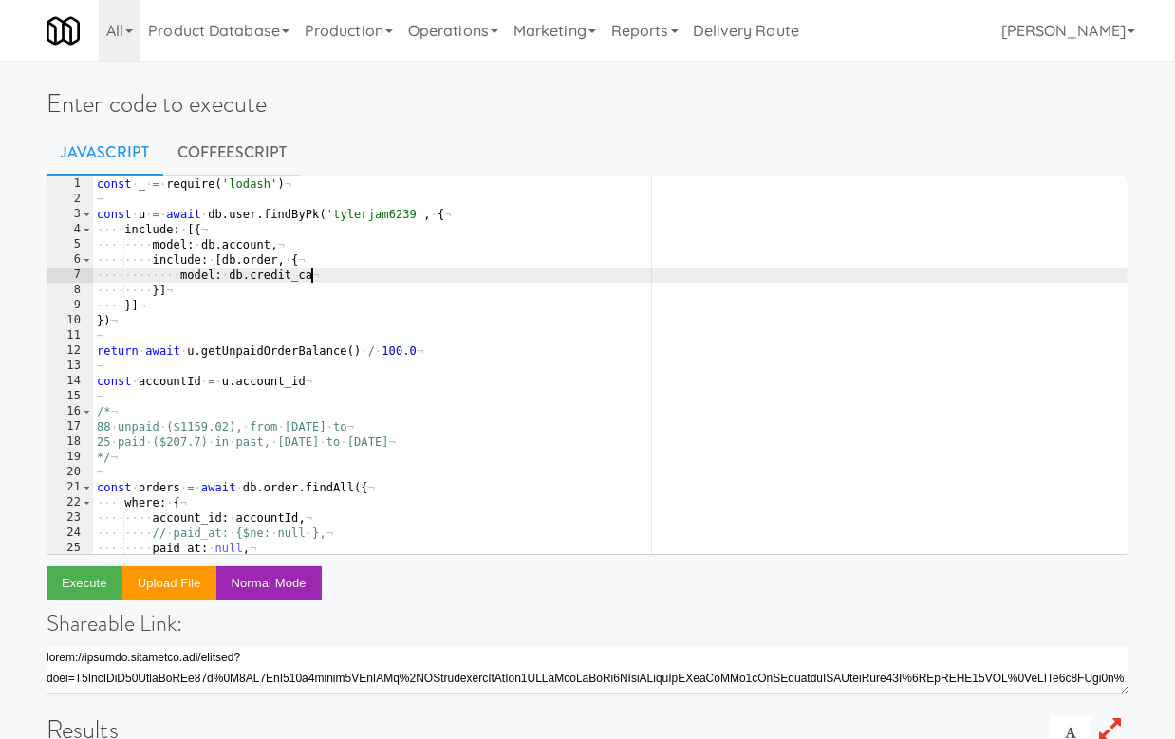
type textarea "model: [DOMAIN_NAME]_card,"
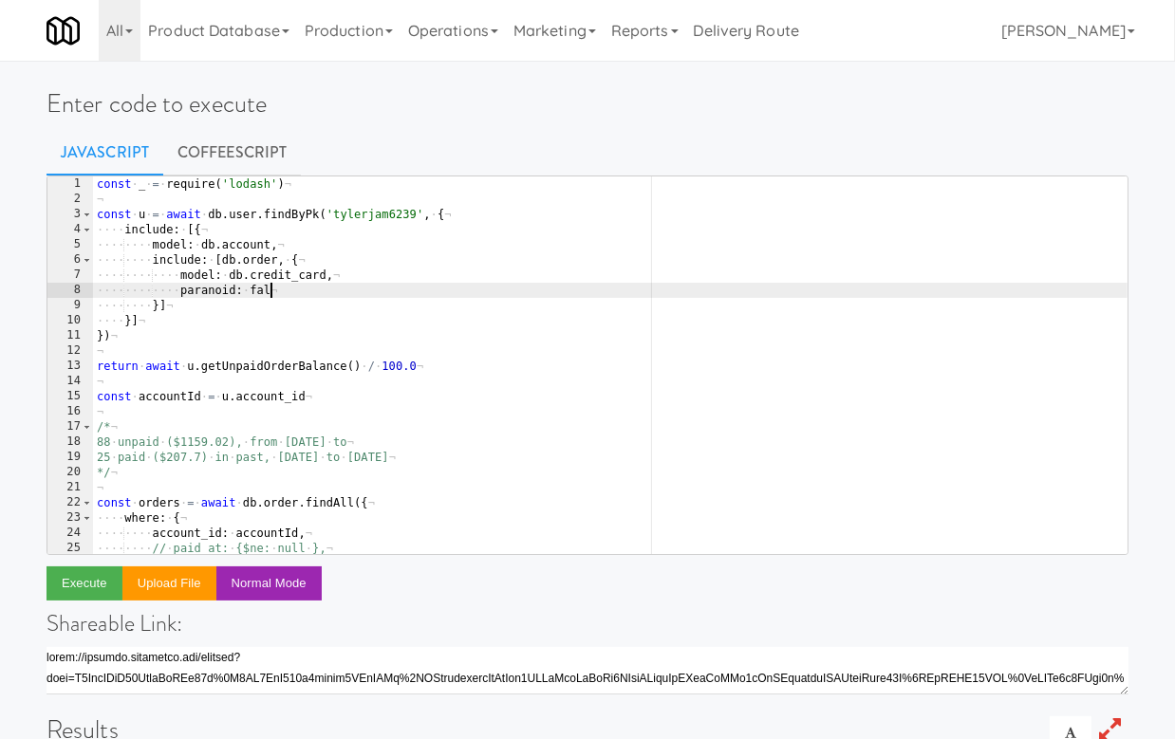
scroll to position [0, 14]
type textarea "paranoid: false,"
click at [131, 346] on div "const · _ · = · require ( 'lodash' ) ¬ ¬ const · u · = · await · db . user . fi…" at bounding box center [610, 381] width 1035 height 408
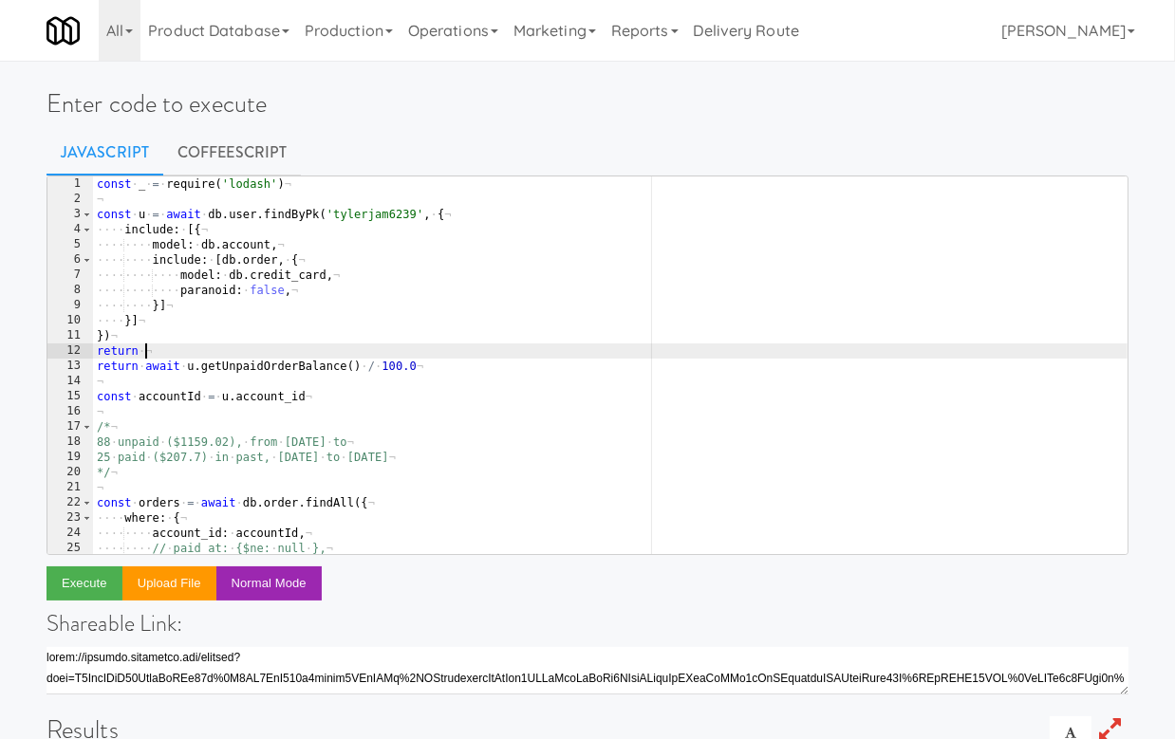
scroll to position [0, 3]
type textarea "return u"
click at [95, 575] on button "Execute" at bounding box center [85, 584] width 76 height 34
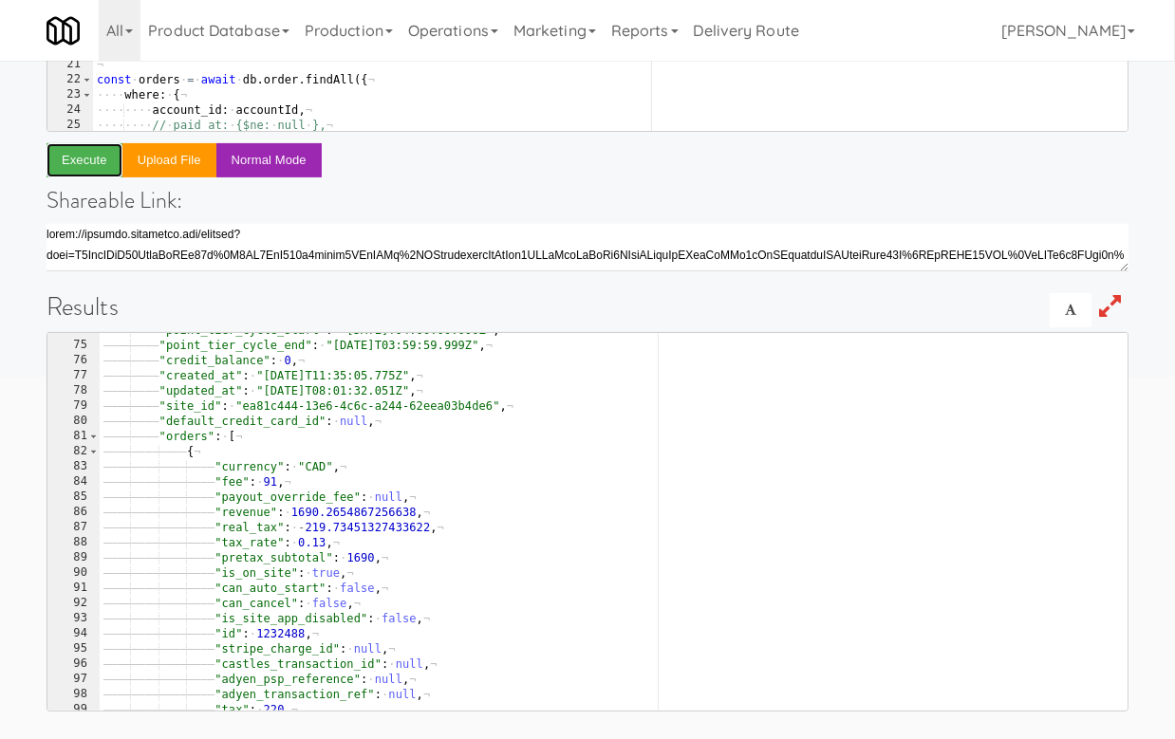
scroll to position [422, 0]
type textarea "{"
click at [92, 441] on span at bounding box center [93, 438] width 10 height 15
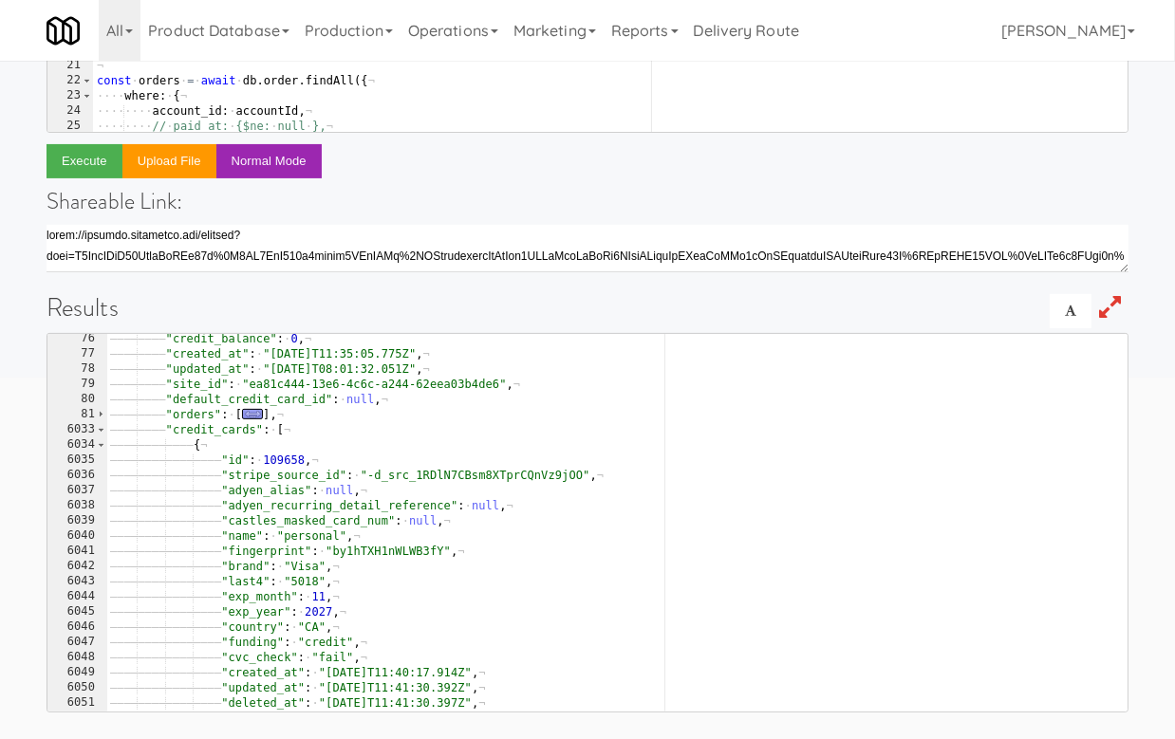
scroll to position [1145, 0]
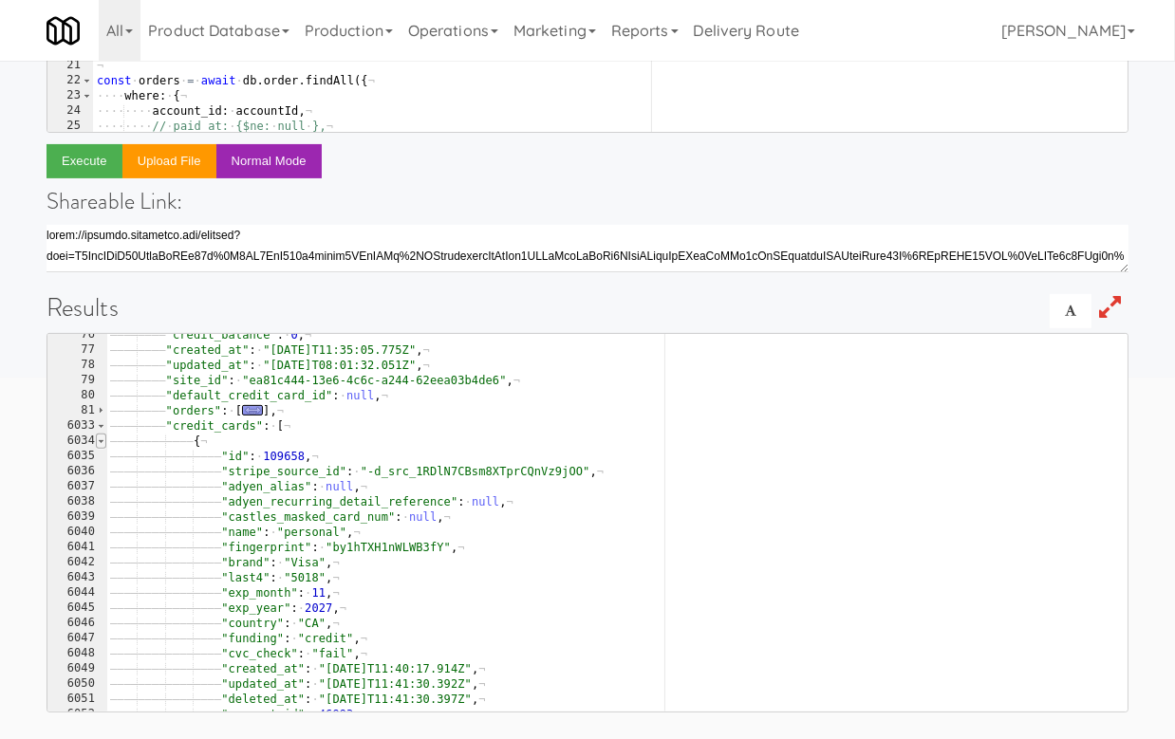
click at [101, 441] on span at bounding box center [101, 441] width 10 height 15
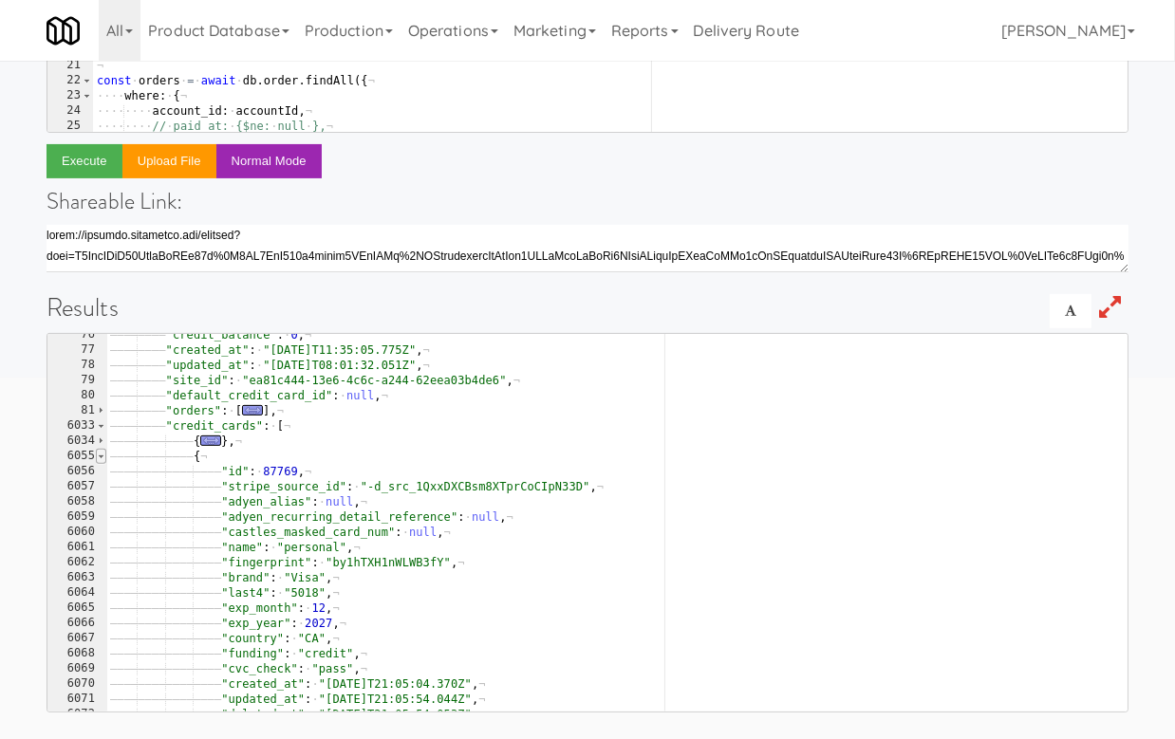
click at [103, 452] on span at bounding box center [101, 456] width 10 height 15
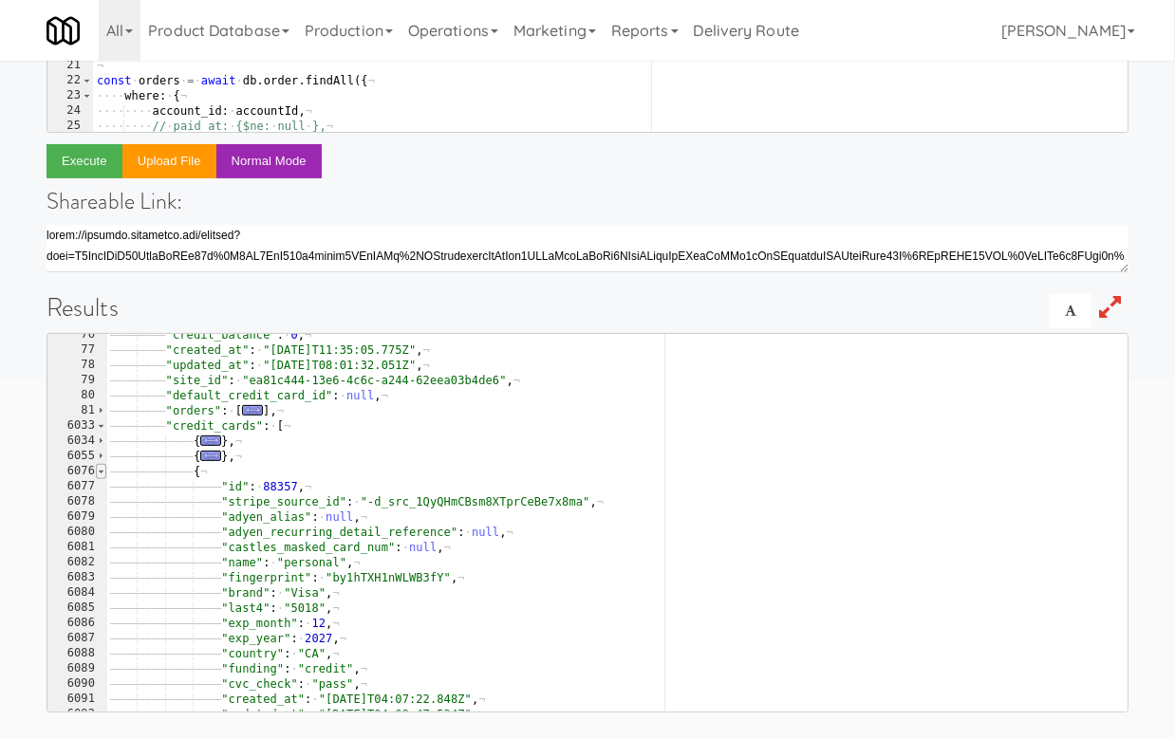
click at [103, 469] on span at bounding box center [101, 471] width 10 height 15
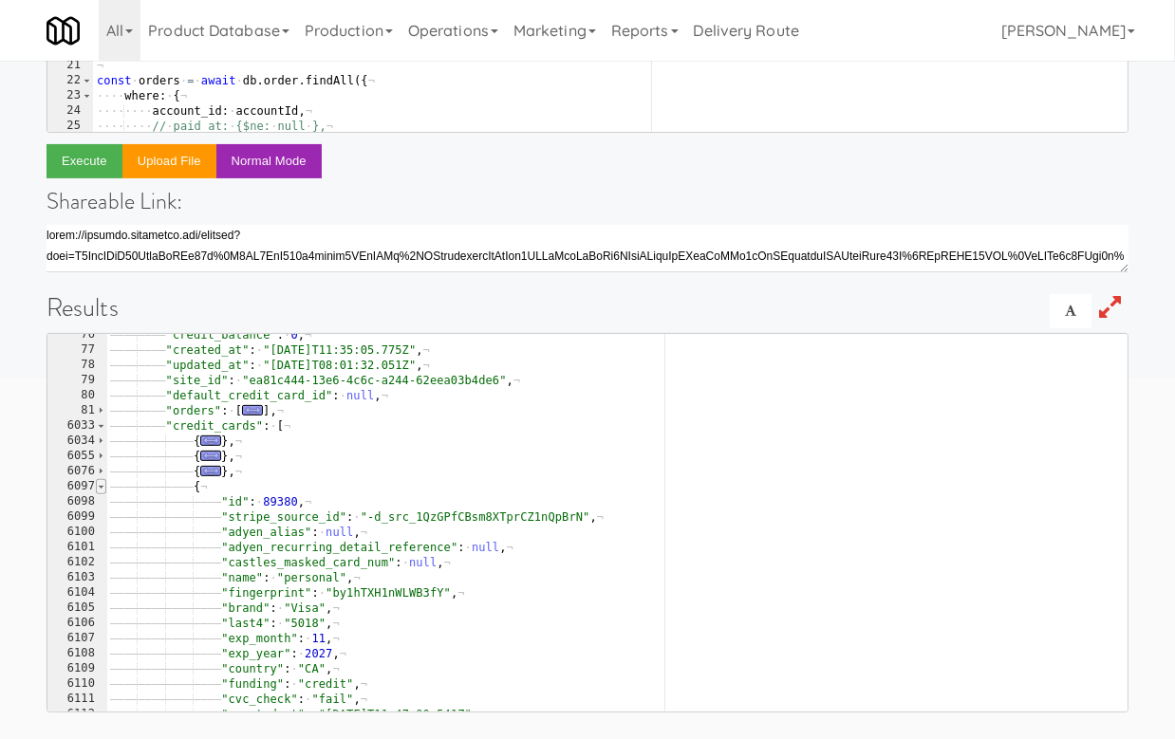
click at [103, 484] on span at bounding box center [101, 486] width 10 height 15
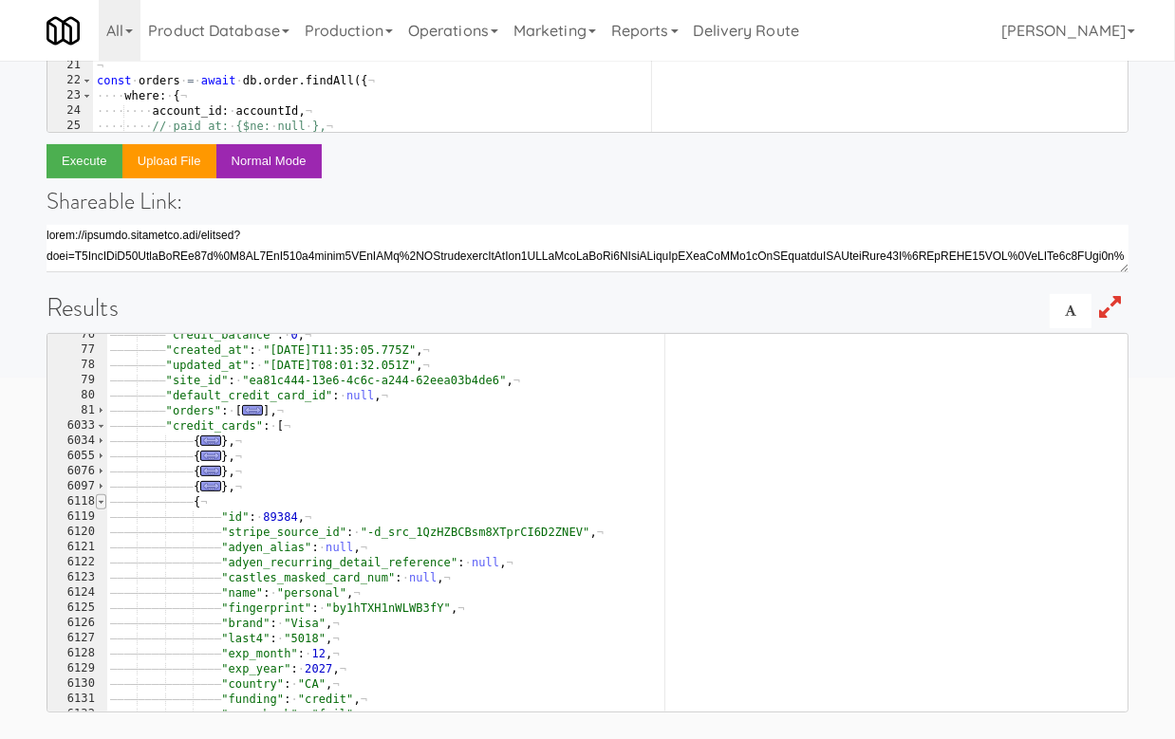
click at [103, 498] on span at bounding box center [101, 502] width 10 height 15
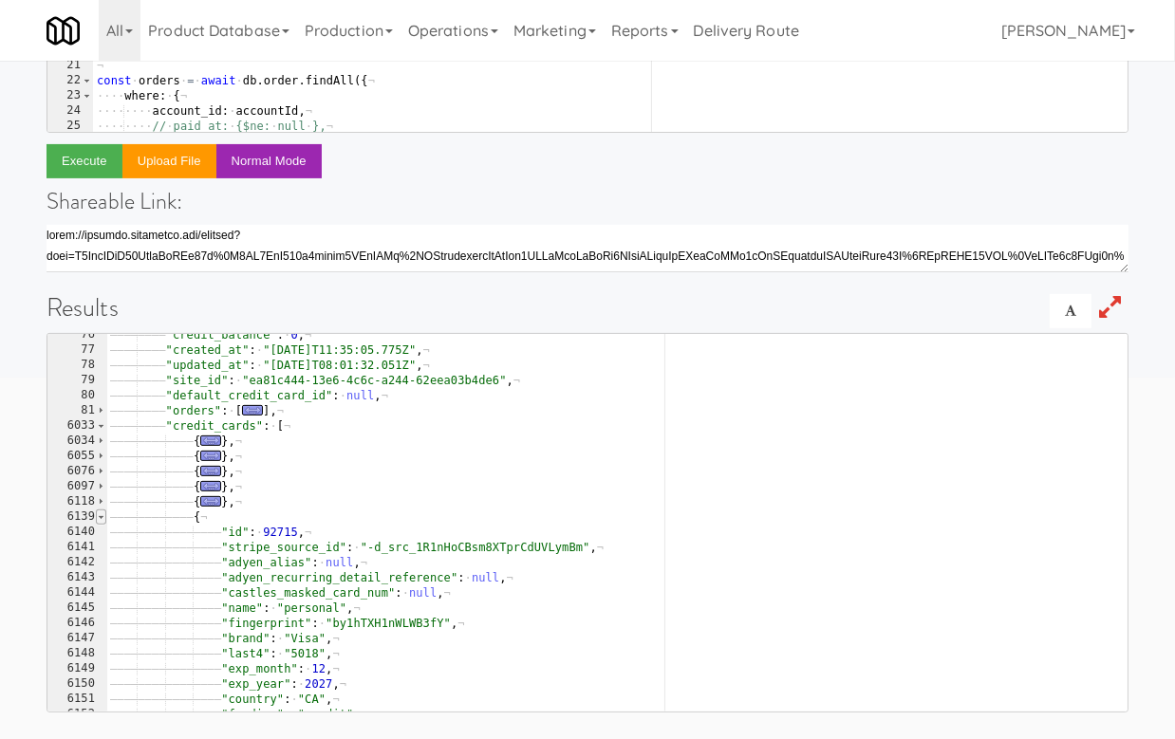
click at [103, 514] on span at bounding box center [101, 517] width 10 height 15
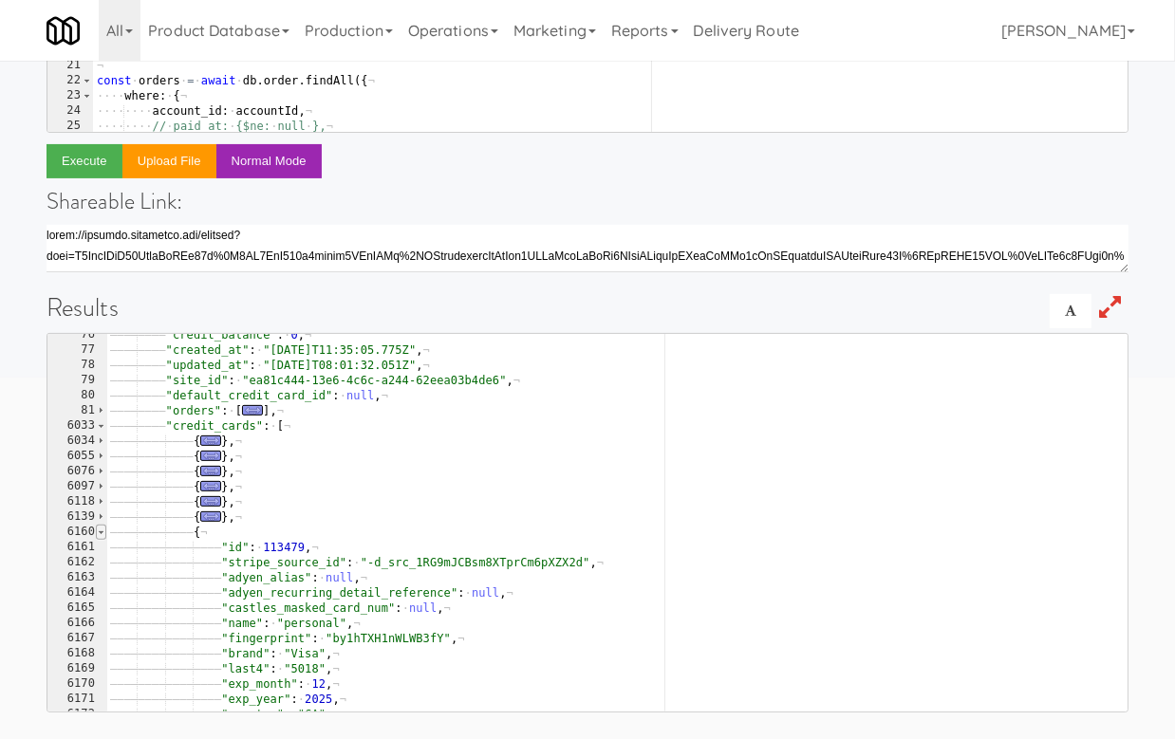
click at [103, 530] on span at bounding box center [101, 532] width 10 height 15
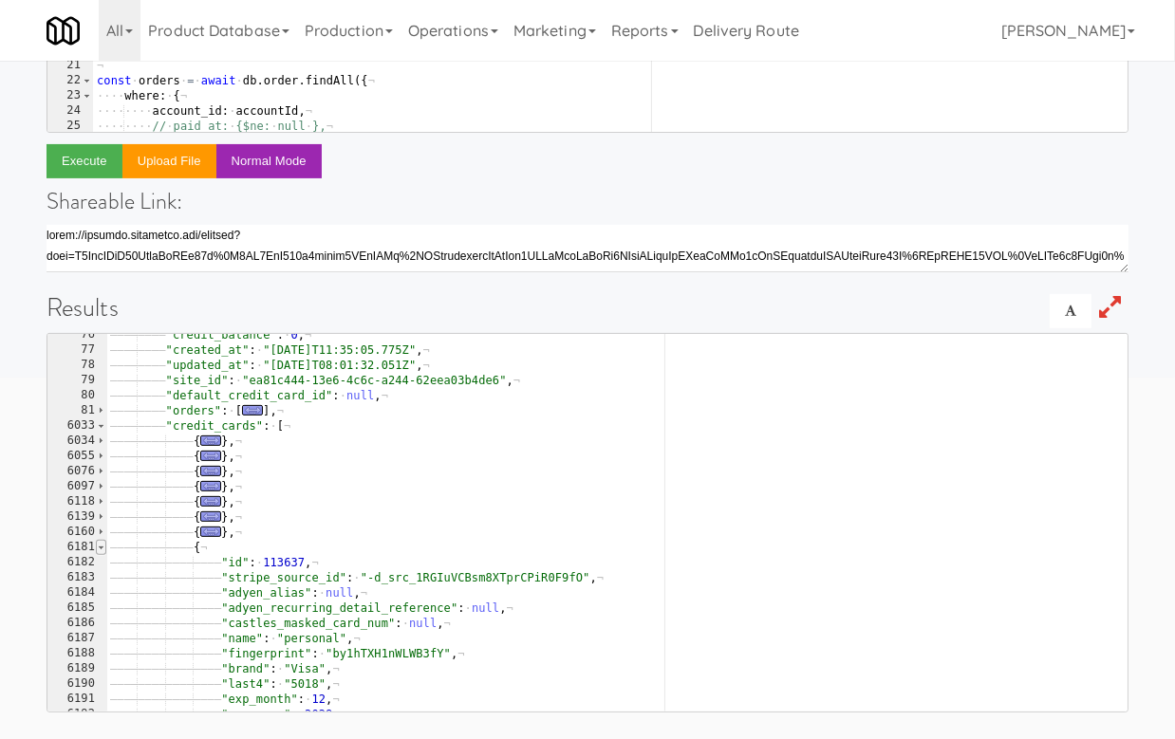
click at [103, 544] on span at bounding box center [101, 547] width 10 height 15
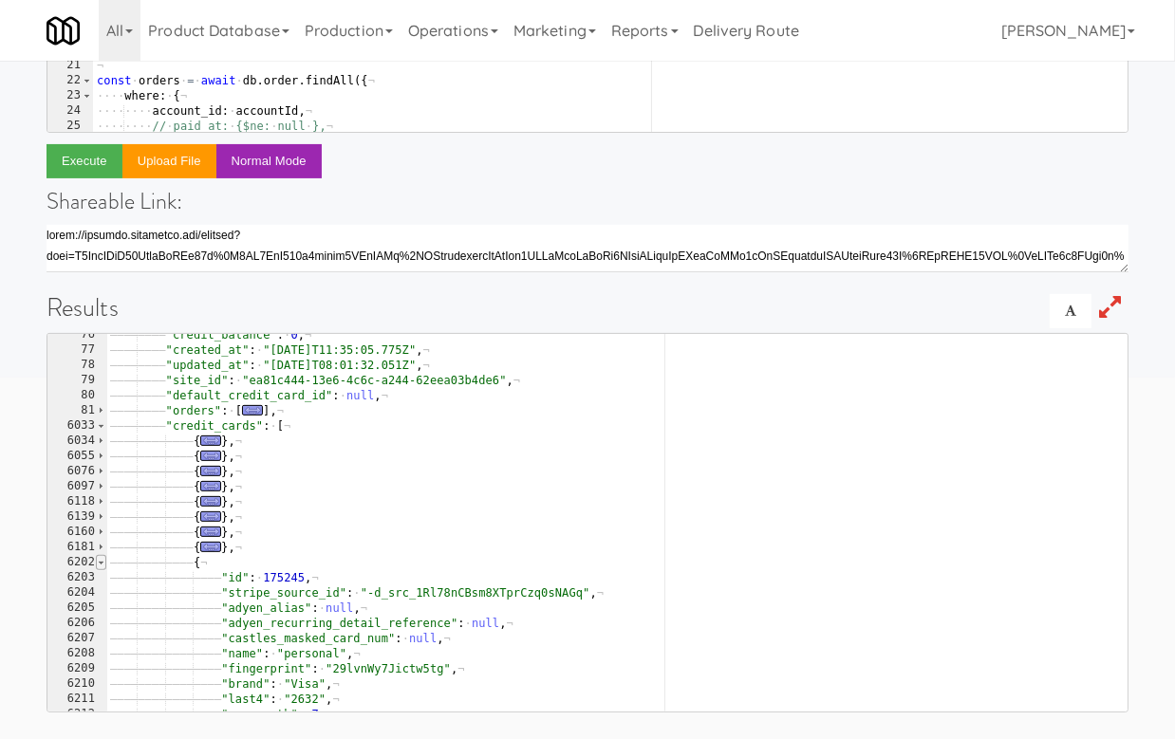
click at [103, 561] on span at bounding box center [101, 562] width 10 height 15
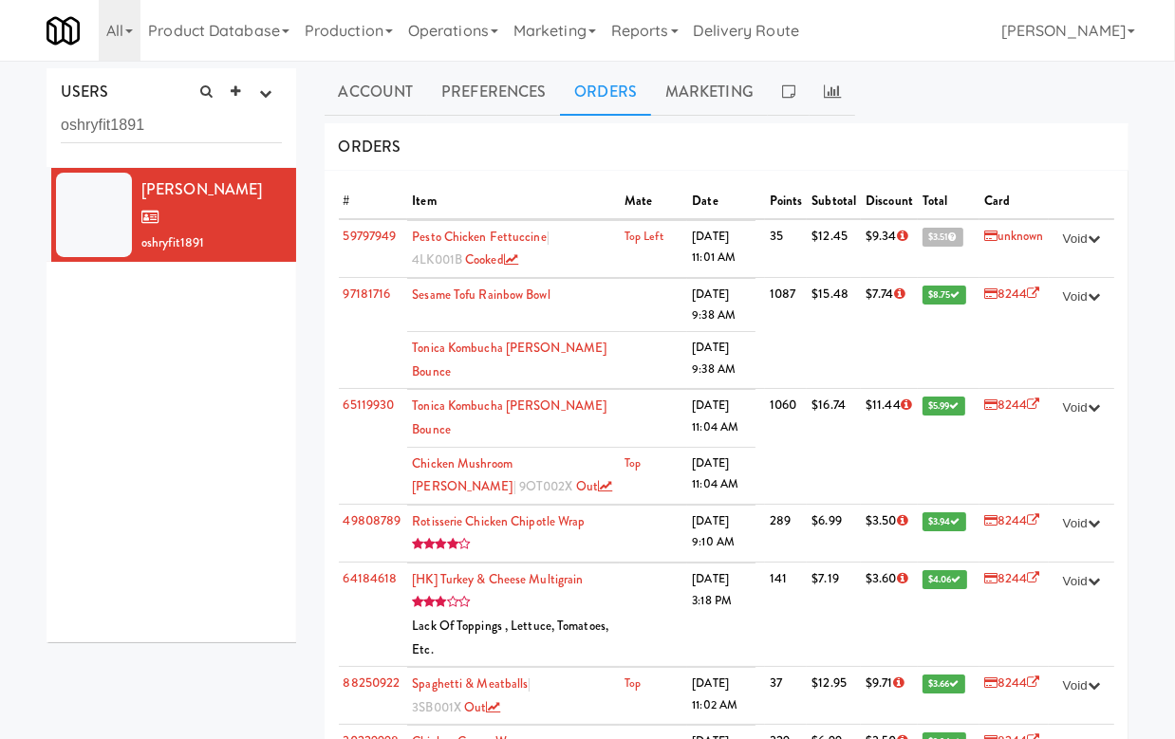
scroll to position [3905, 0]
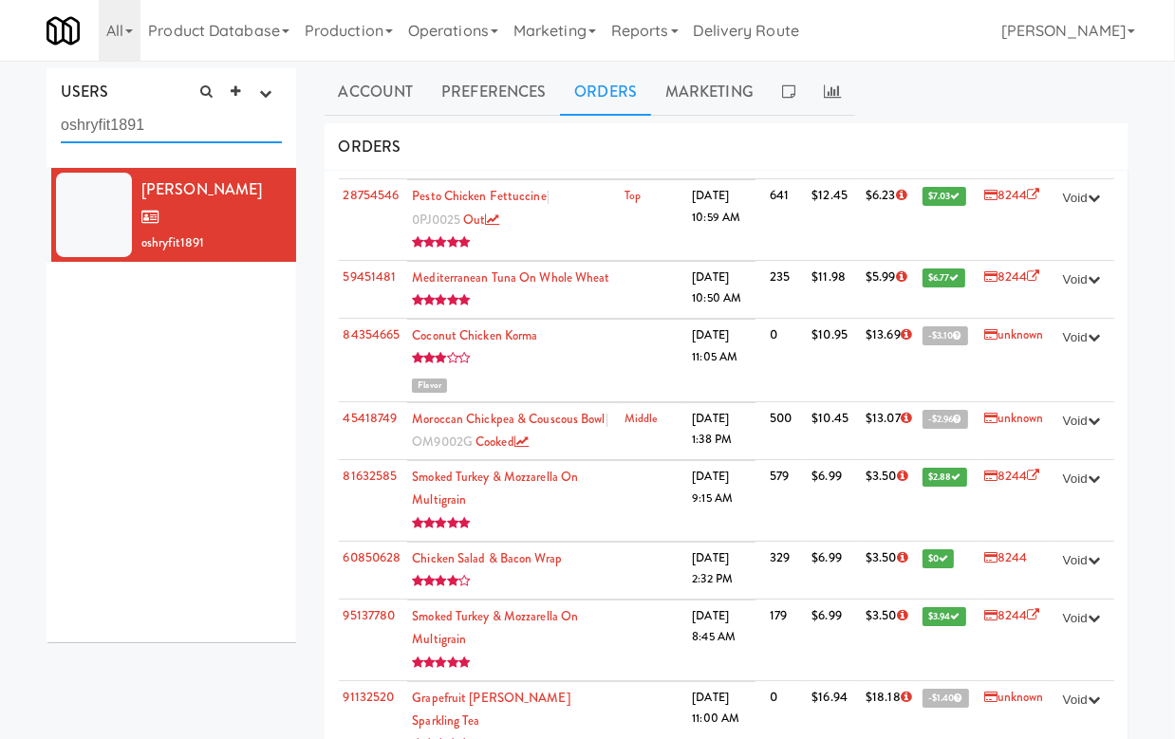
click at [142, 127] on input "oshryfit1891" at bounding box center [171, 125] width 221 height 35
paste input "tylerjam6239"
type input "tylerjam6239"
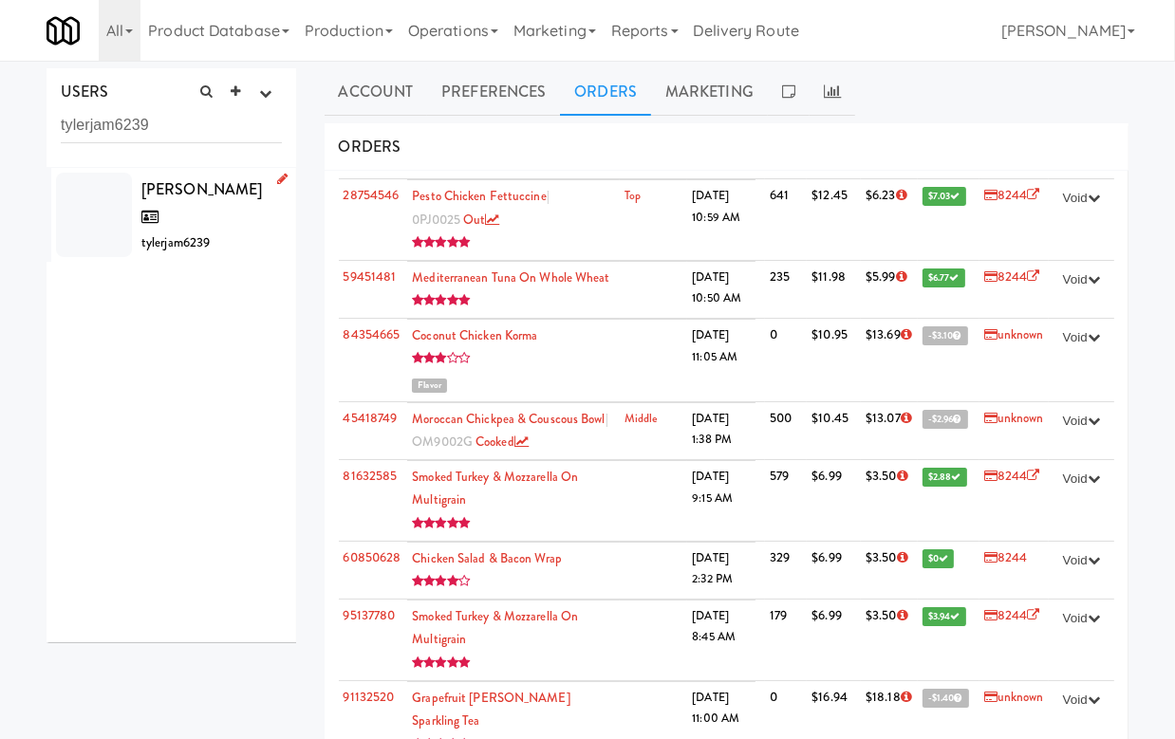
click at [201, 195] on span "[PERSON_NAME]" at bounding box center [201, 203] width 121 height 50
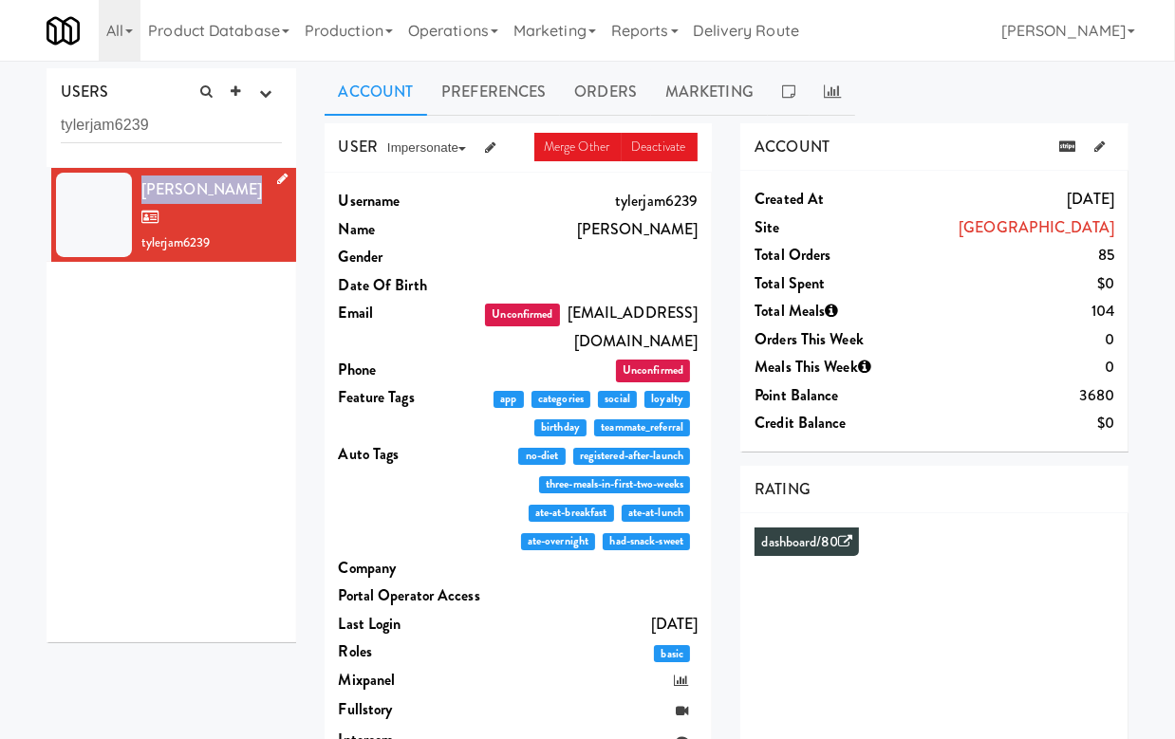
drag, startPoint x: 228, startPoint y: 192, endPoint x: 138, endPoint y: 189, distance: 90.2
click at [138, 189] on li "[PERSON_NAME] tylerjam6239" at bounding box center [172, 215] width 250 height 95
copy span "[PERSON_NAME]"
drag, startPoint x: 951, startPoint y: 226, endPoint x: 1112, endPoint y: 230, distance: 161.4
click at [1112, 230] on div "[GEOGRAPHIC_DATA]" at bounding box center [1006, 228] width 215 height 28
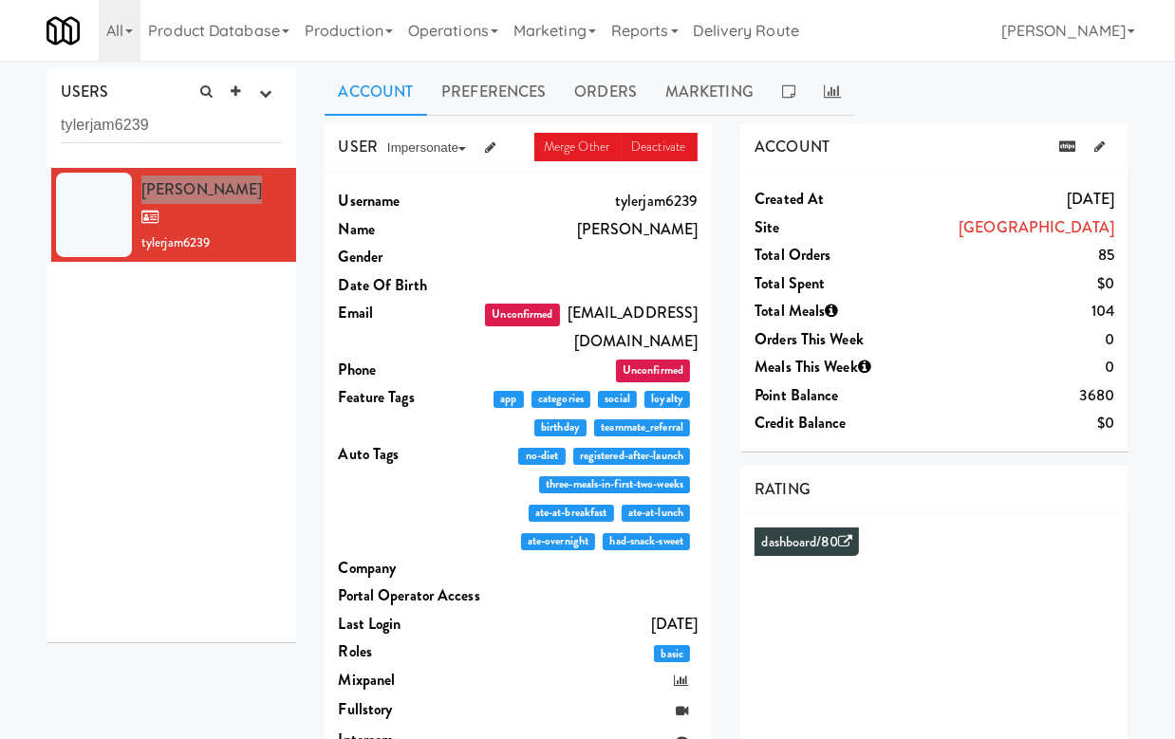
copy link "[GEOGRAPHIC_DATA]"
click at [619, 102] on link "Orders" at bounding box center [605, 91] width 91 height 47
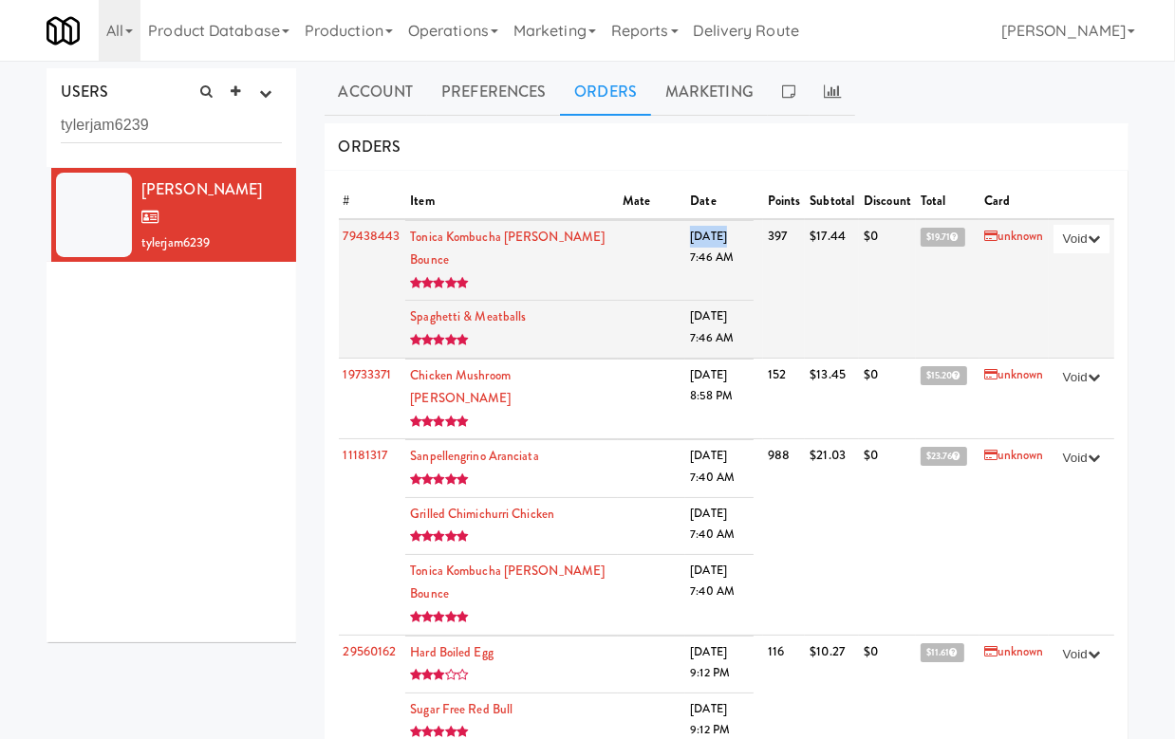
drag, startPoint x: 682, startPoint y: 233, endPoint x: 718, endPoint y: 233, distance: 36.1
click at [718, 233] on td "9/2/25 7:46 AM" at bounding box center [718, 260] width 67 height 81
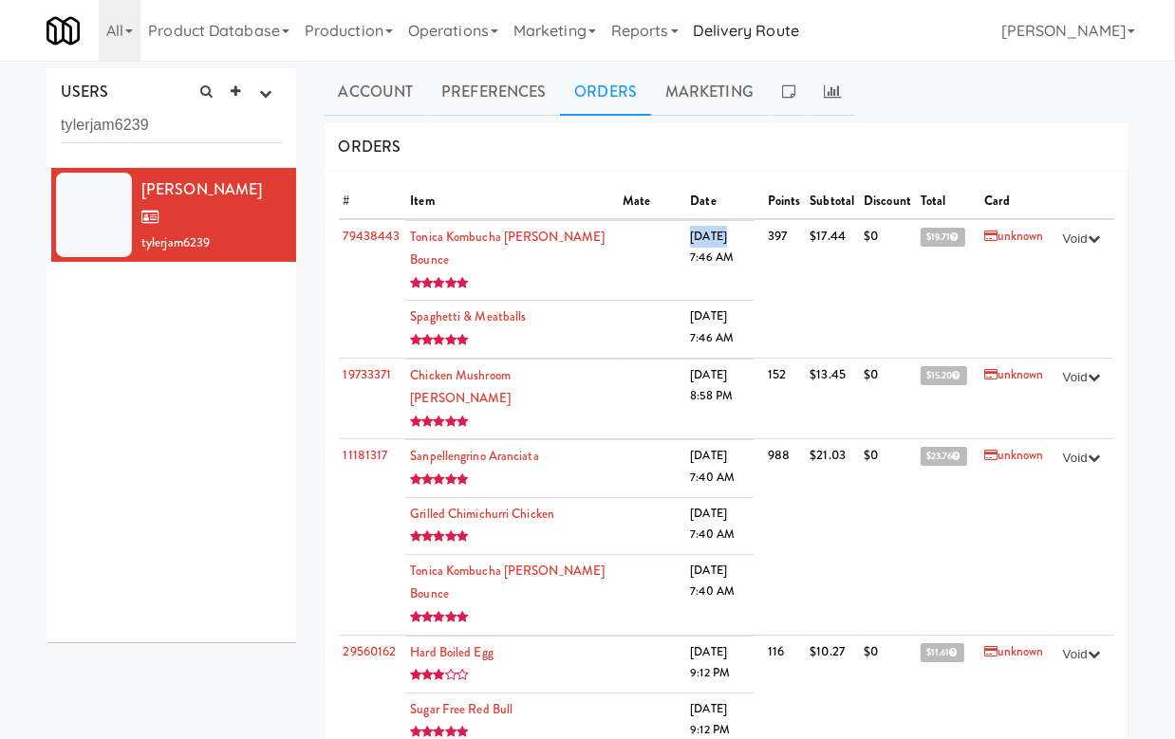
copy td "9/2/25"
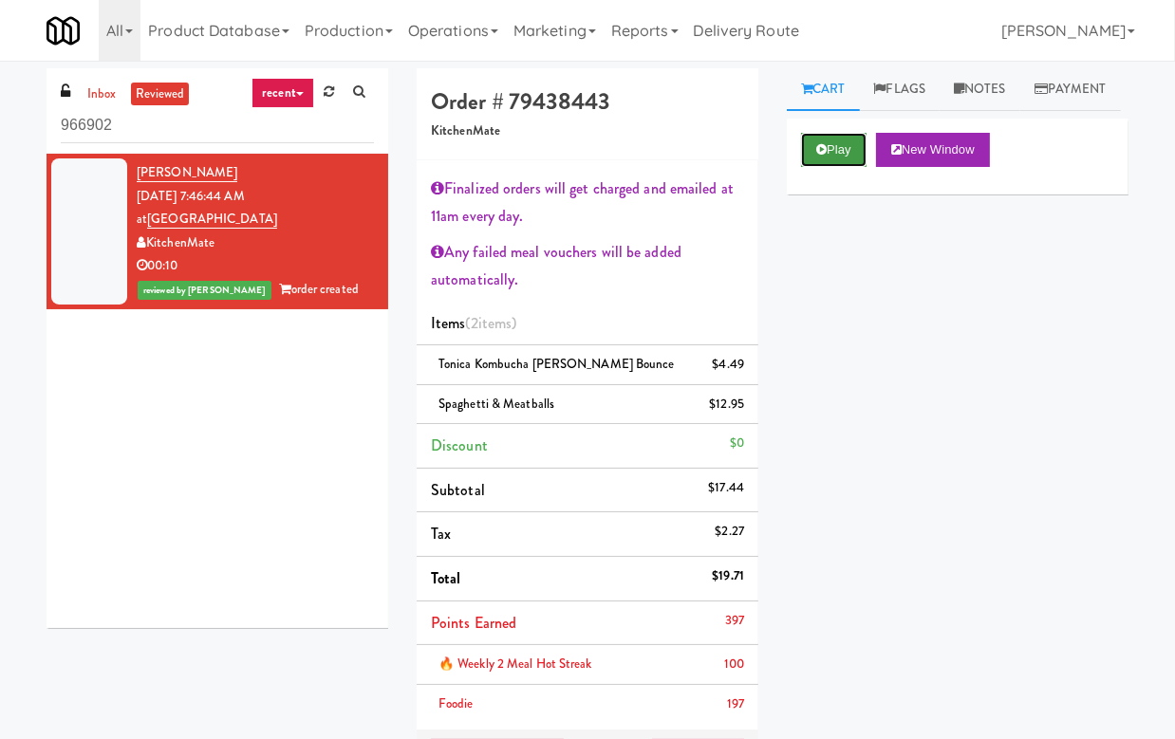
click at [842, 167] on button "Play" at bounding box center [833, 150] width 65 height 34
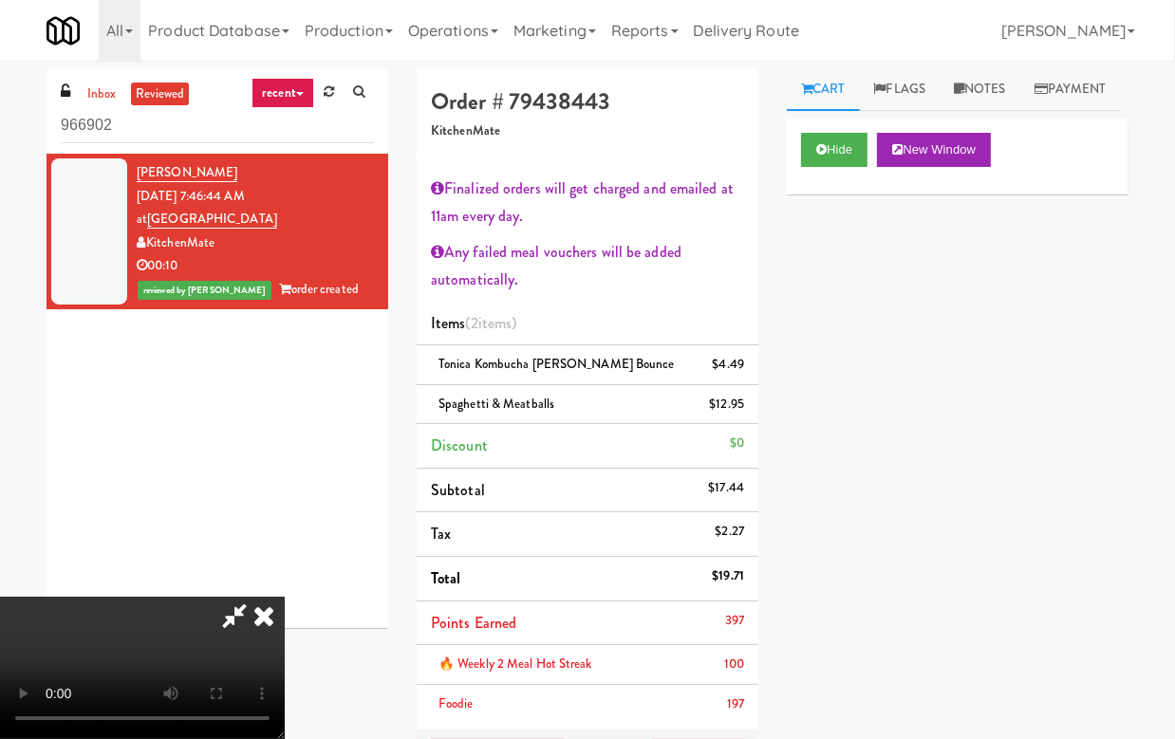
click at [285, 597] on icon at bounding box center [264, 616] width 42 height 38
